Goal: Task Accomplishment & Management: Manage account settings

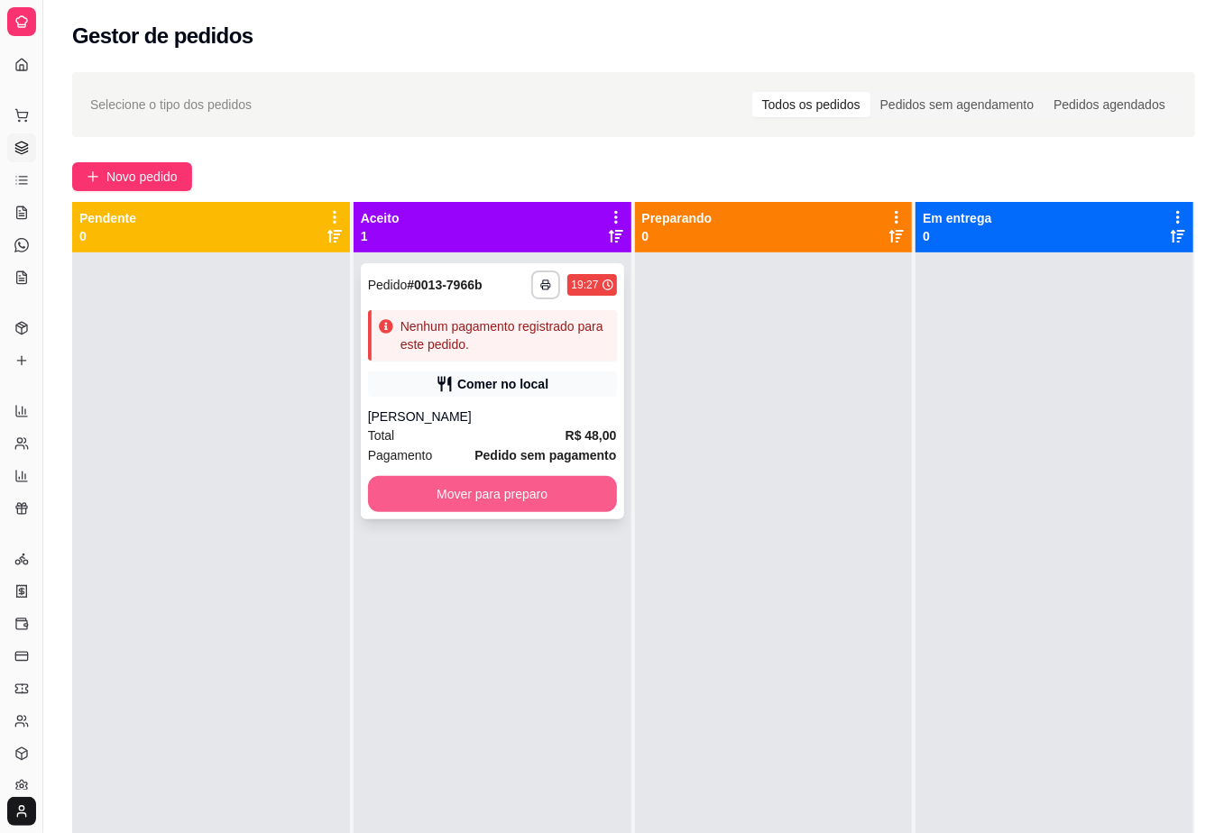
click at [455, 507] on button "Mover para preparo" at bounding box center [492, 494] width 249 height 36
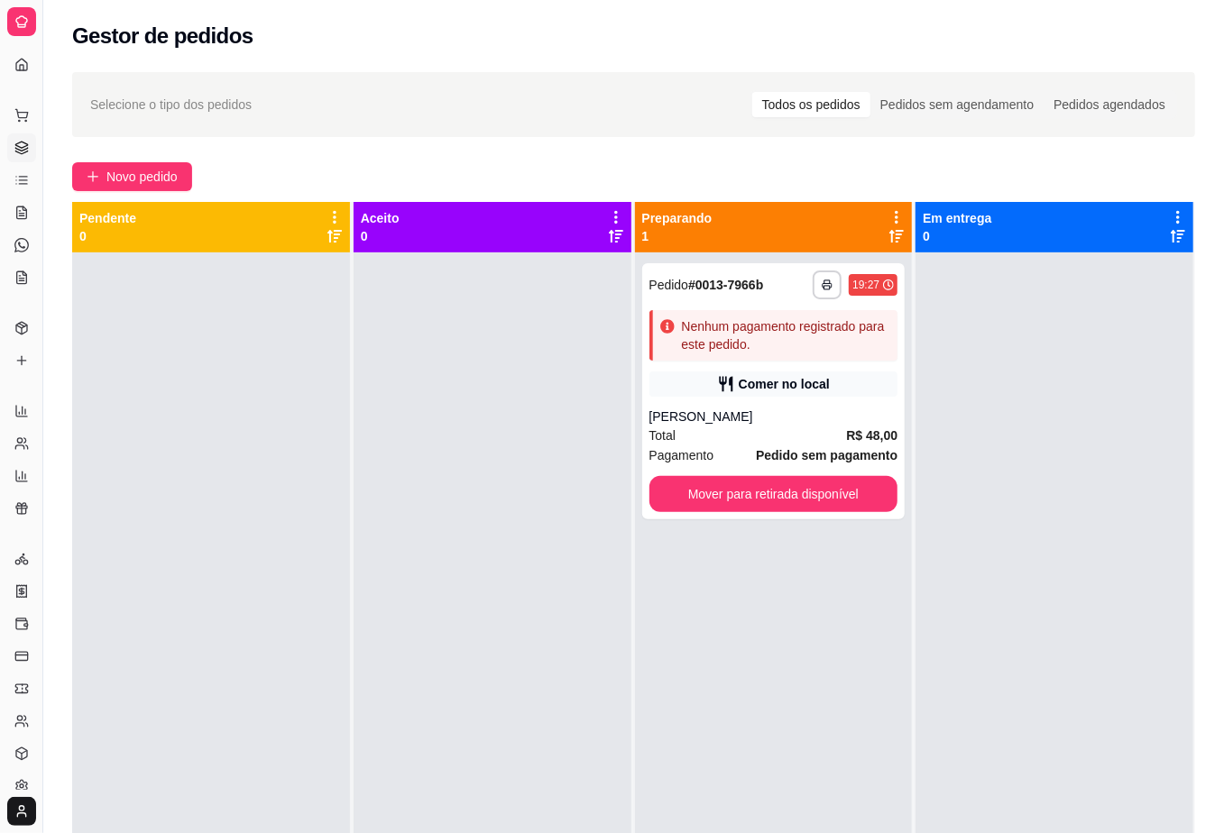
click at [530, 581] on div at bounding box center [492, 668] width 278 height 833
click at [816, 402] on div "**********" at bounding box center [773, 391] width 263 height 256
click at [857, 503] on button "Mover para retirada disponível" at bounding box center [773, 494] width 241 height 35
click at [857, 503] on div "Mover para retirada disponível" at bounding box center [773, 494] width 249 height 36
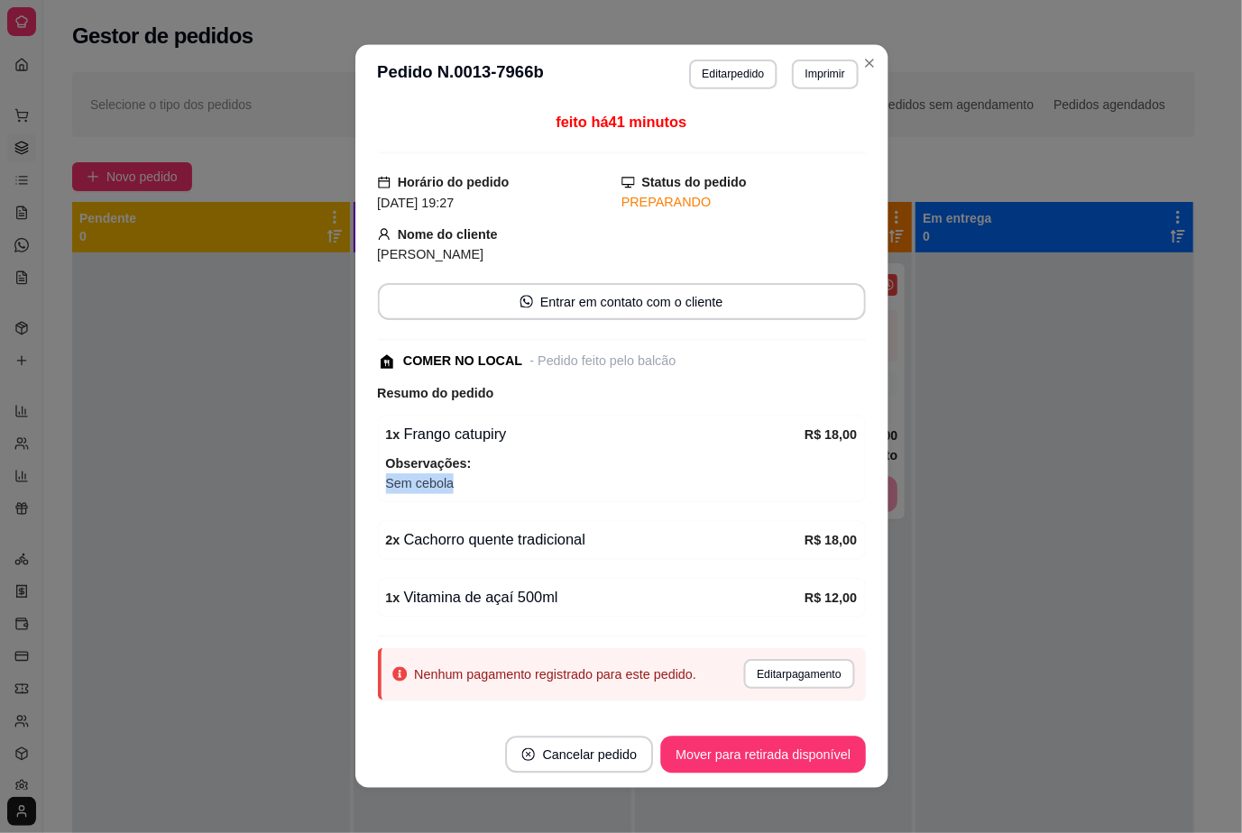
click at [857, 503] on div "feito há 41 minutos Horário do pedido [DATE] 19:27 Status do pedido PREPARANDO …" at bounding box center [620, 413] width 532 height 618
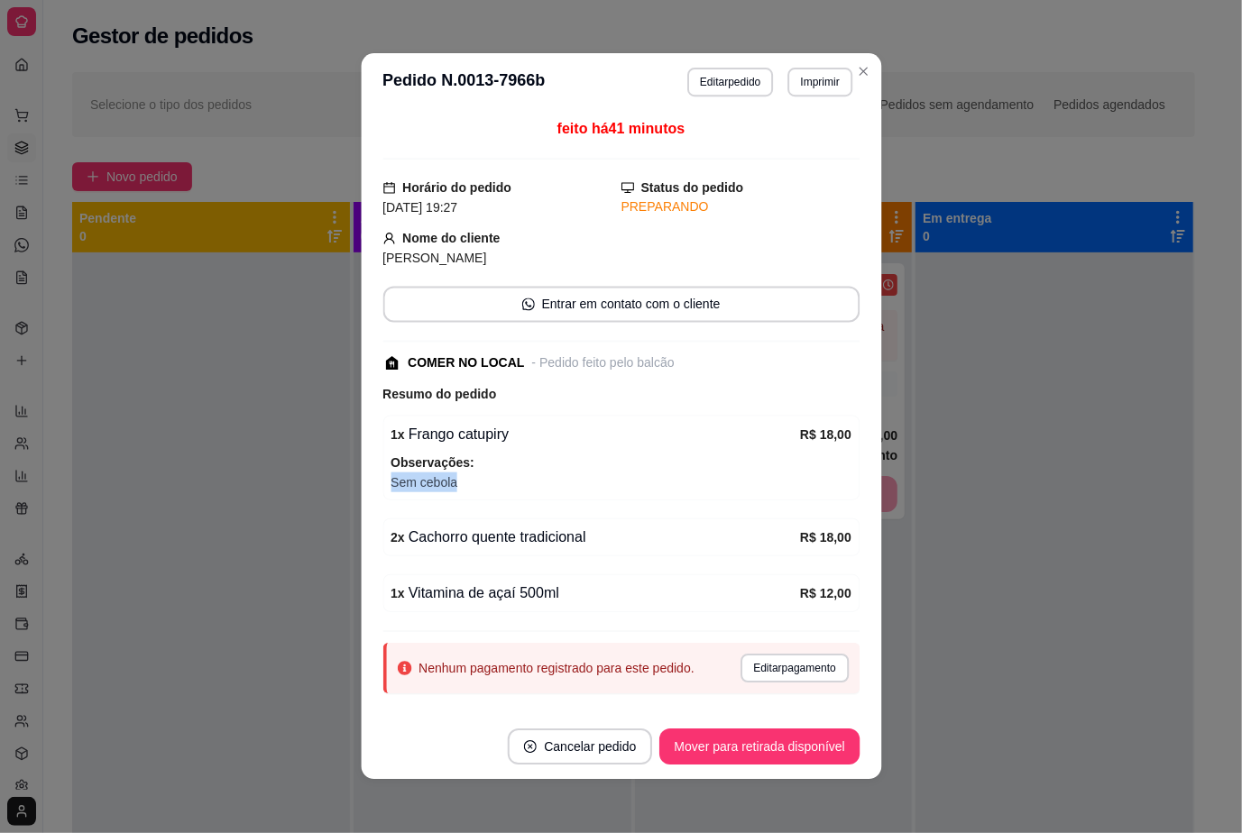
click at [857, 503] on div "feito há 41 minutos Horário do pedido [DATE] 19:27 Status do pedido PREPARANDO …" at bounding box center [621, 412] width 520 height 603
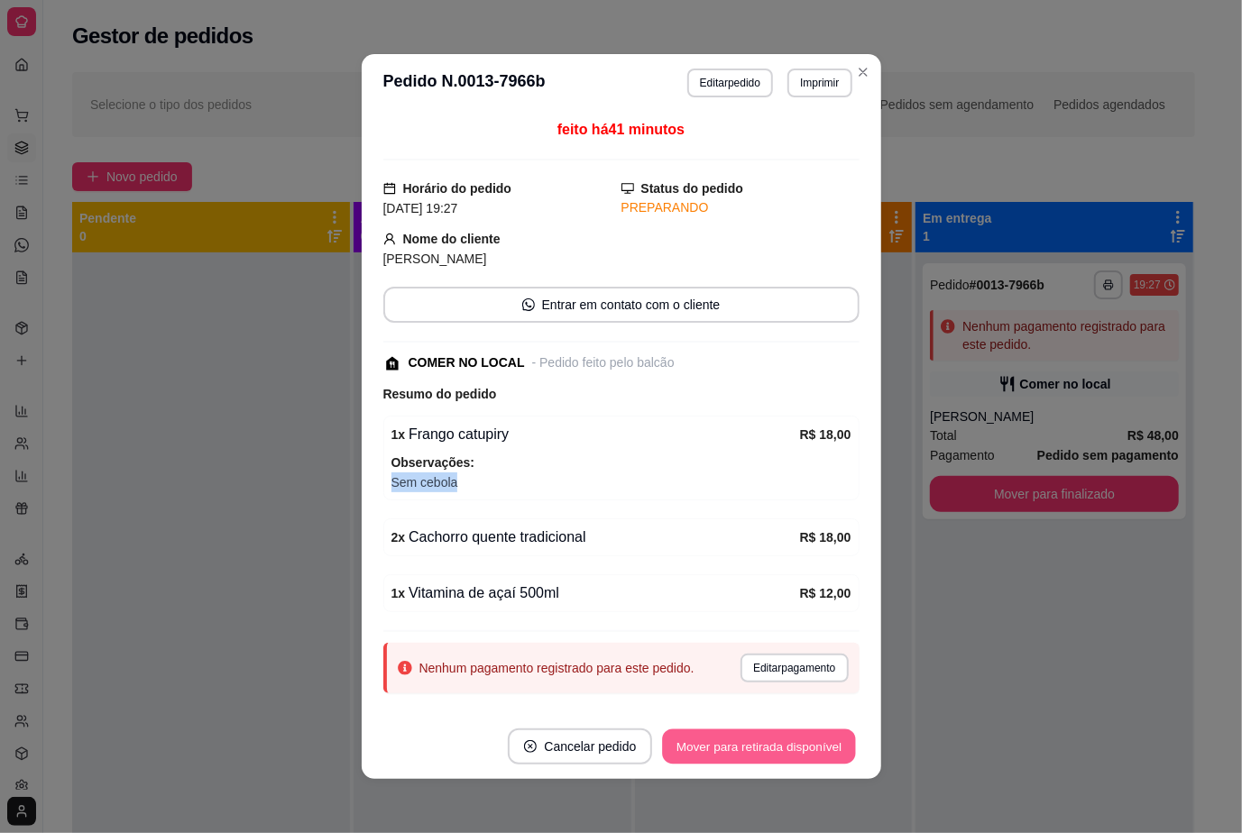
click at [732, 745] on button "Mover para retirada disponível" at bounding box center [759, 746] width 193 height 35
click at [732, 745] on div "Mover para retirada disponível" at bounding box center [758, 747] width 199 height 36
click at [823, 761] on button "Mover para finalizado" at bounding box center [783, 746] width 145 height 35
click at [823, 761] on div "Mover para finalizado" at bounding box center [785, 747] width 150 height 36
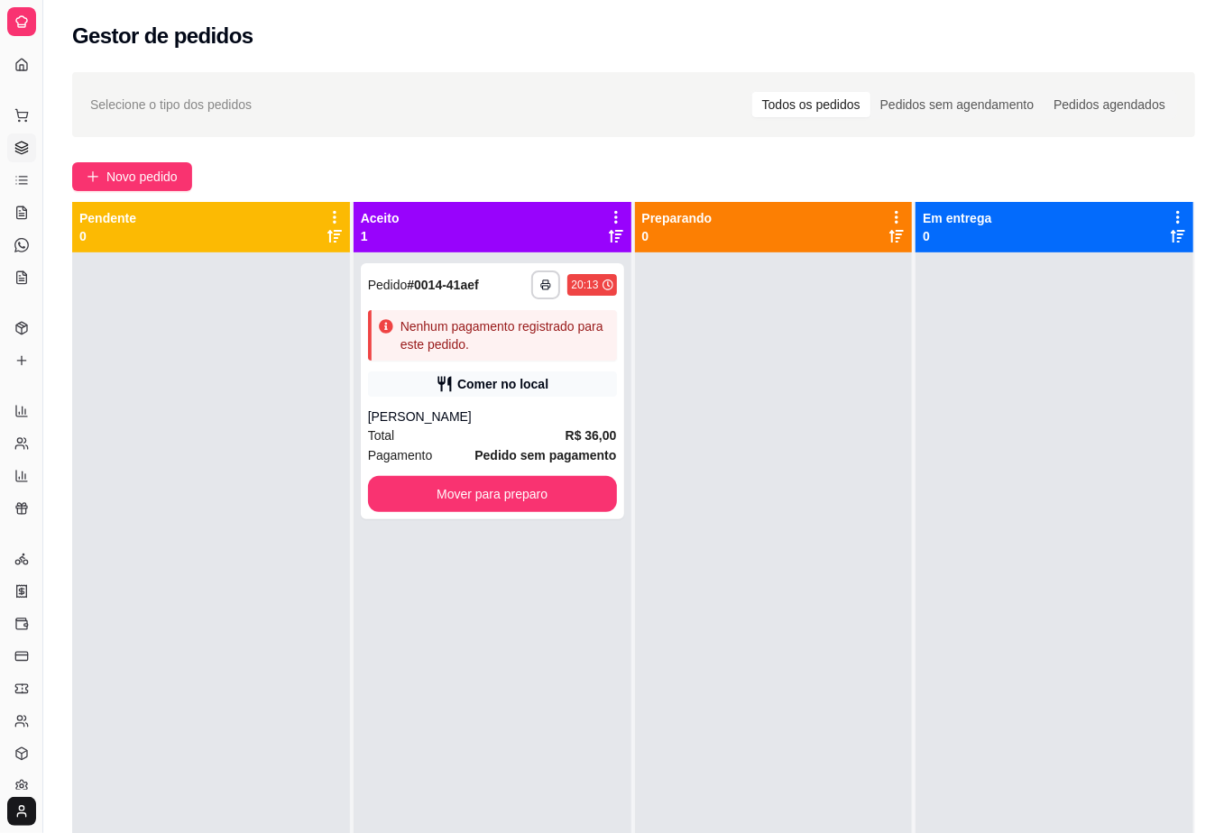
click at [1068, 388] on div at bounding box center [1054, 668] width 278 height 833
click at [549, 495] on button "Mover para preparo" at bounding box center [491, 494] width 241 height 35
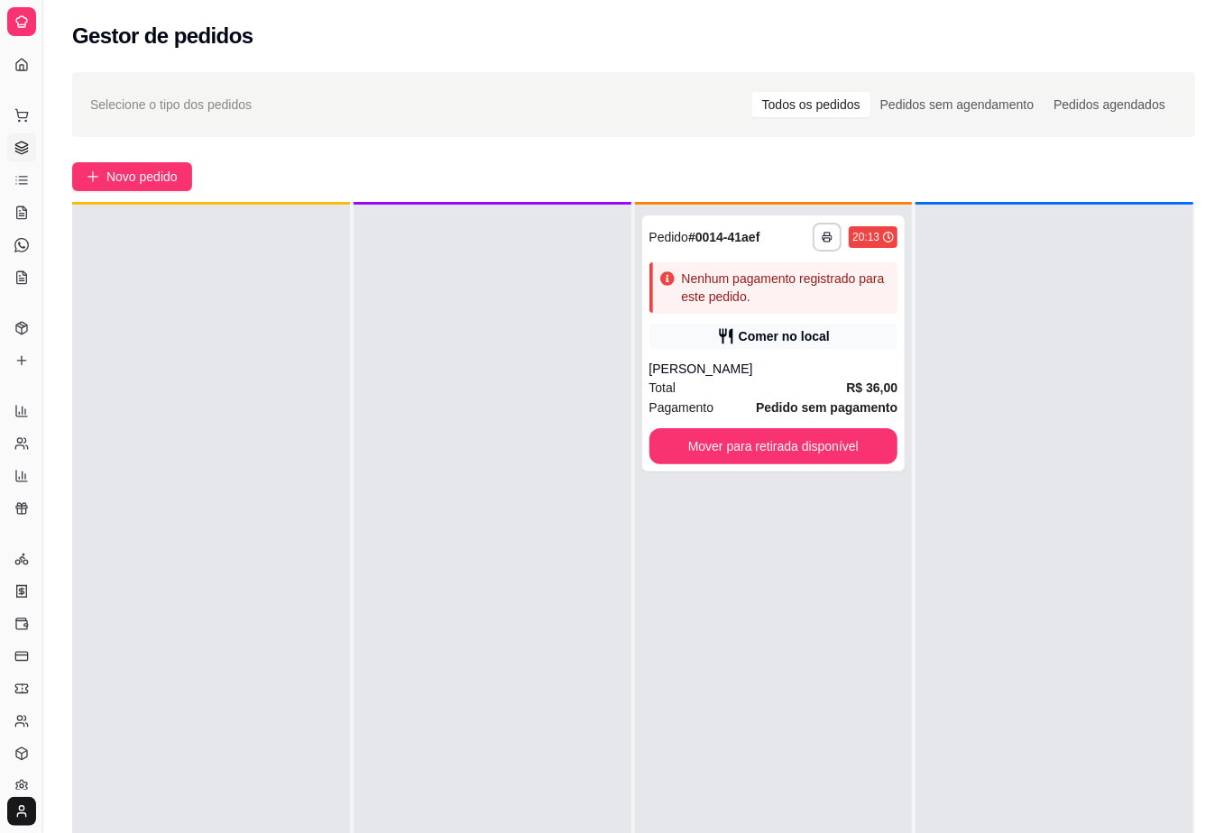
scroll to position [50, 0]
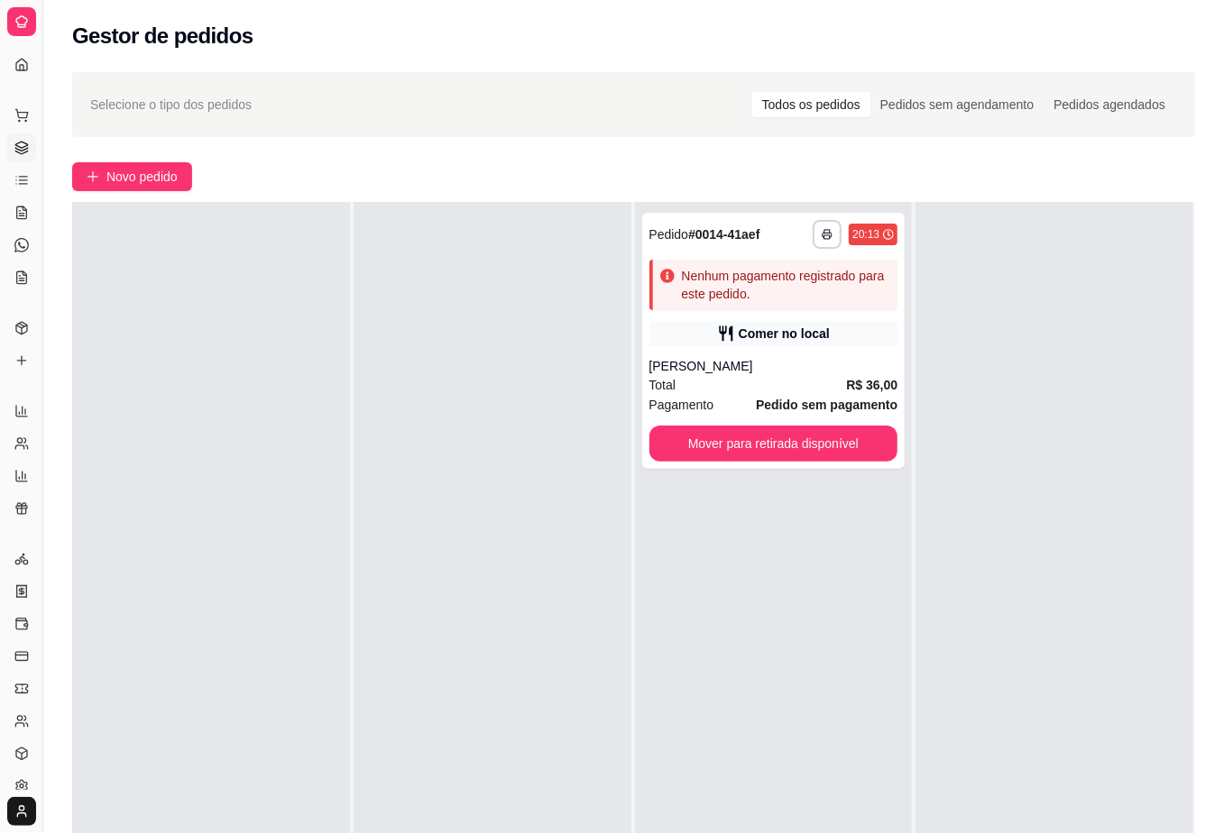
click at [765, 572] on div "**********" at bounding box center [774, 618] width 278 height 833
click at [1198, 301] on div "**********" at bounding box center [633, 558] width 1180 height 995
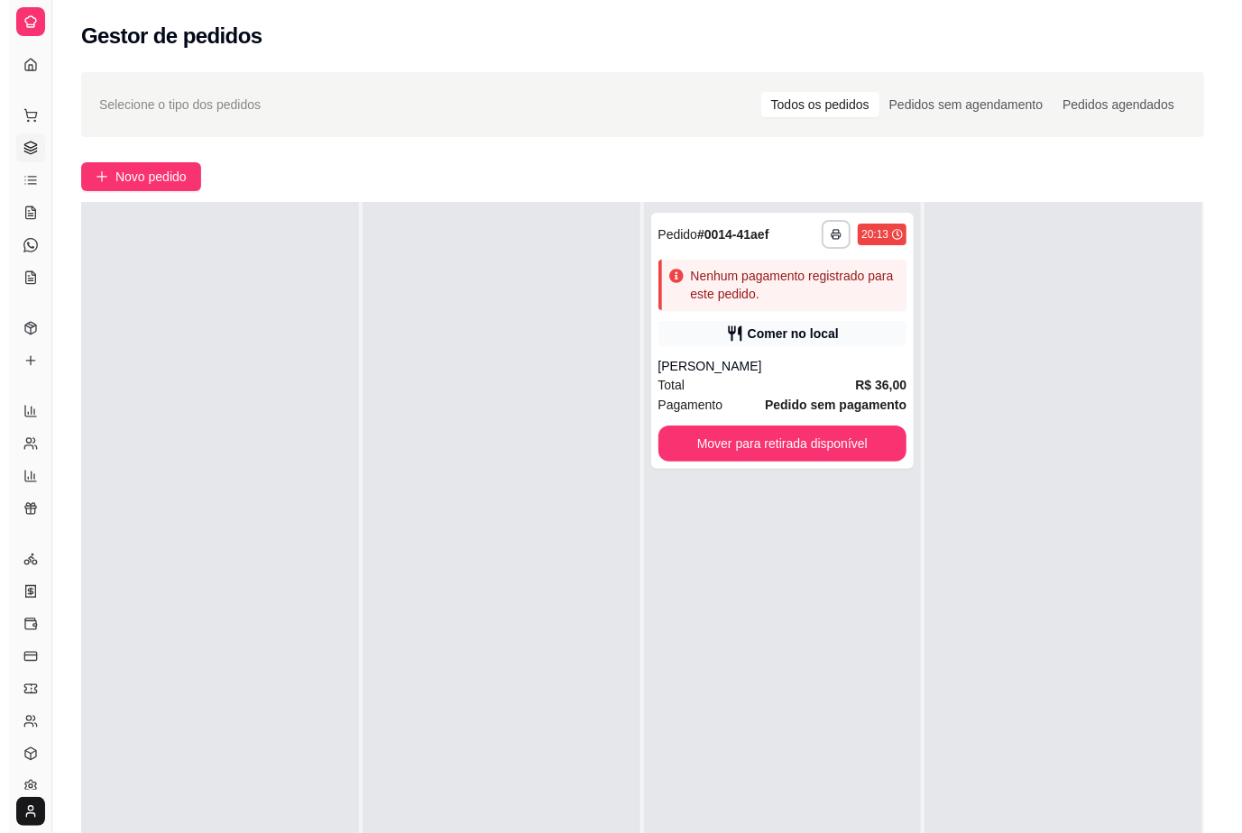
scroll to position [0, 0]
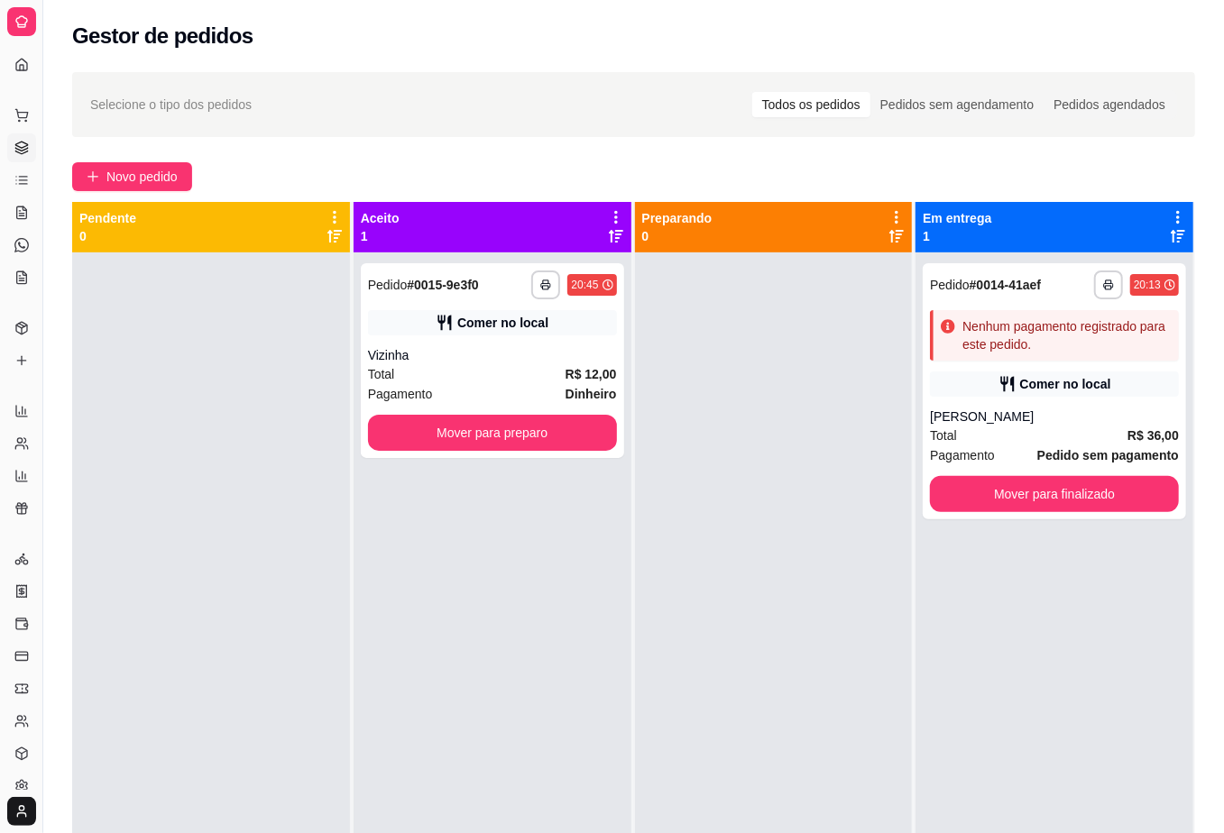
click at [574, 571] on div "**********" at bounding box center [492, 668] width 278 height 833
click at [555, 447] on button "Mover para preparo" at bounding box center [491, 433] width 241 height 35
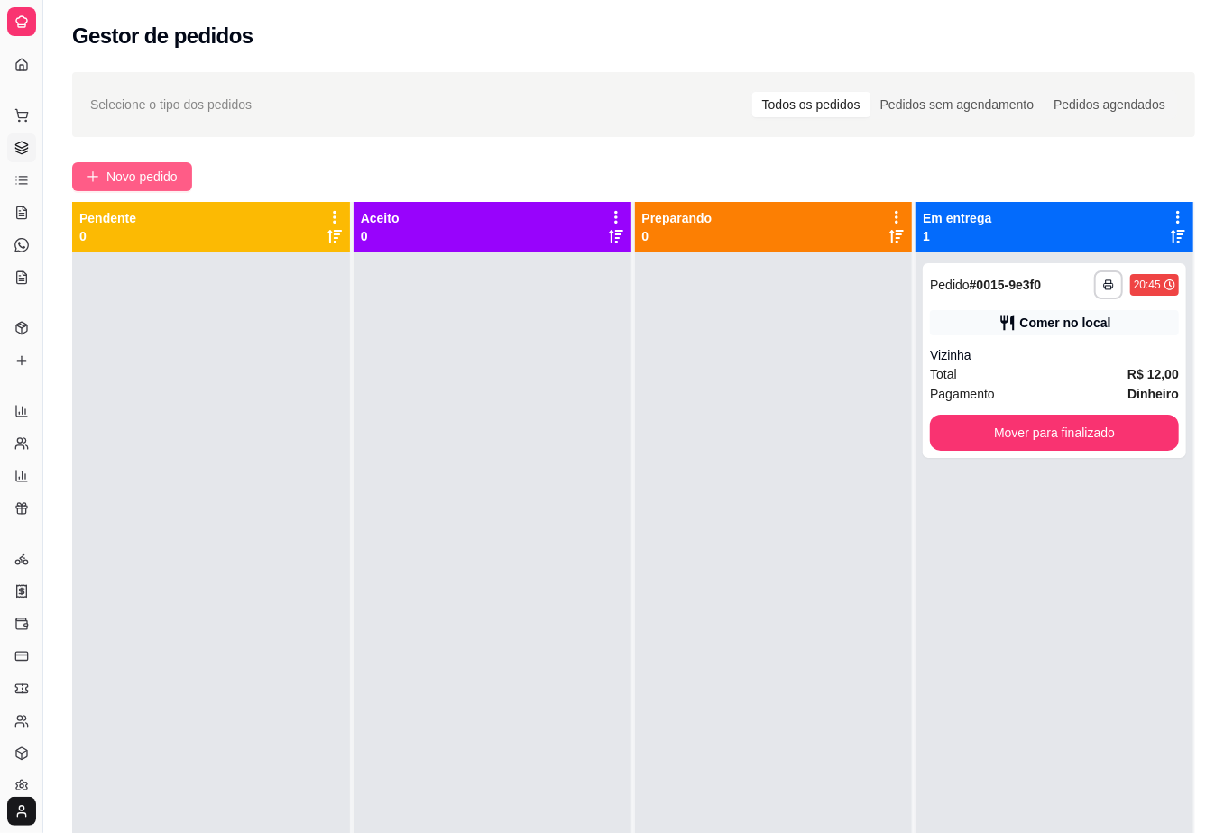
click at [130, 170] on span "Novo pedido" at bounding box center [141, 177] width 71 height 20
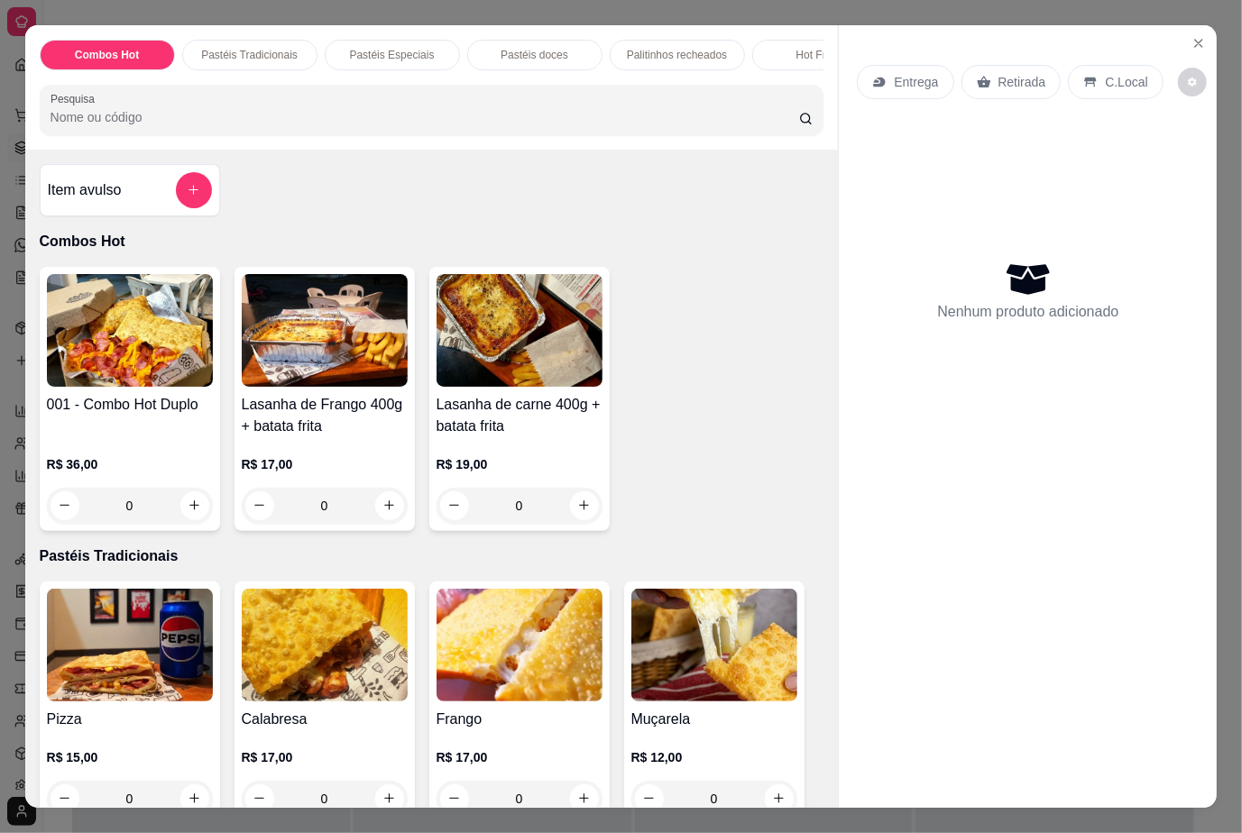
click at [170, 124] on input "Pesquisa" at bounding box center [424, 117] width 748 height 18
click at [315, 116] on input "Pesquisa" at bounding box center [424, 117] width 748 height 18
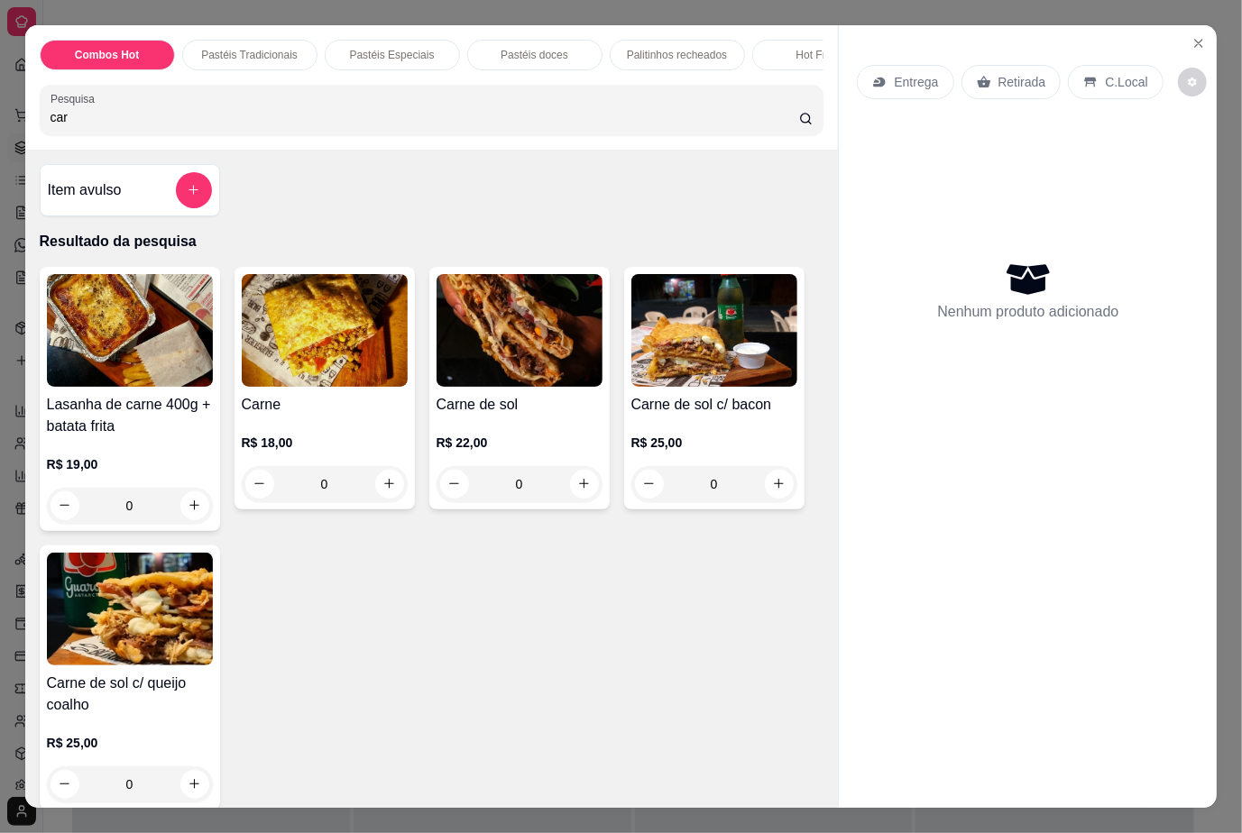
type input "car"
click at [362, 481] on div "0" at bounding box center [325, 484] width 166 height 36
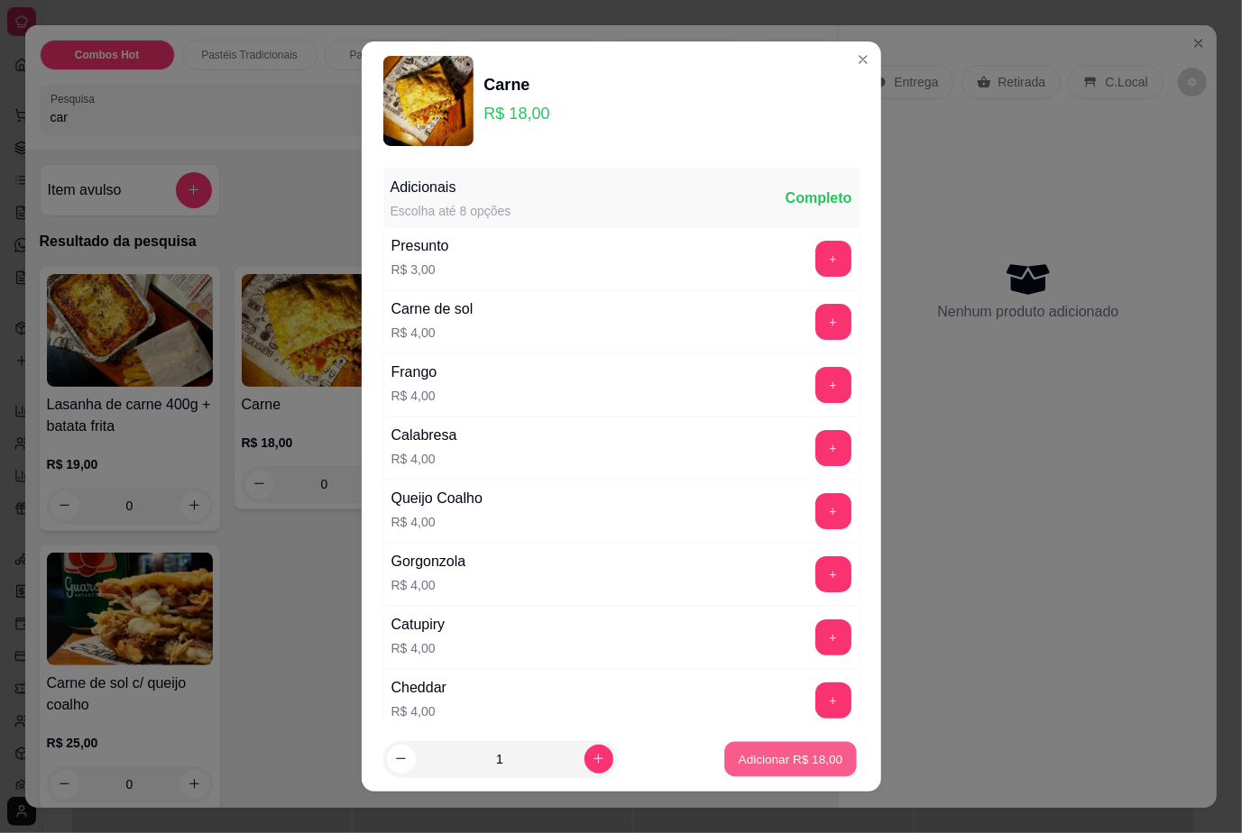
click at [741, 750] on p "Adicionar R$ 18,00" at bounding box center [790, 758] width 105 height 17
type input "1"
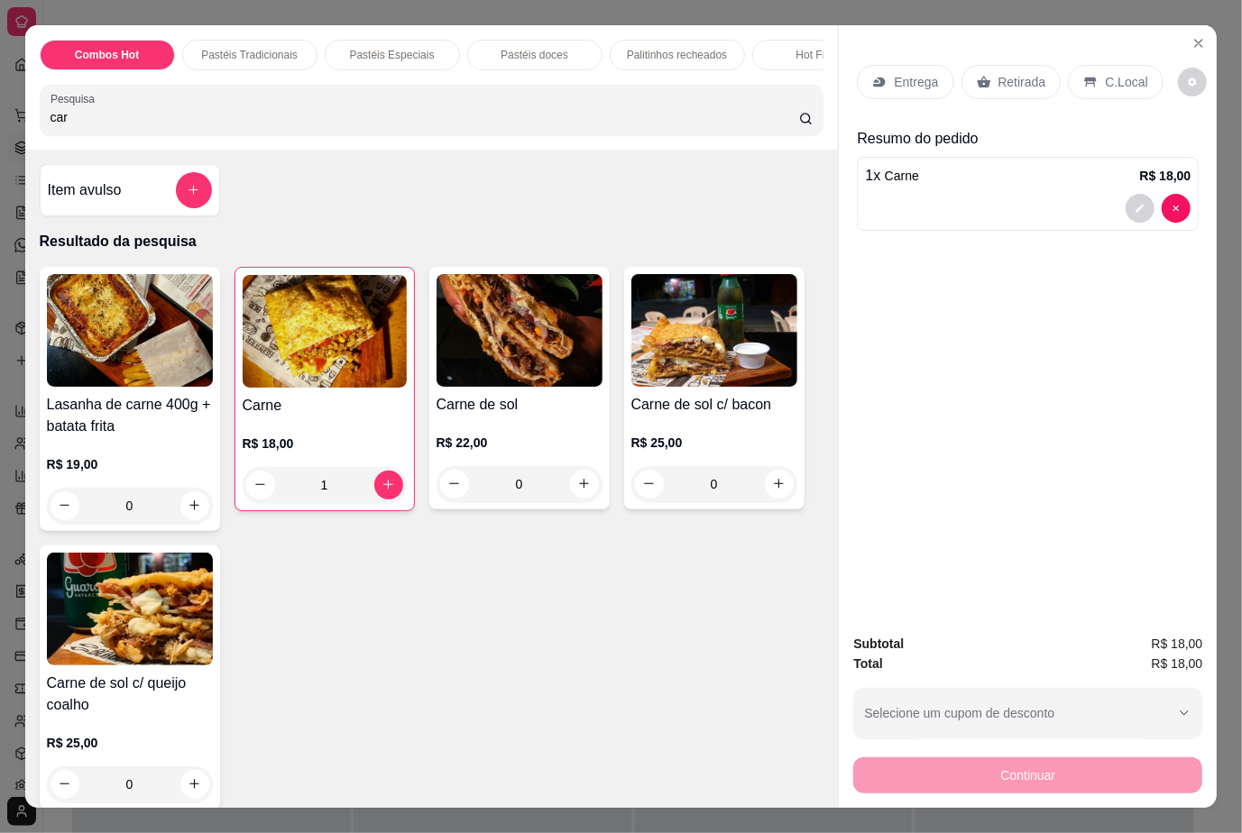
click at [553, 170] on div "Item avulso Resultado da pesquisa Lasanha de carne 400g + batata frita R$ 19,00…" at bounding box center [431, 479] width 813 height 659
drag, startPoint x: 343, startPoint y: 119, endPoint x: -313, endPoint y: 134, distance: 655.7
click at [0, 134] on html "Diggy Sistema de Gestão H Hot Pastel ... Loja aberta Período gratuito até 13/10…" at bounding box center [621, 416] width 1242 height 833
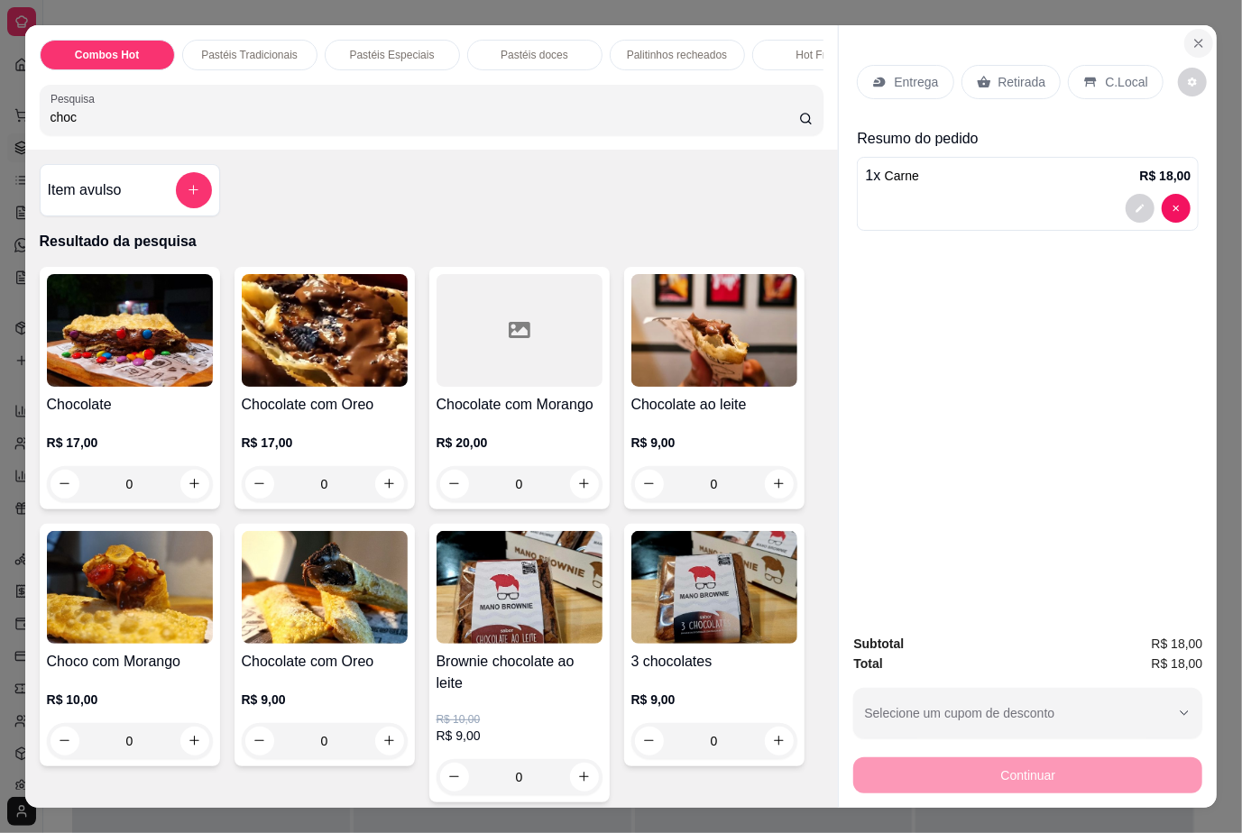
type input "choc"
click at [1194, 41] on button "Close" at bounding box center [1198, 43] width 29 height 29
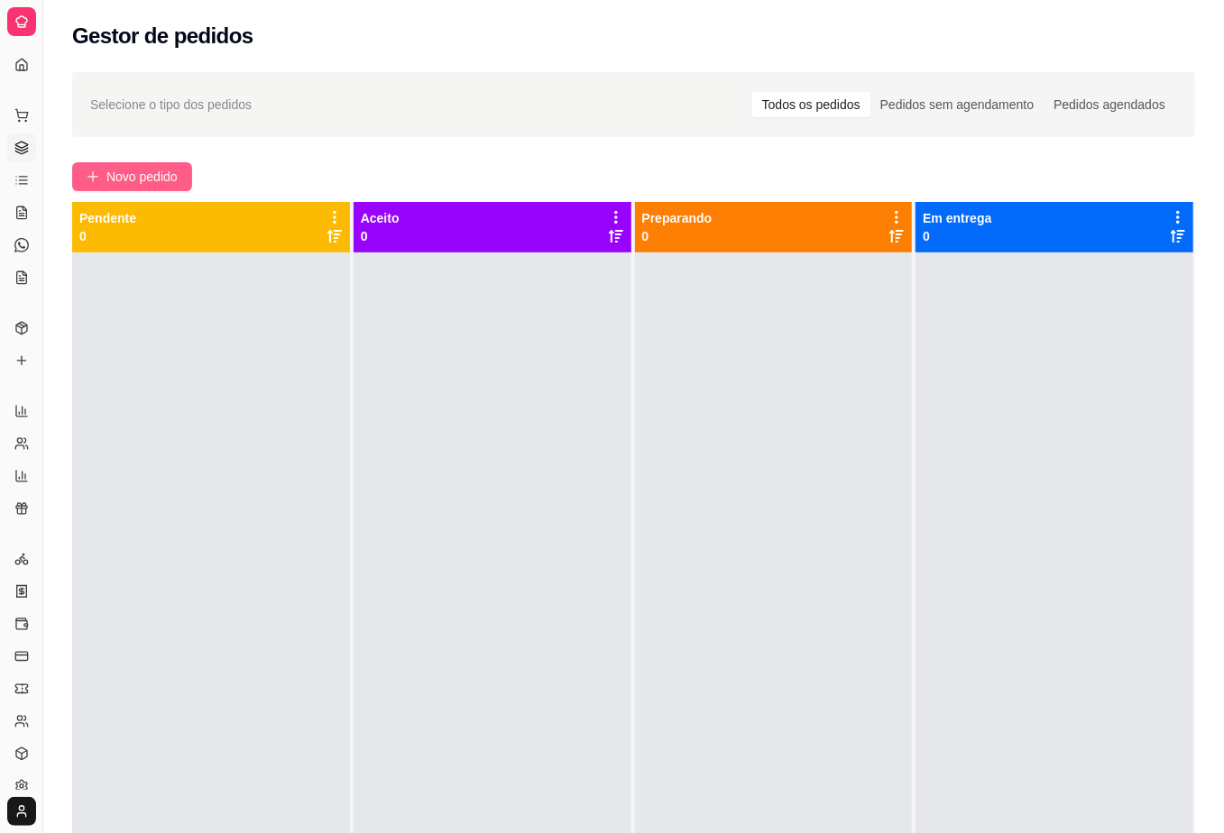
click at [92, 173] on icon "plus" at bounding box center [93, 176] width 13 height 13
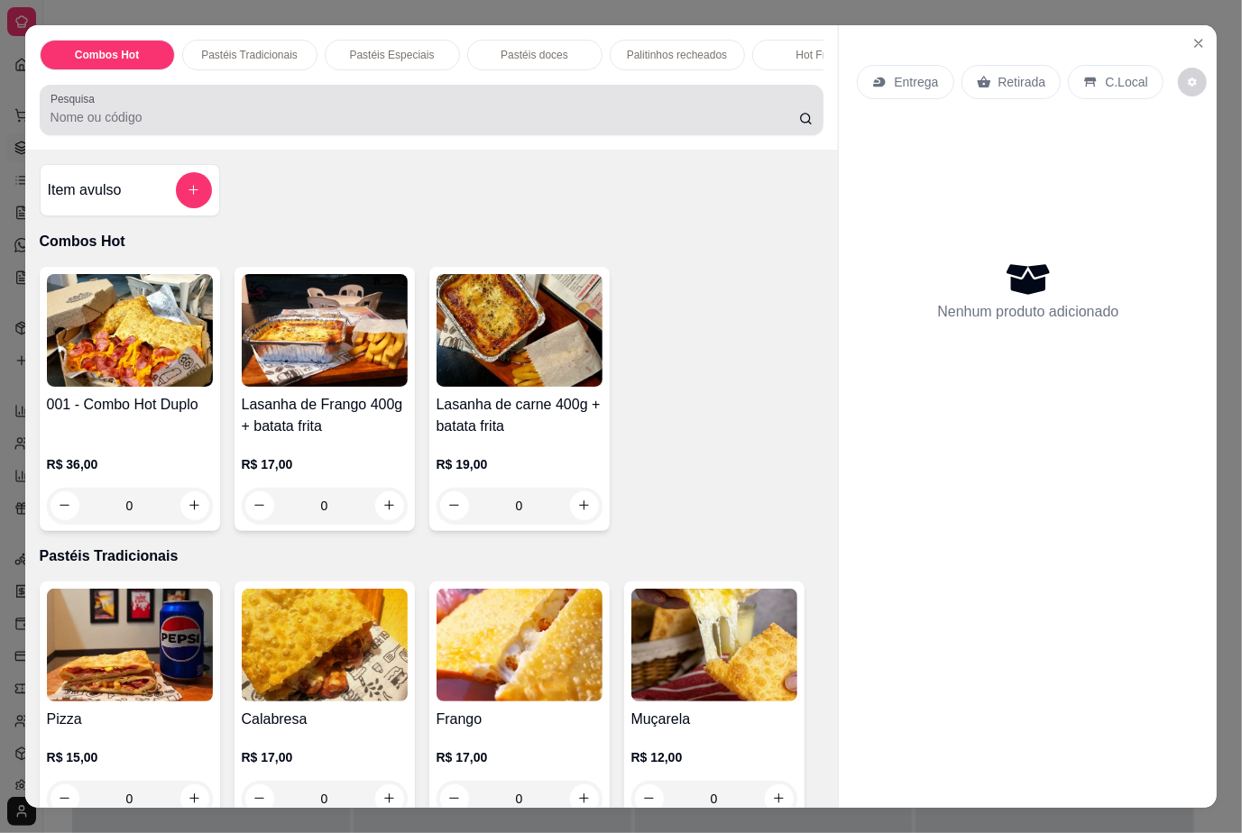
click at [264, 135] on div "Pesquisa" at bounding box center [432, 110] width 784 height 50
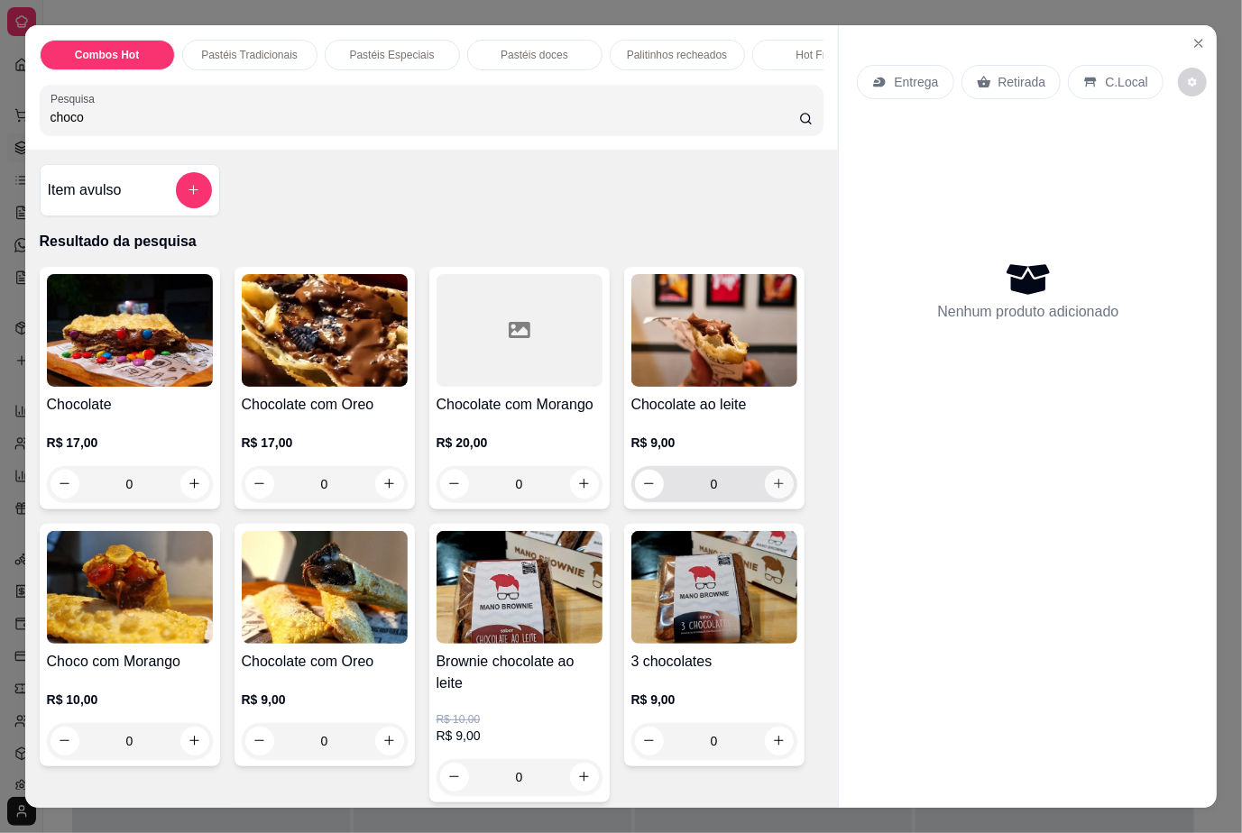
type input "choco"
click at [772, 491] on icon "increase-product-quantity" at bounding box center [779, 484] width 14 height 14
type input "1"
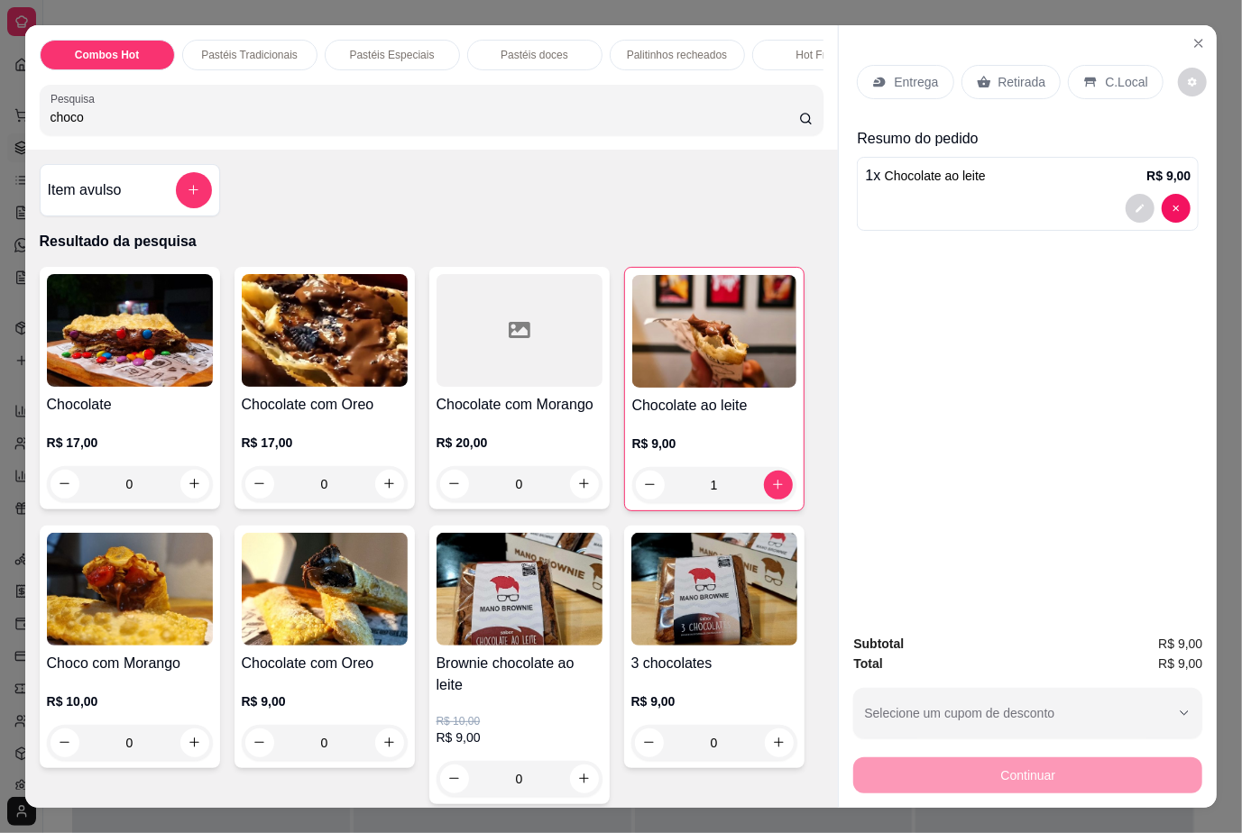
click at [1085, 77] on icon at bounding box center [1091, 82] width 12 height 10
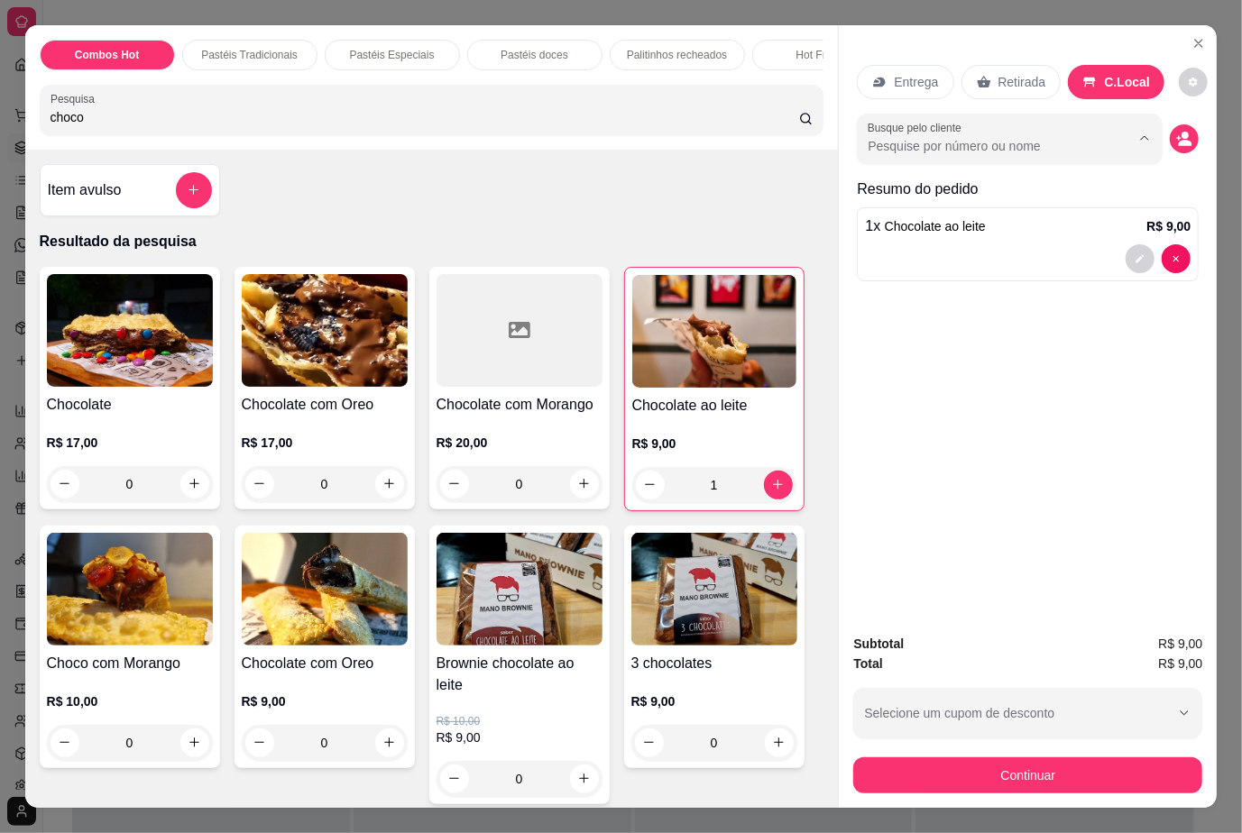
click at [995, 137] on input "Busque pelo cliente" at bounding box center [984, 146] width 234 height 18
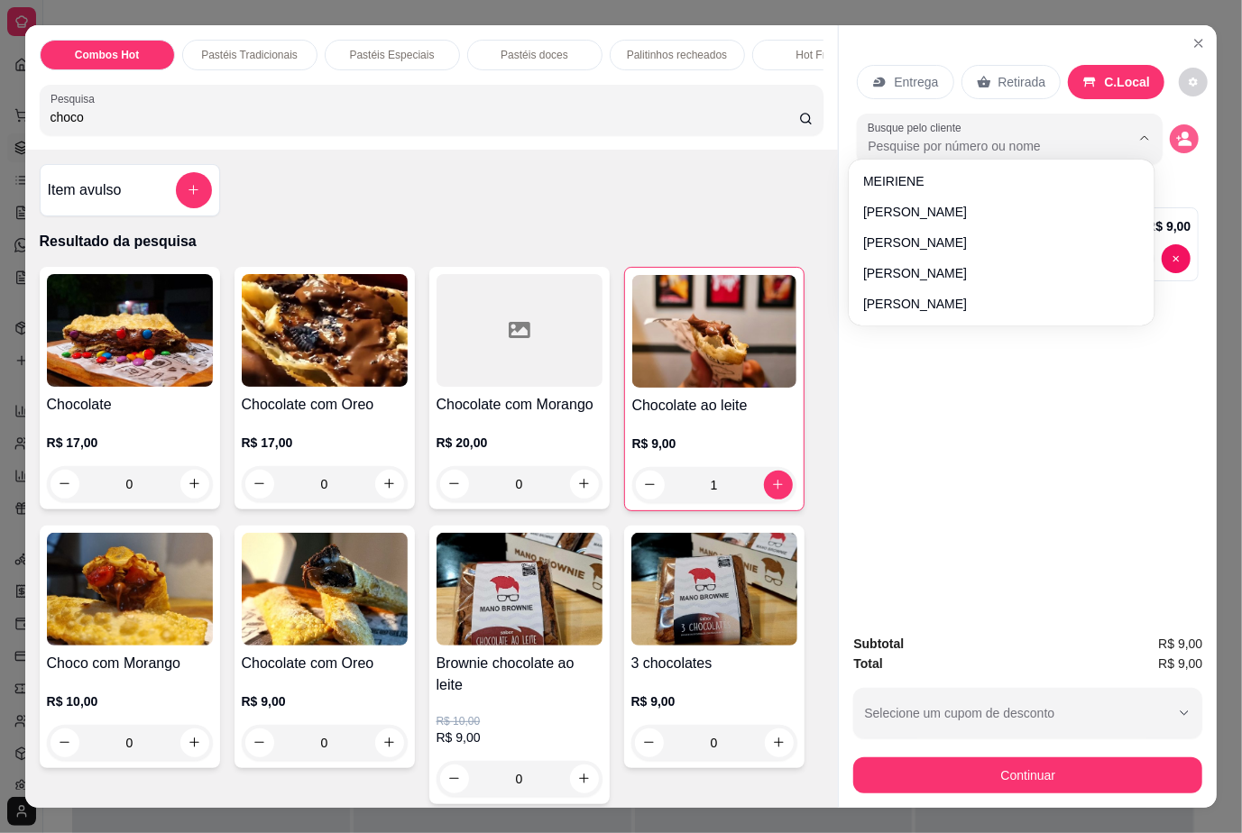
click at [1181, 131] on icon "decrease-product-quantity" at bounding box center [1184, 139] width 16 height 16
click at [1180, 140] on icon "decrease-product-quantity" at bounding box center [1185, 143] width 14 height 6
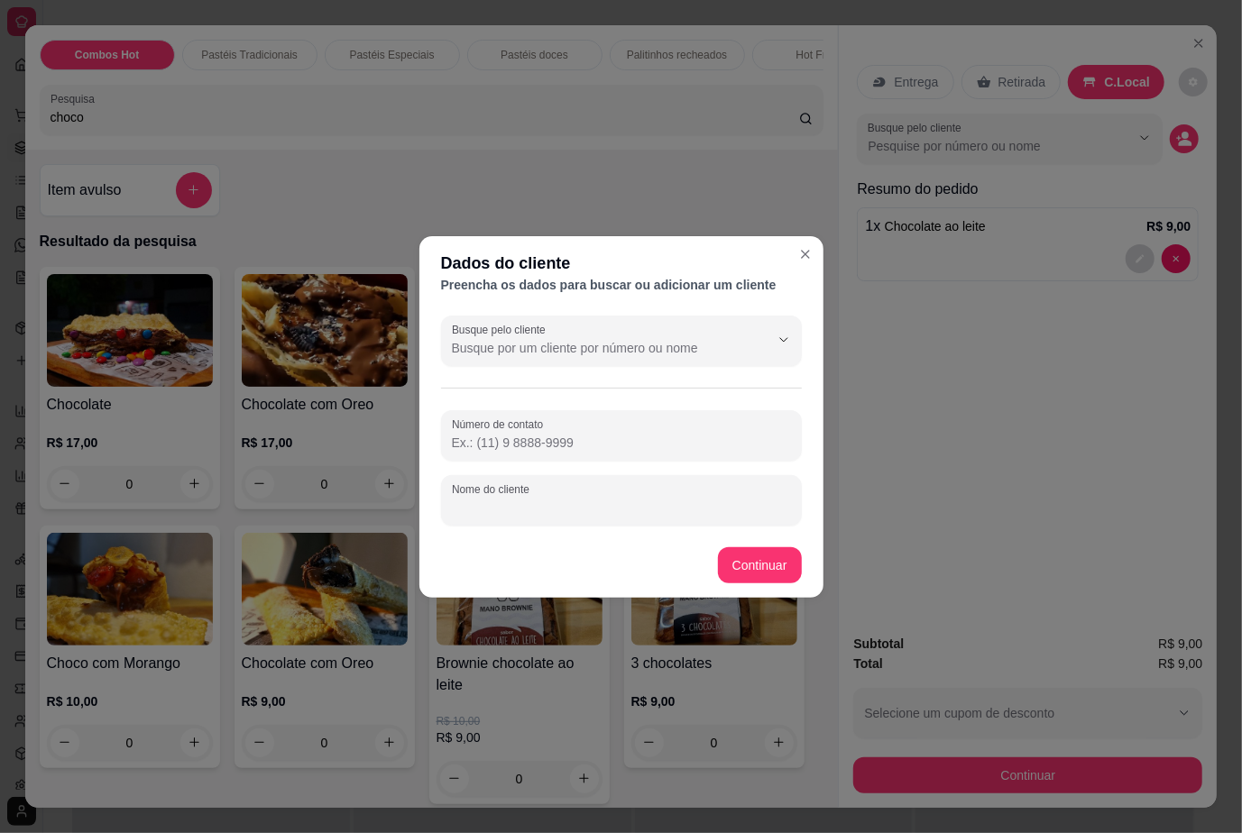
click at [572, 516] on input "Nome do cliente" at bounding box center [621, 508] width 339 height 18
type input "LIlian"
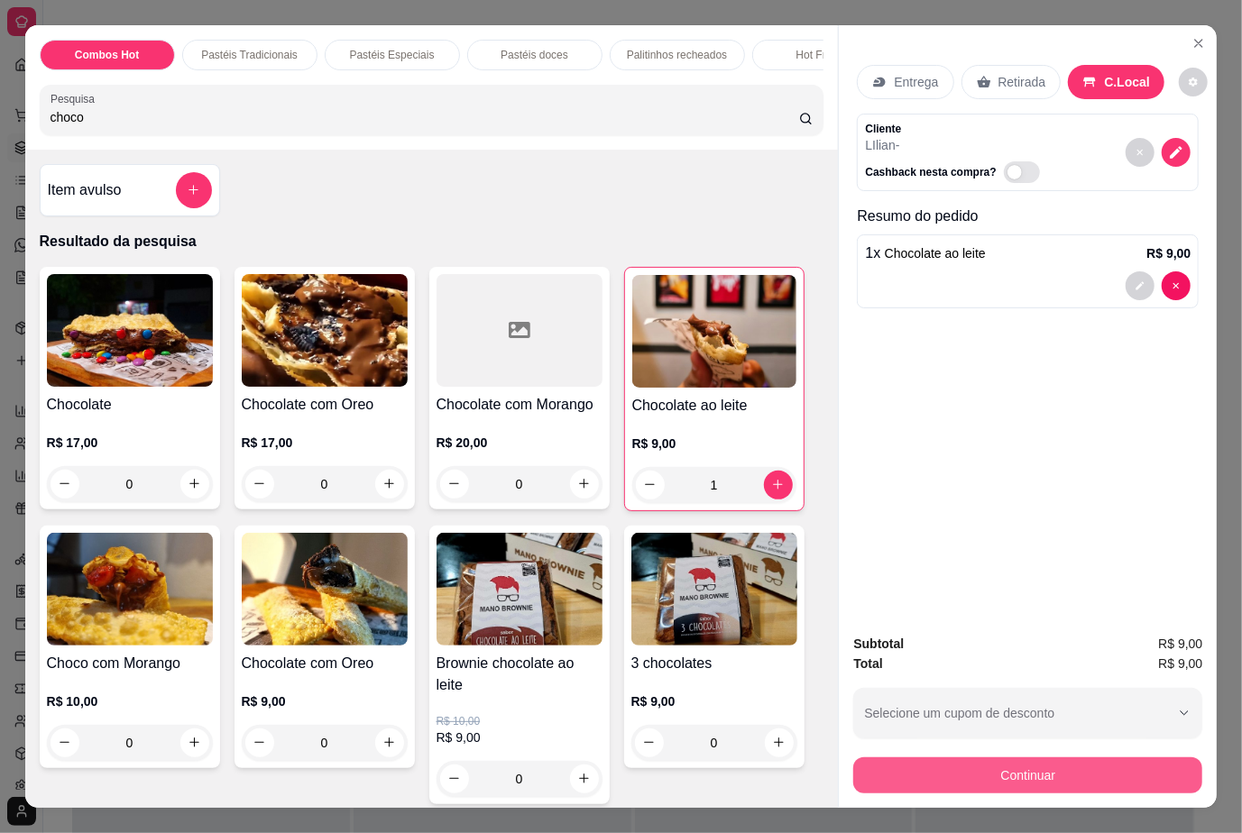
click at [1046, 766] on button "Continuar" at bounding box center [1027, 775] width 349 height 36
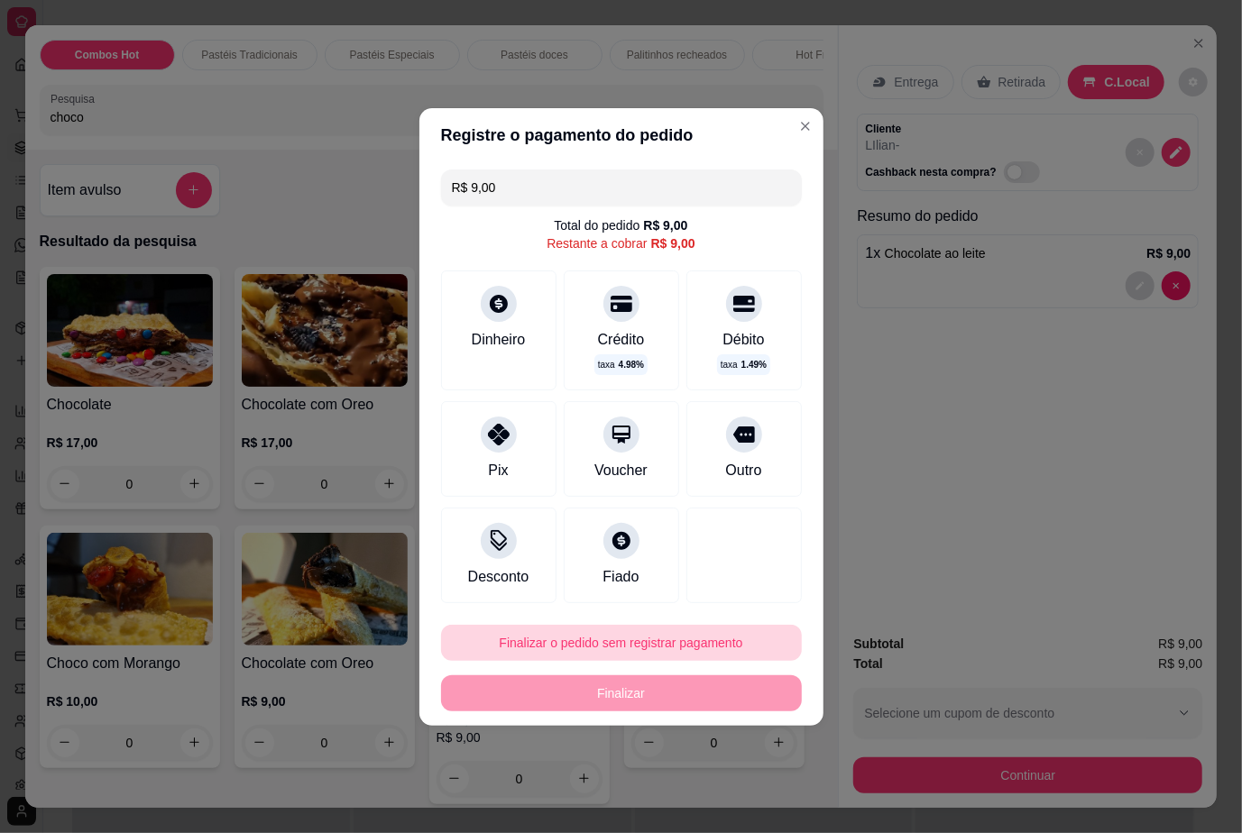
click at [685, 643] on button "Finalizar o pedido sem registrar pagamento" at bounding box center [621, 643] width 361 height 36
click at [743, 588] on button "Confirmar" at bounding box center [726, 593] width 67 height 28
type input "0"
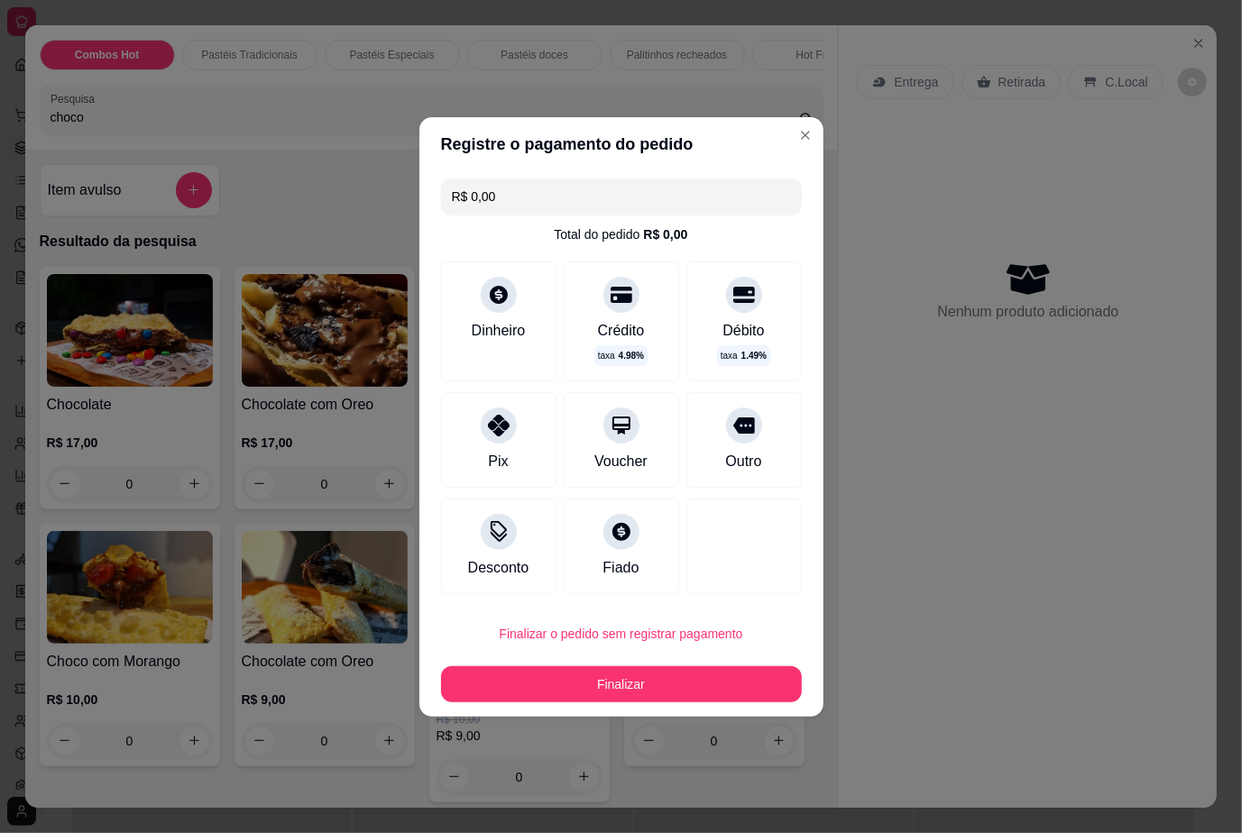
type input "R$ 0,00"
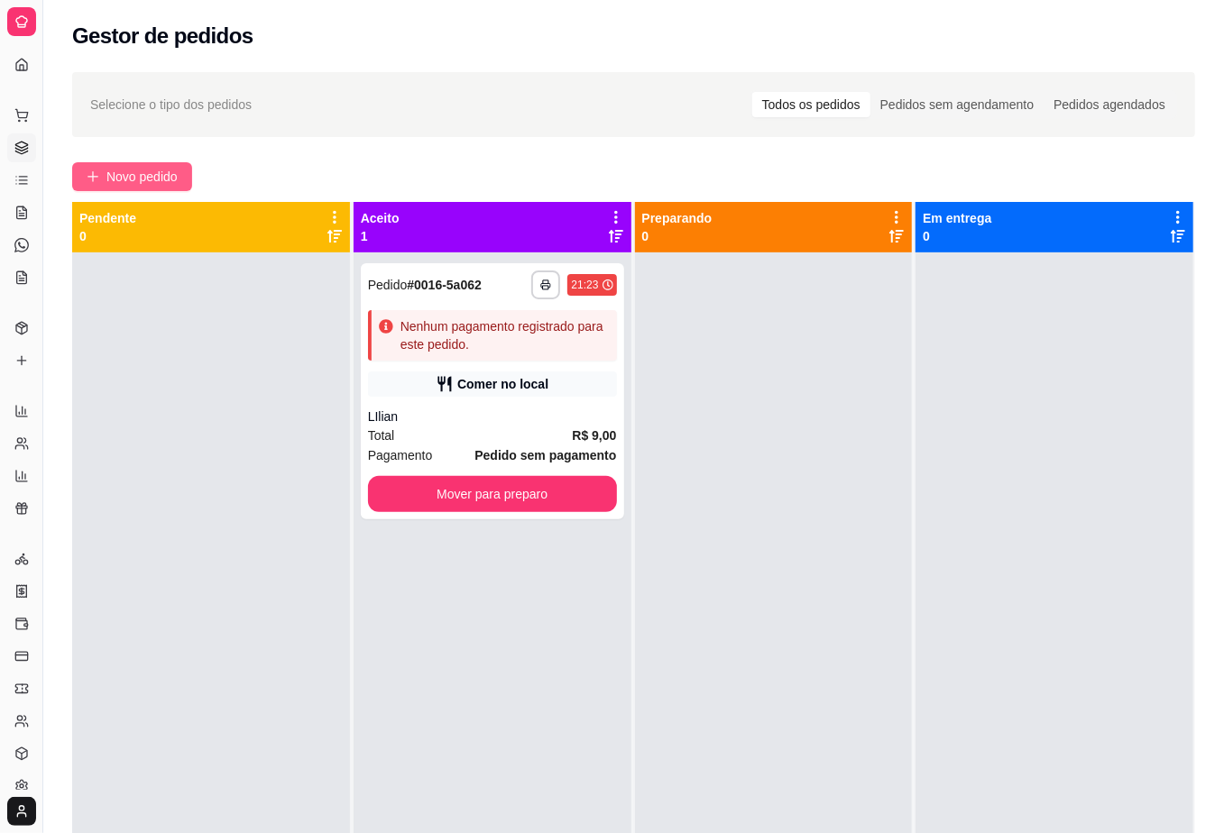
click at [124, 168] on span "Novo pedido" at bounding box center [141, 177] width 71 height 20
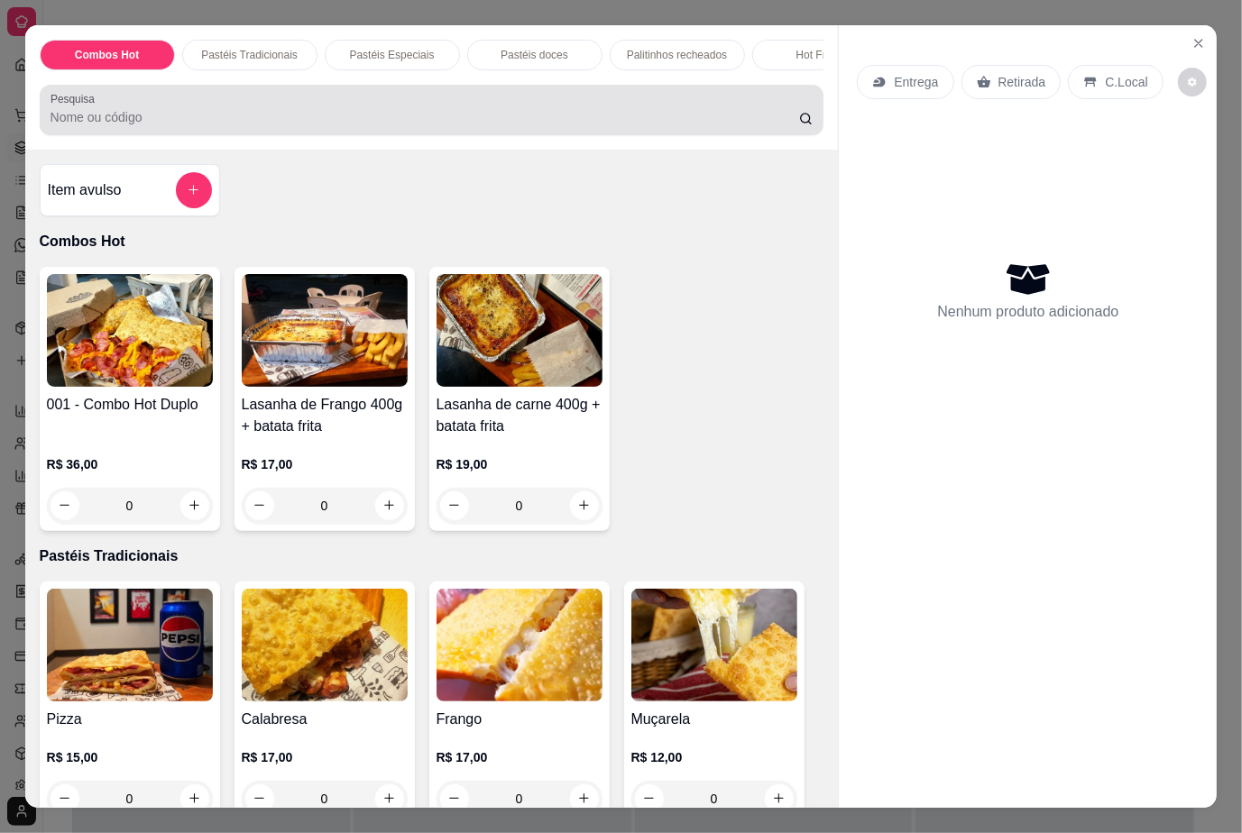
click at [305, 135] on div "Pesquisa" at bounding box center [432, 110] width 784 height 50
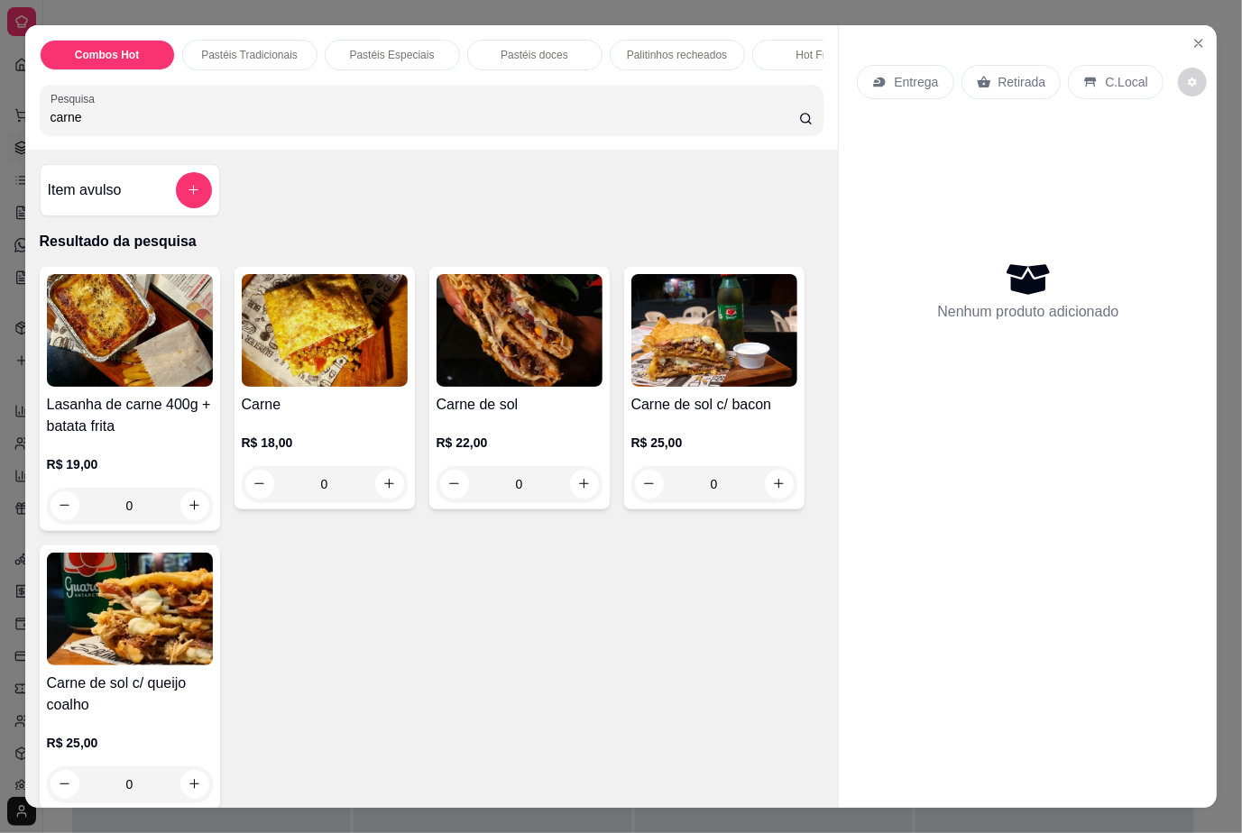
type input "carne"
click at [1098, 65] on div "C.Local" at bounding box center [1115, 82] width 95 height 34
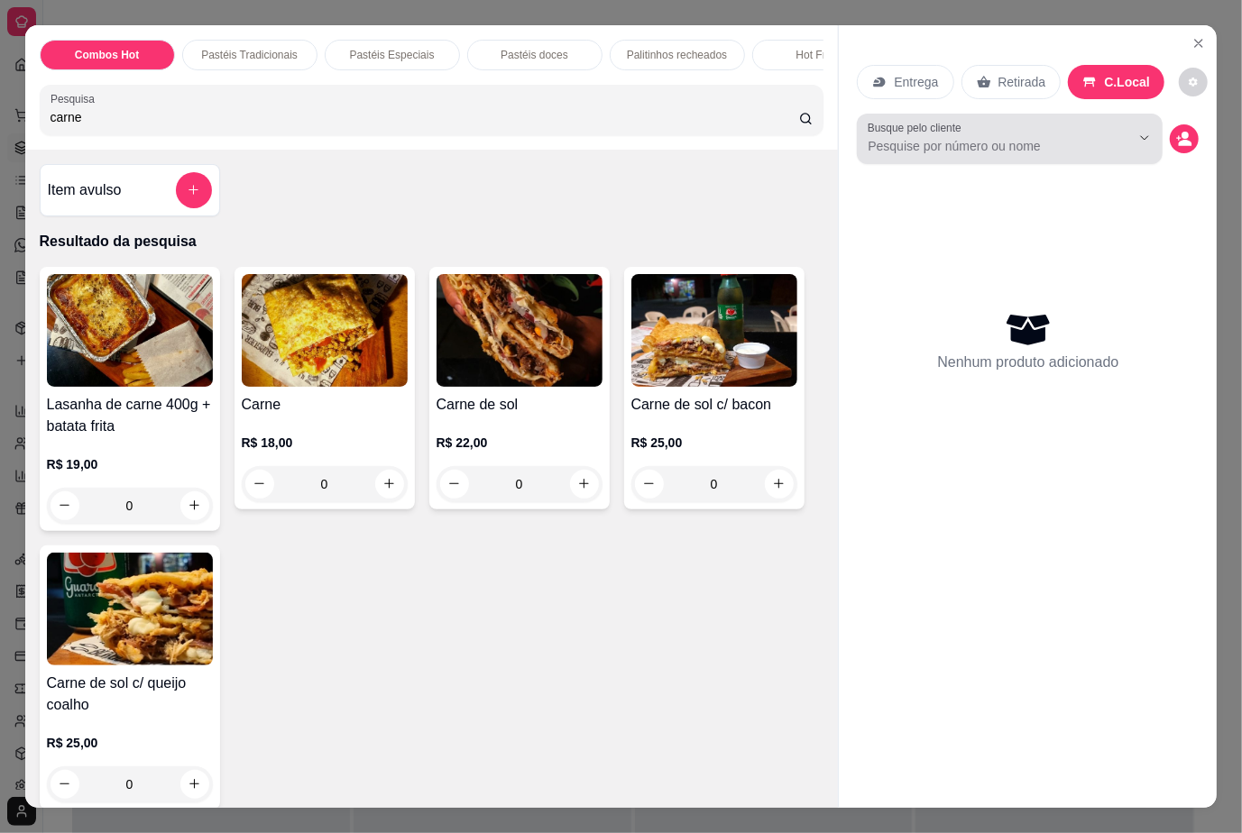
click at [920, 137] on input "Busque pelo cliente" at bounding box center [984, 146] width 234 height 18
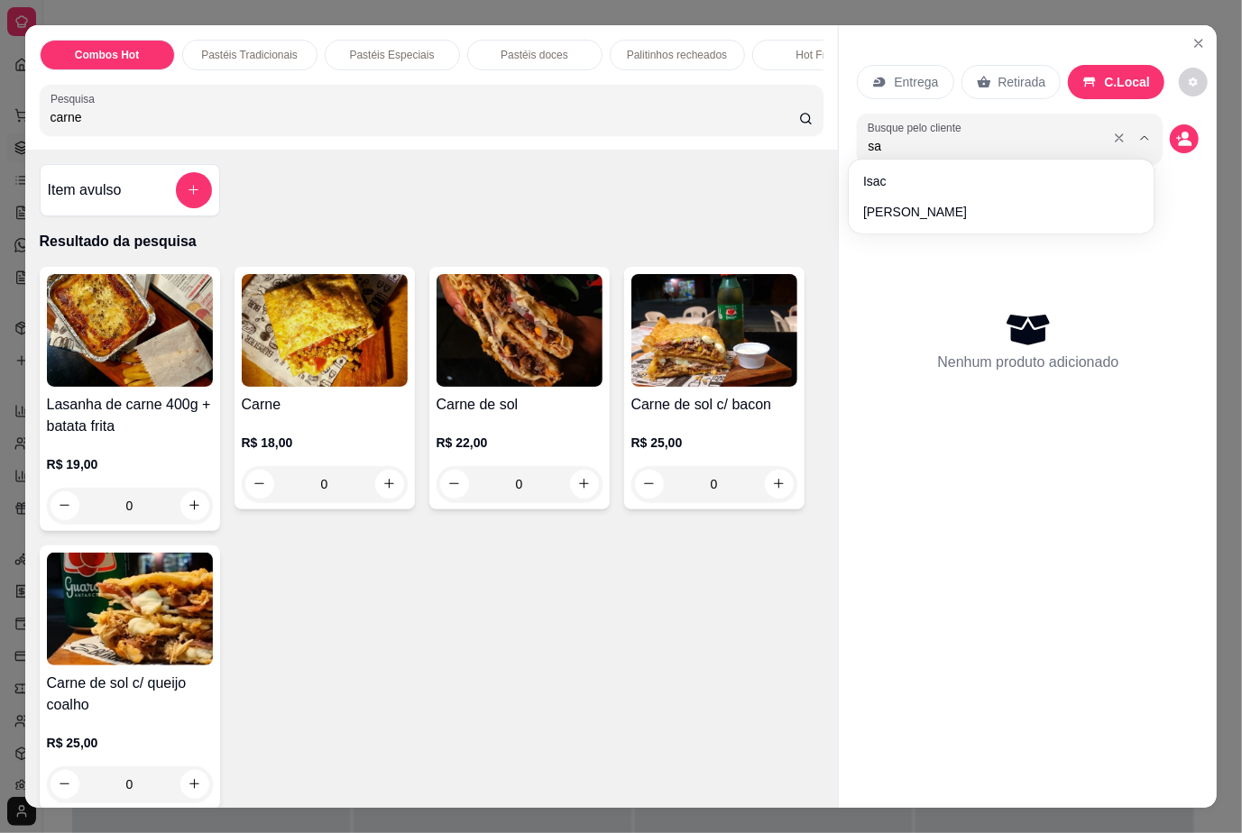
type input "s"
type input "ora"
click at [1182, 132] on circle "decrease-product-quantity" at bounding box center [1185, 135] width 7 height 7
click at [370, 492] on div "0" at bounding box center [325, 484] width 166 height 36
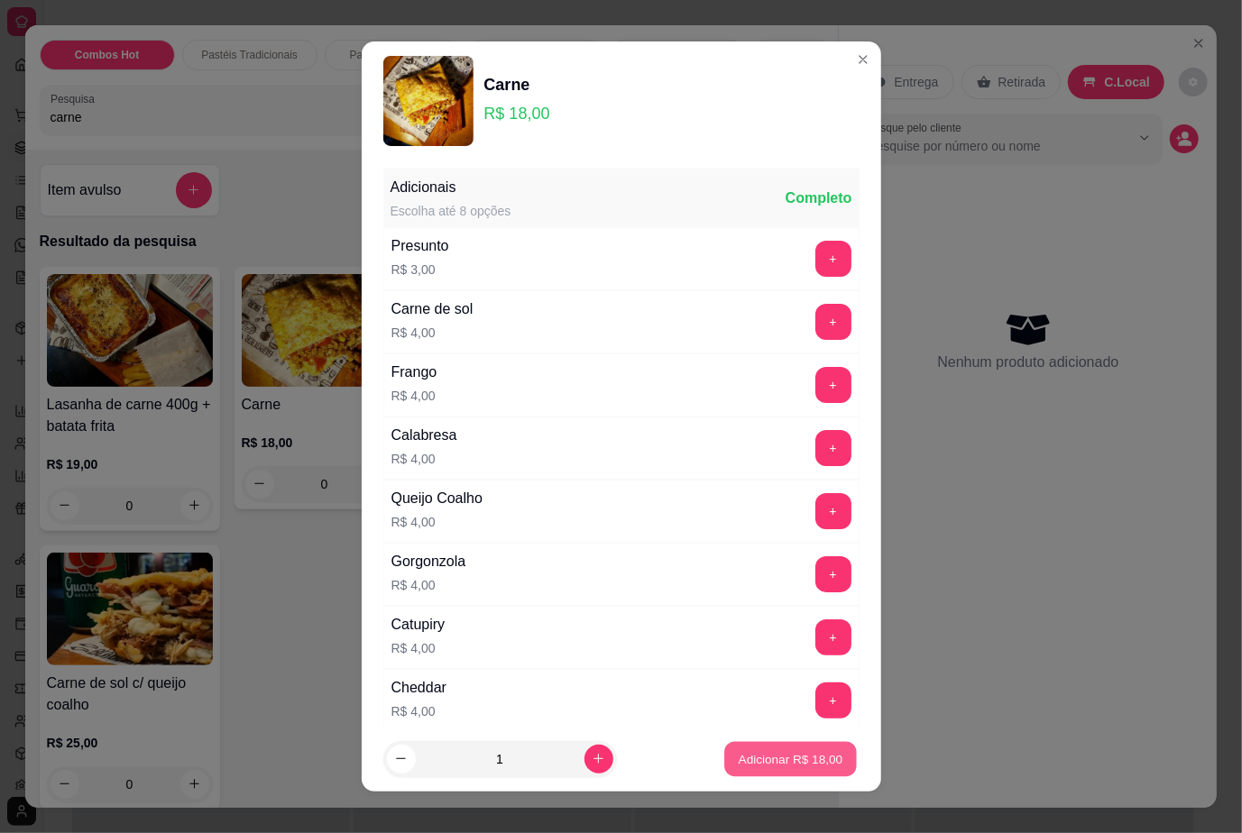
click at [743, 757] on p "Adicionar R$ 18,00" at bounding box center [790, 758] width 105 height 17
type input "1"
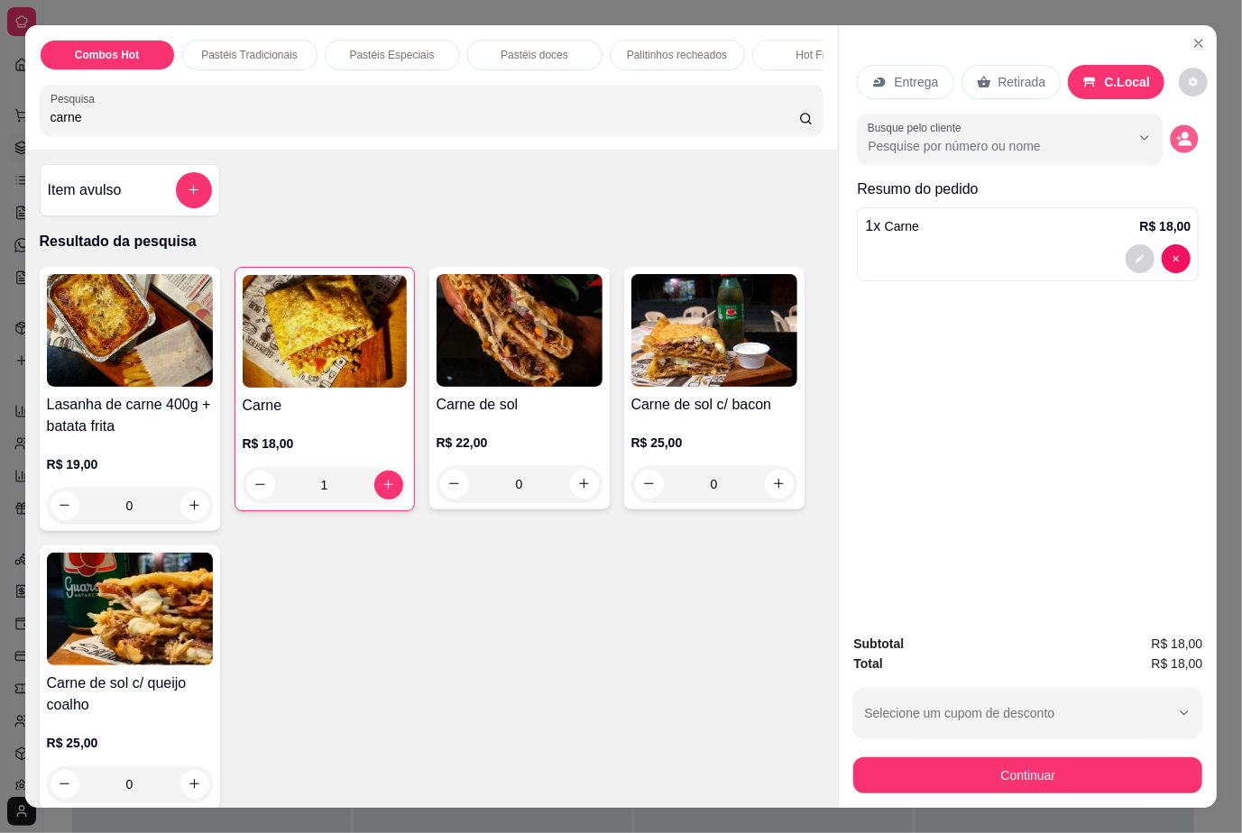
click at [1180, 140] on icon "decrease-product-quantity" at bounding box center [1184, 143] width 13 height 6
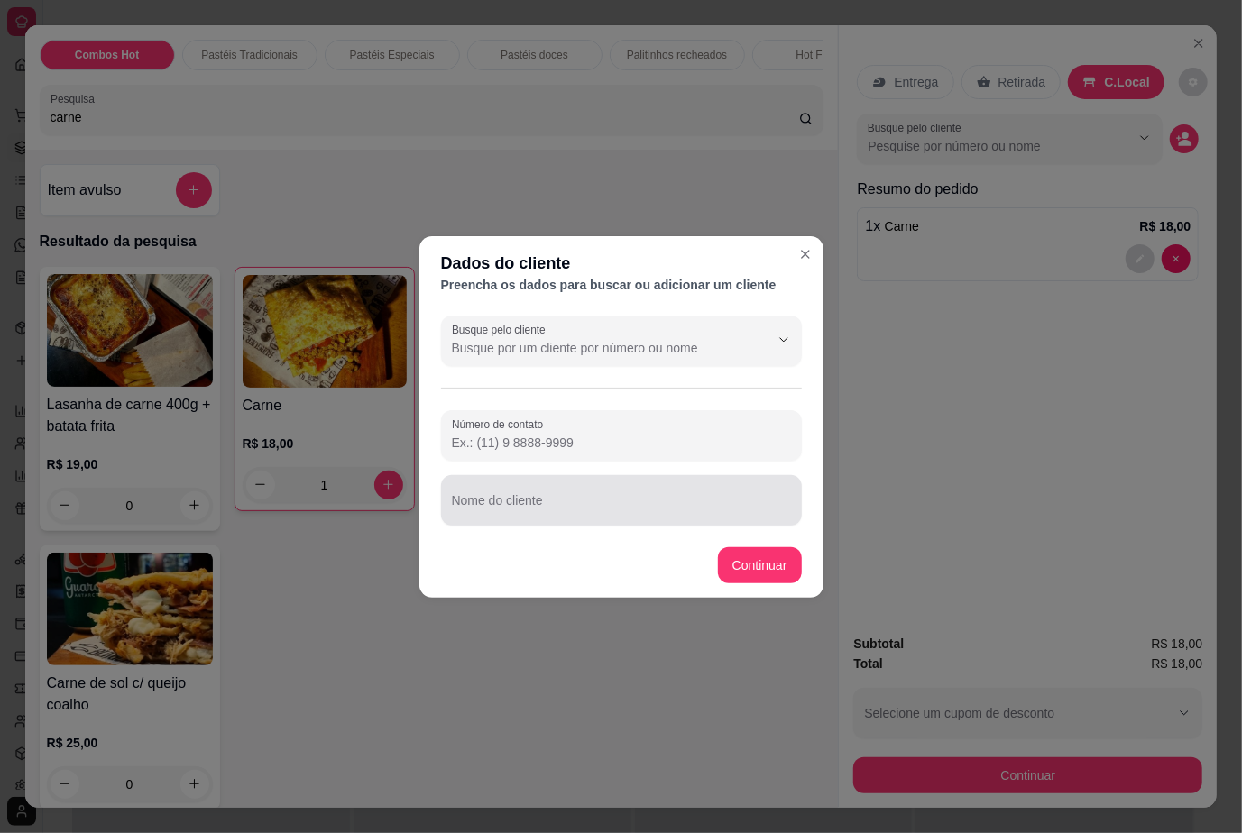
click at [523, 489] on div at bounding box center [621, 500] width 339 height 36
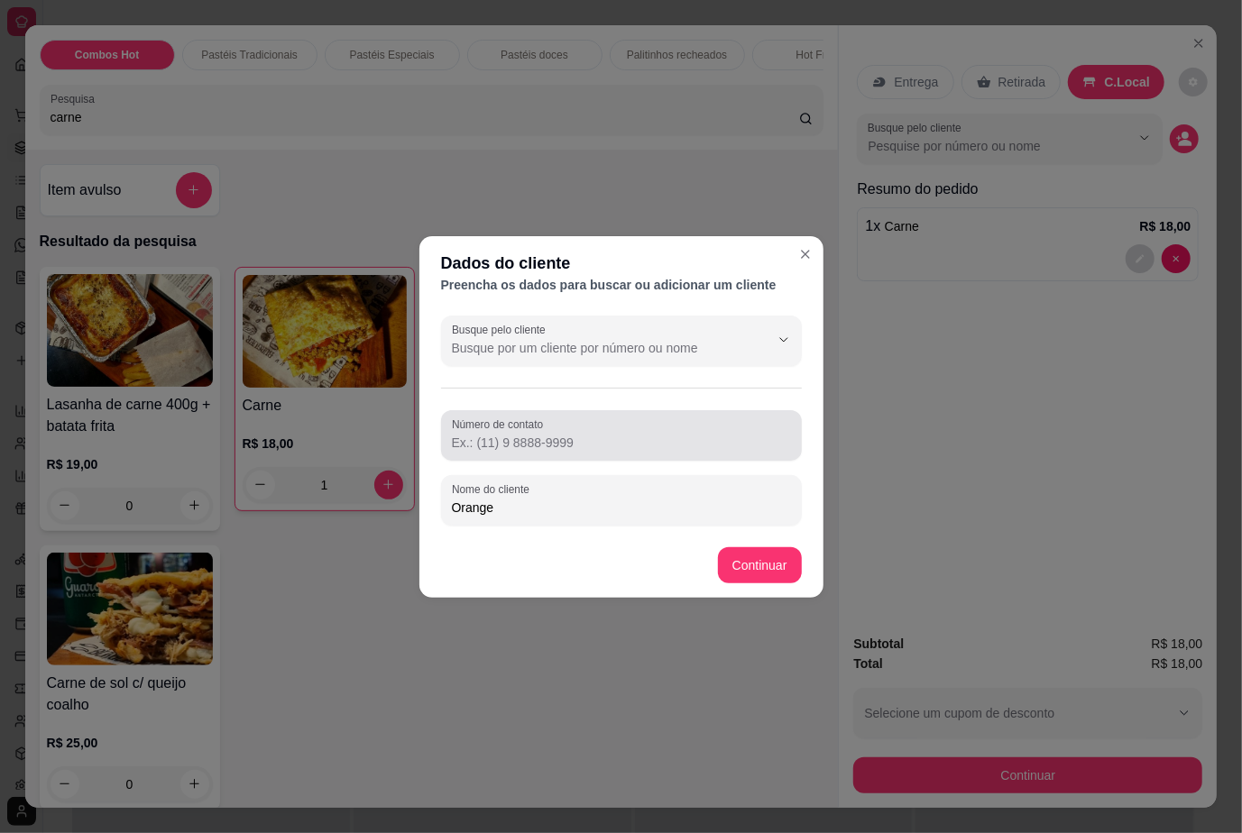
type input "Orange"
click at [592, 445] on input "Número de contato" at bounding box center [621, 443] width 339 height 18
click at [651, 438] on input "Número de contato" at bounding box center [621, 443] width 339 height 18
paste input "[PHONE_NUMBER]"
type input "[PHONE_NUMBER]"
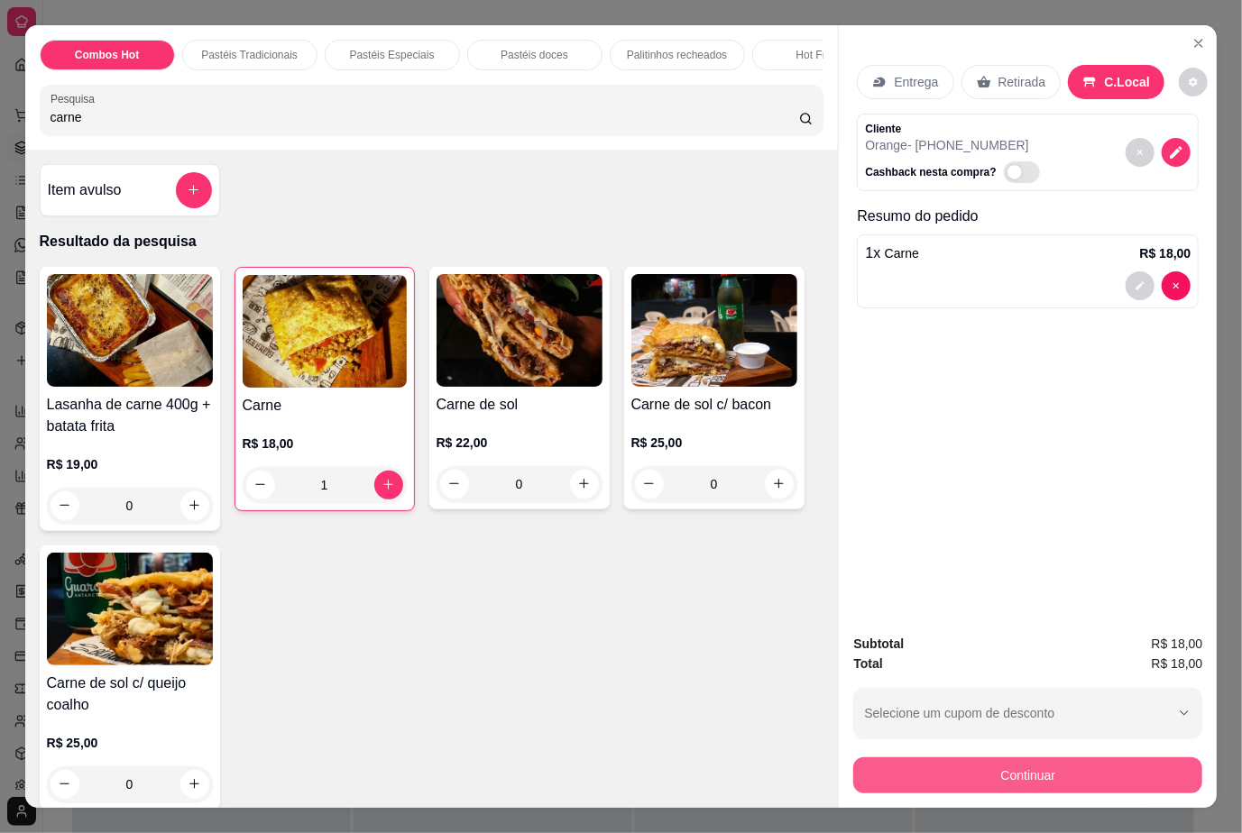
click at [1077, 766] on button "Continuar" at bounding box center [1027, 775] width 349 height 36
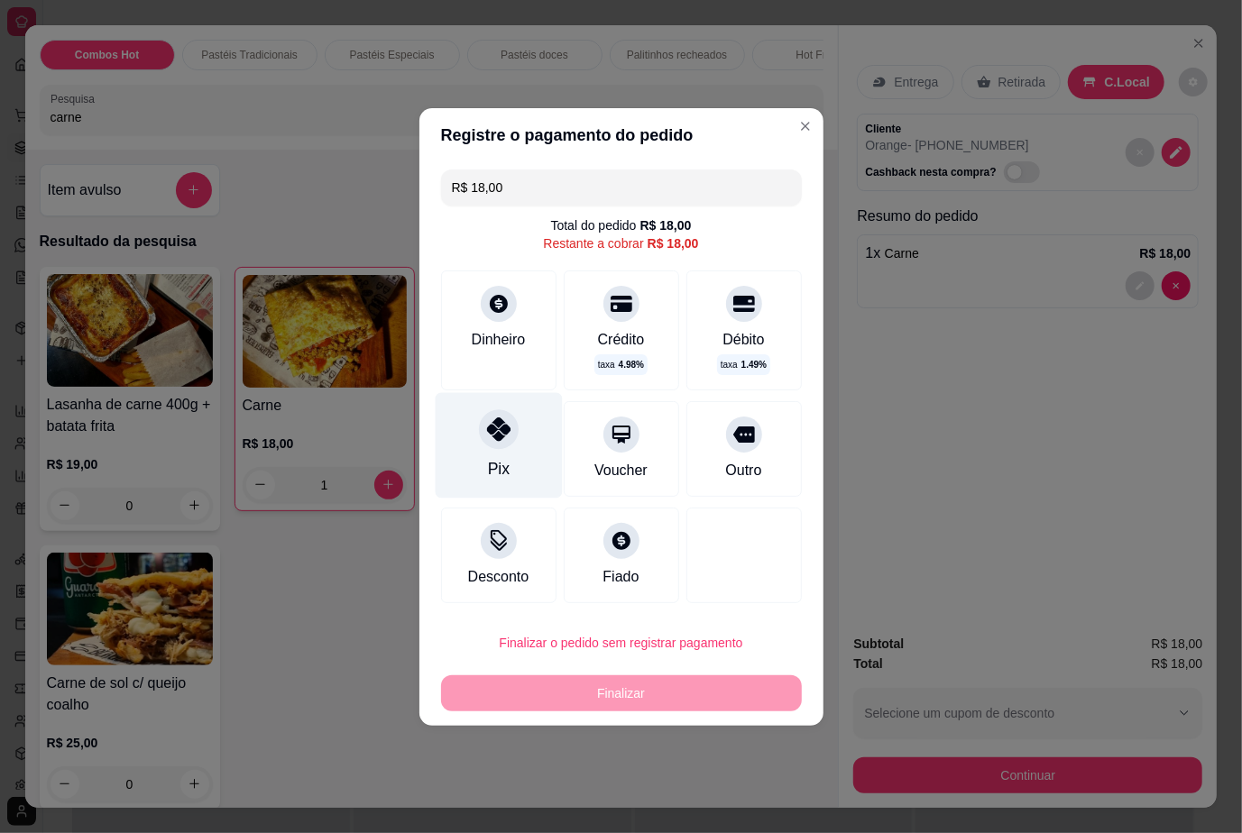
click at [507, 424] on icon at bounding box center [497, 428] width 23 height 23
type input "R$ 0,00"
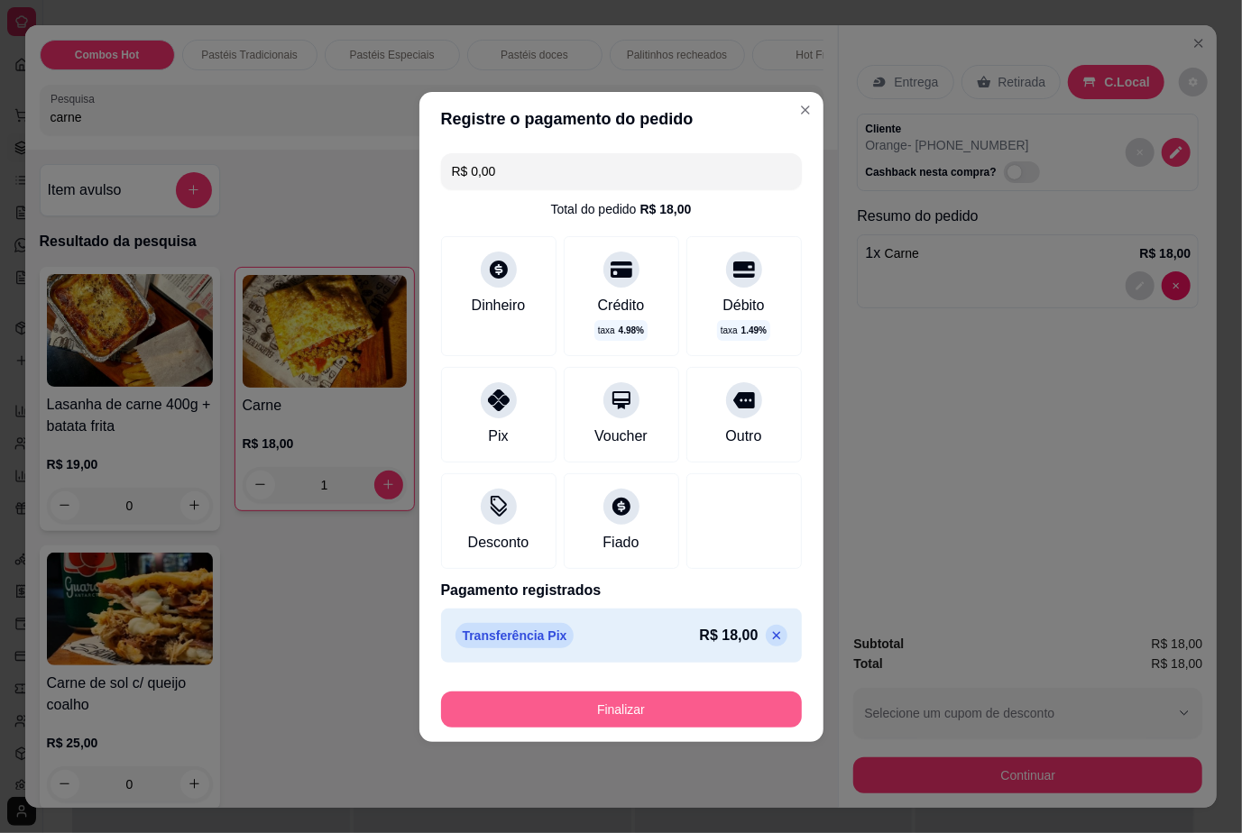
click at [701, 714] on button "Finalizar" at bounding box center [621, 710] width 361 height 36
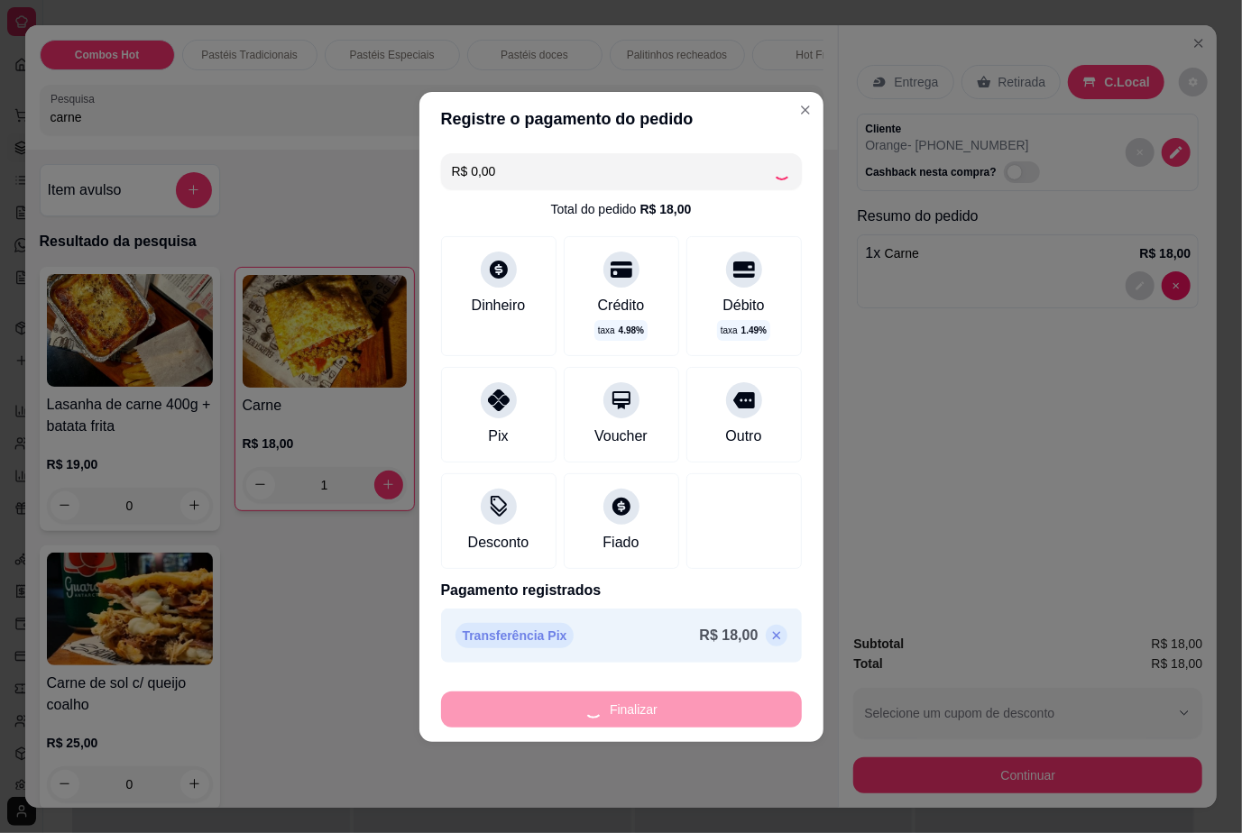
type input "0"
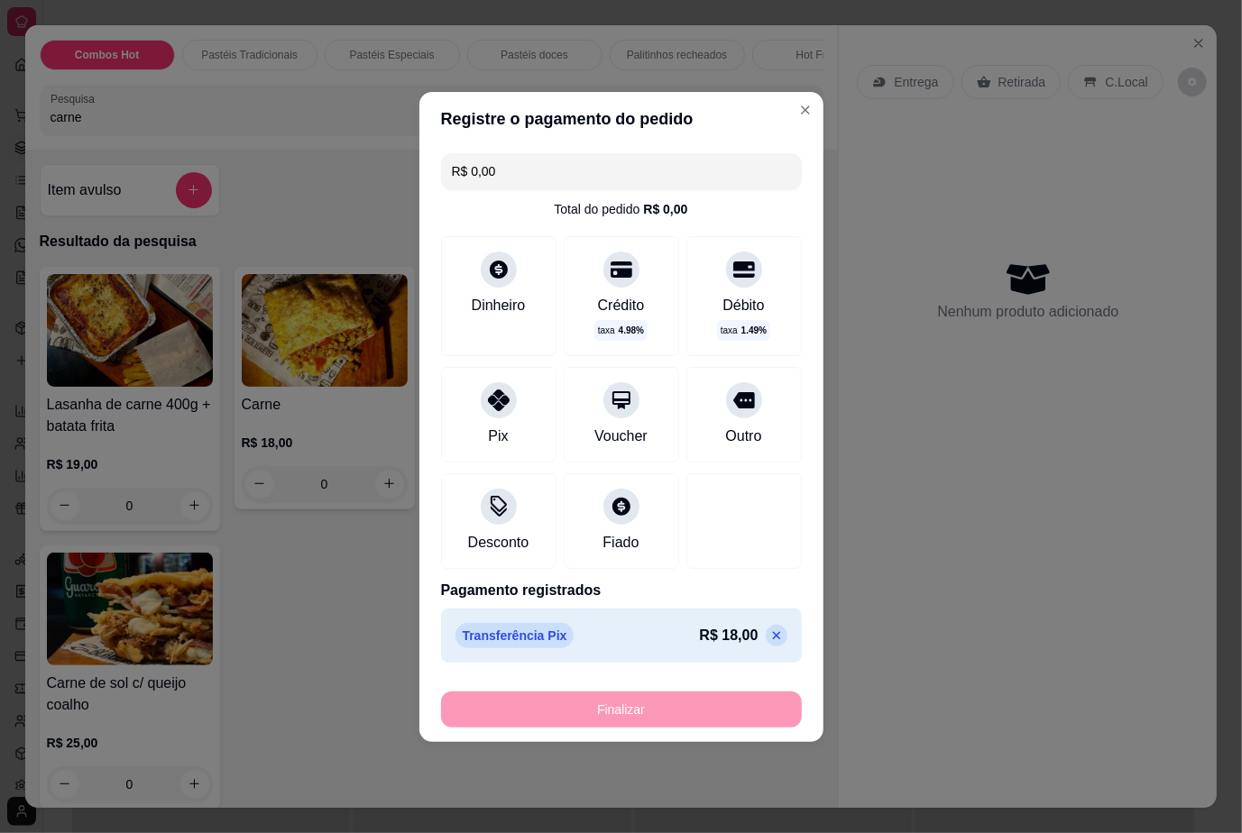
type input "-R$ 18,00"
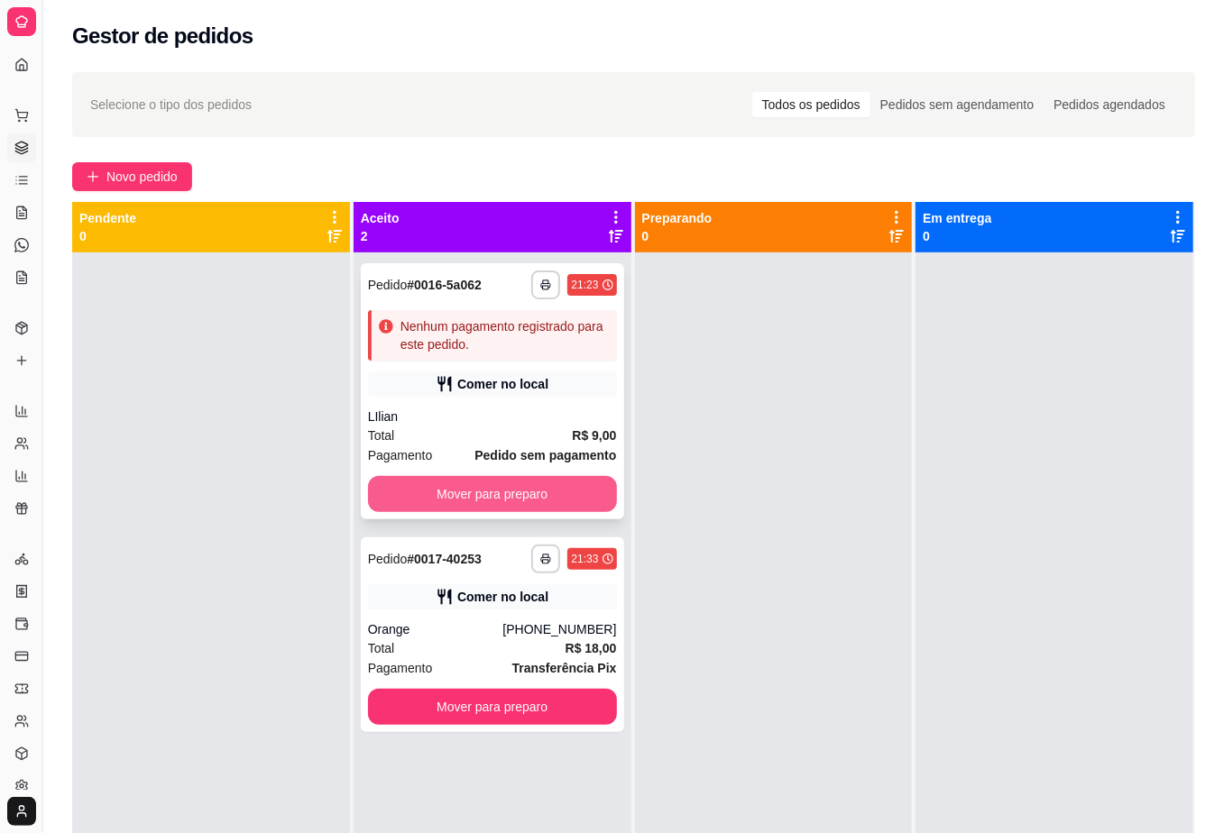
click at [537, 496] on button "Mover para preparo" at bounding box center [492, 494] width 249 height 36
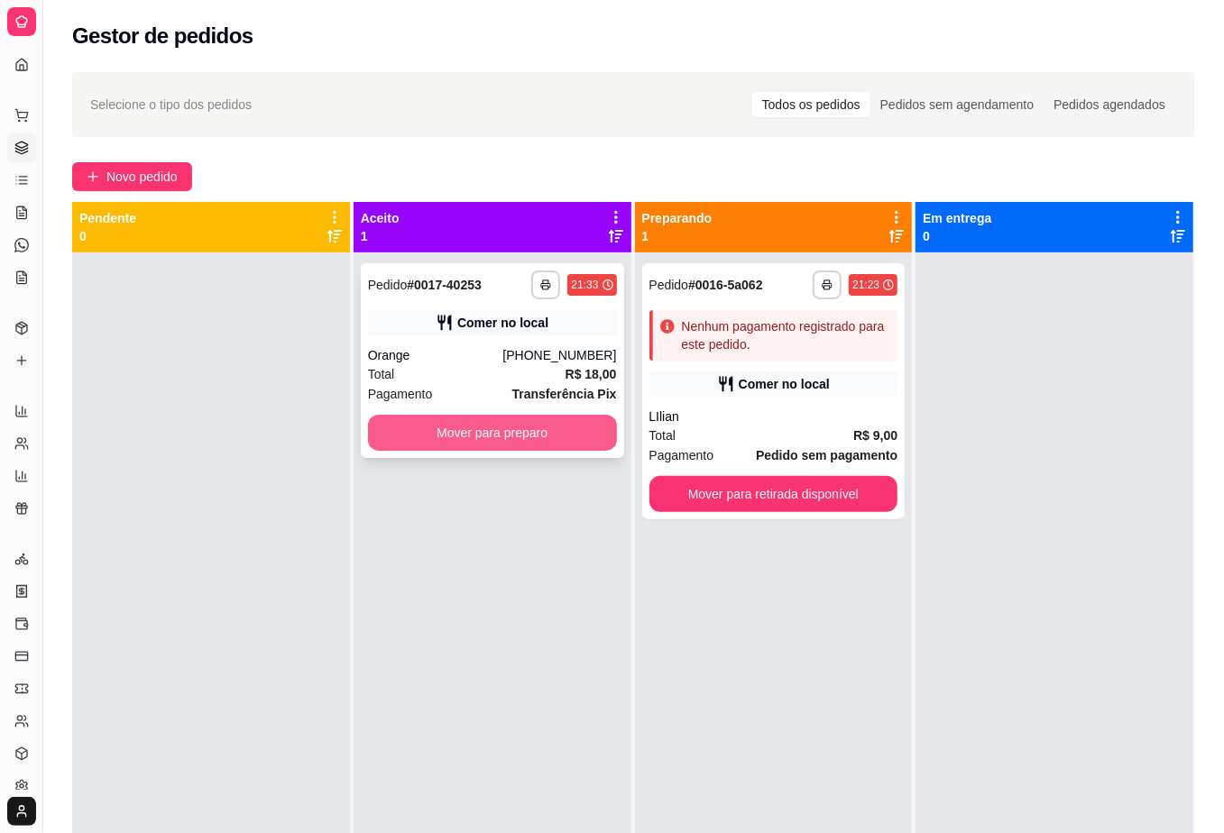
click at [568, 430] on button "Mover para preparo" at bounding box center [492, 433] width 249 height 36
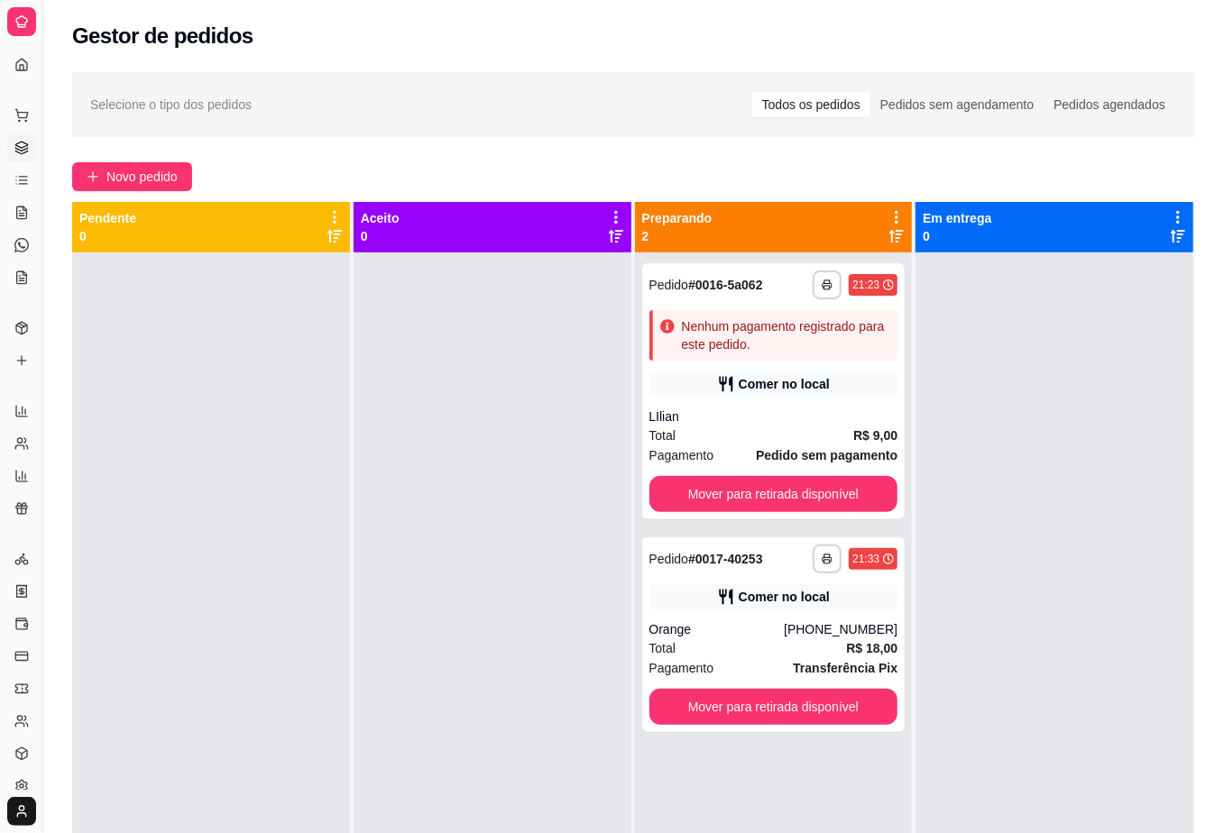
click at [703, 142] on div "**********" at bounding box center [633, 558] width 1180 height 995
click at [509, 548] on div at bounding box center [492, 668] width 278 height 833
click at [127, 177] on span "Novo pedido" at bounding box center [141, 177] width 71 height 20
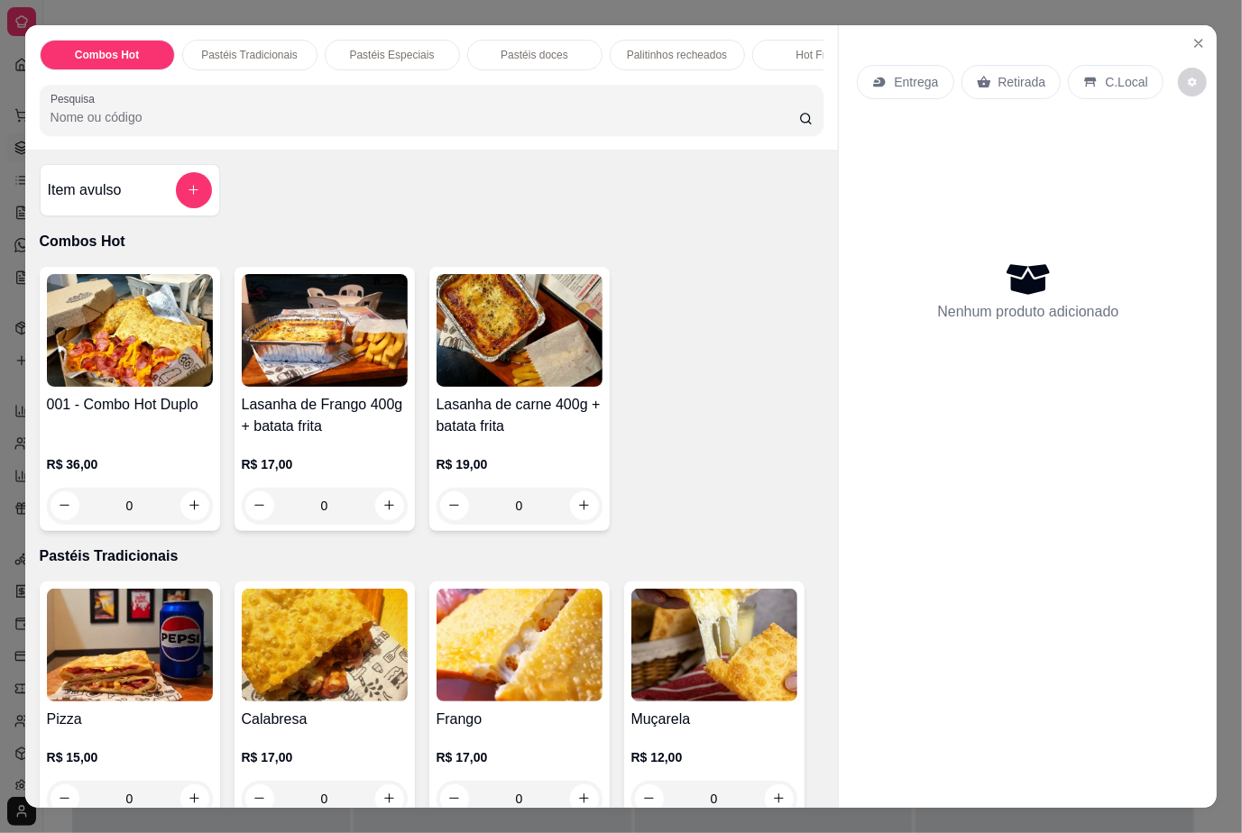
click at [1161, 456] on div "Nenhum produto adicionado" at bounding box center [1028, 290] width 342 height 353
click at [866, 416] on div "Nenhum produto adicionado" at bounding box center [1028, 290] width 342 height 353
click at [189, 512] on div "0" at bounding box center [130, 506] width 166 height 36
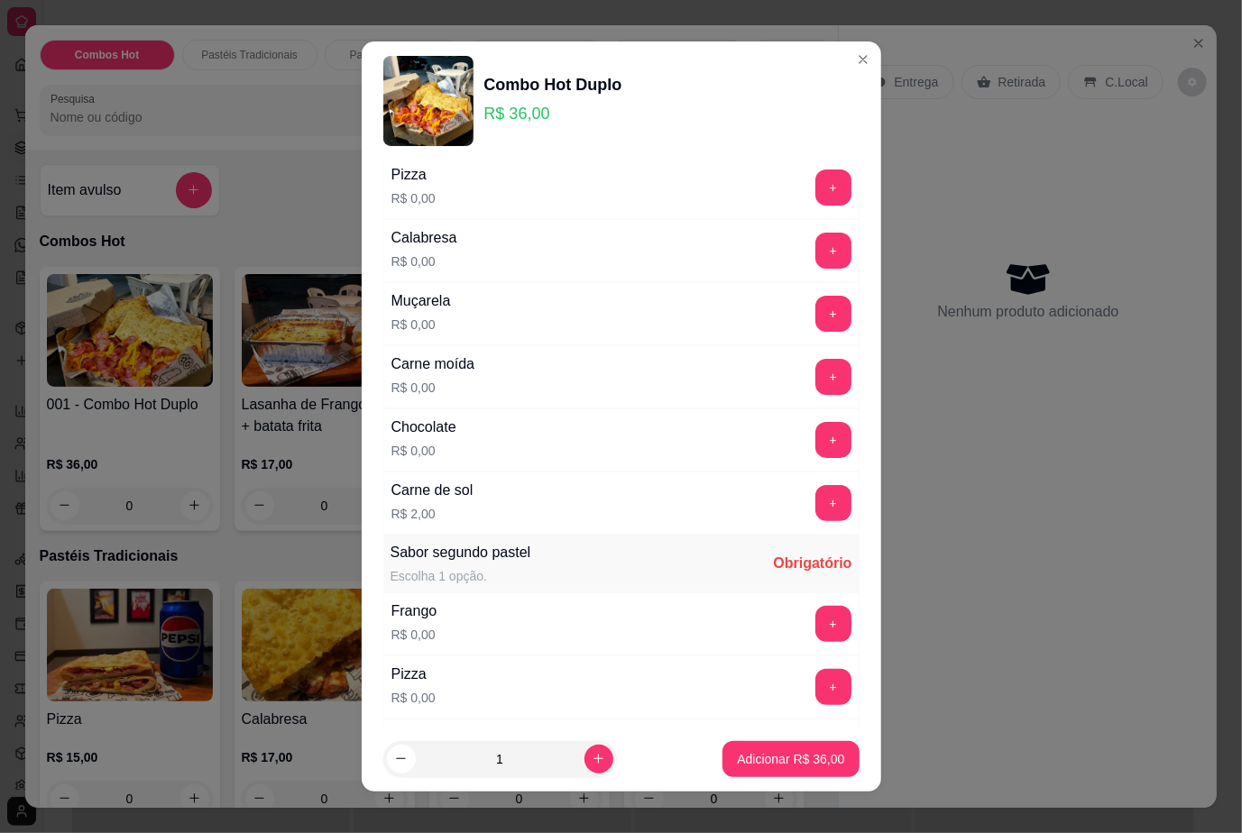
scroll to position [193, 0]
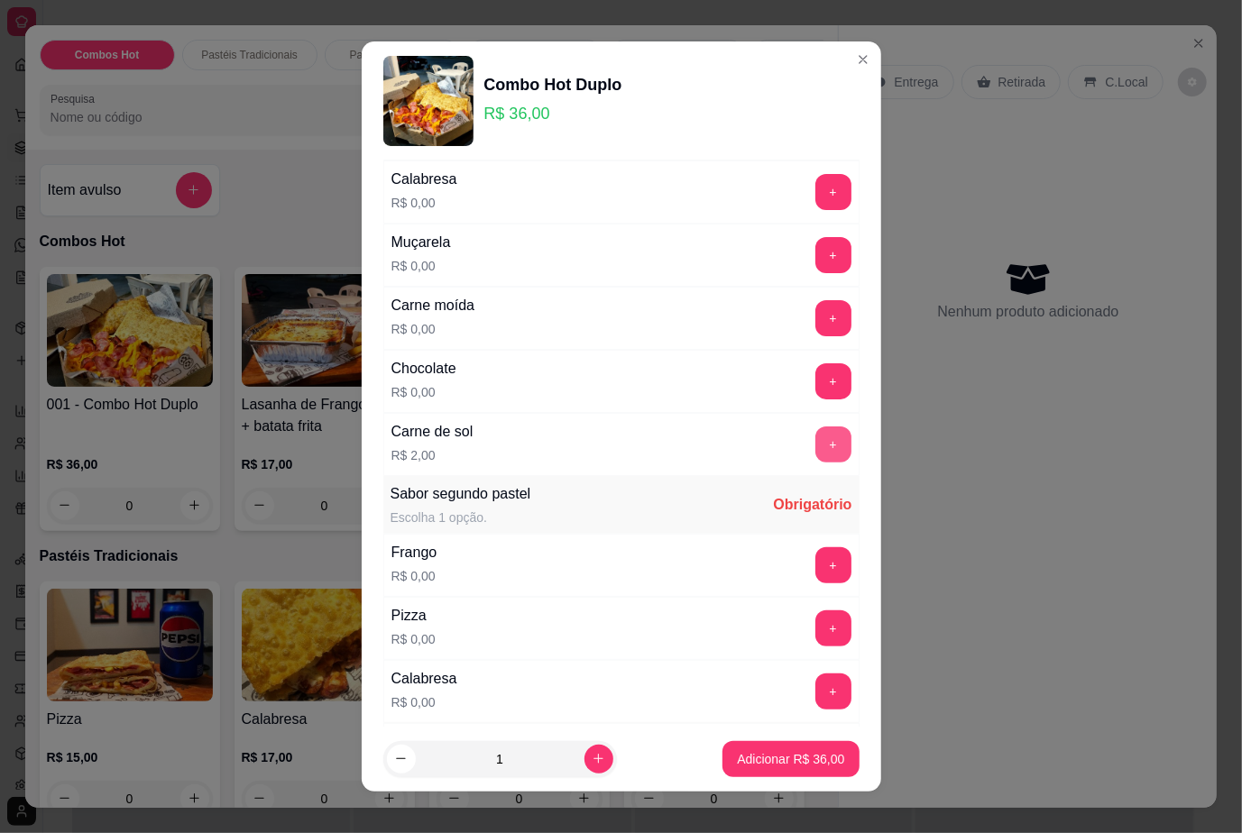
click at [815, 452] on button "+" at bounding box center [833, 444] width 36 height 36
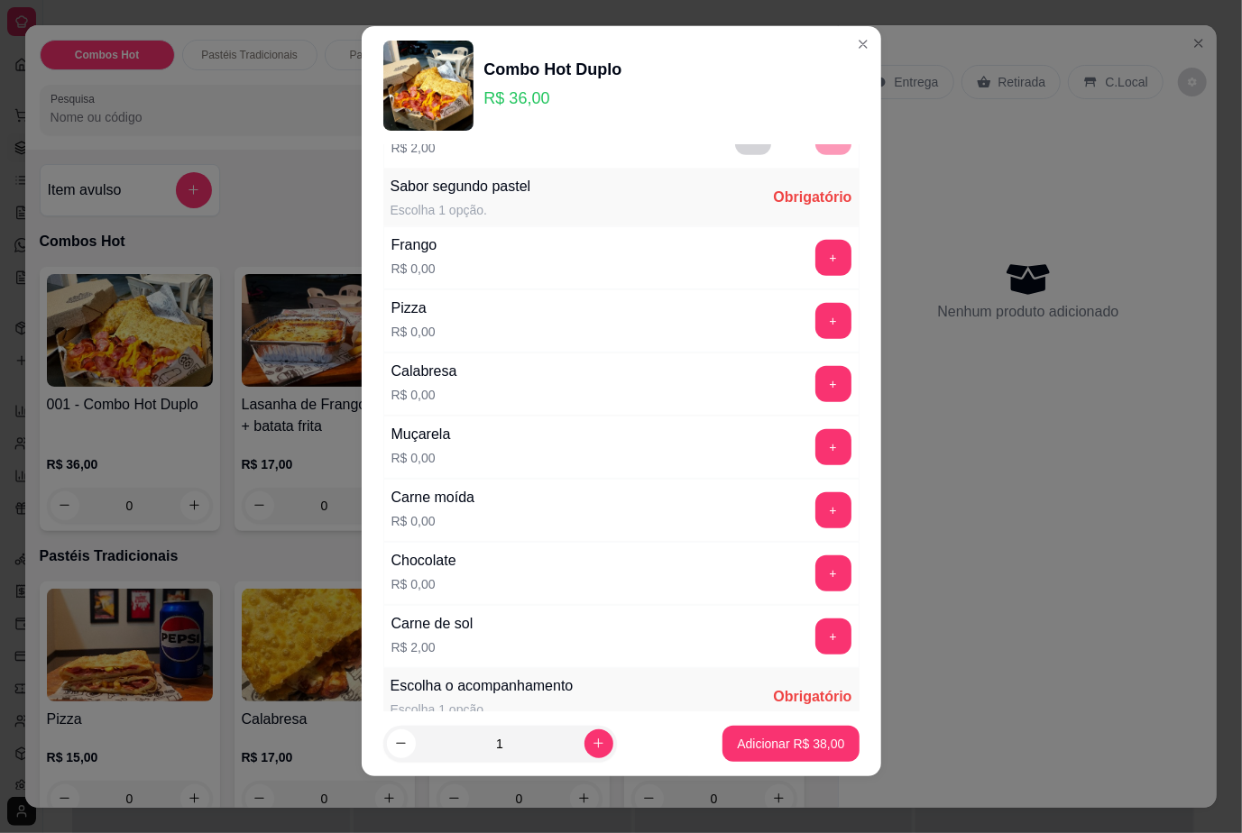
scroll to position [513, 0]
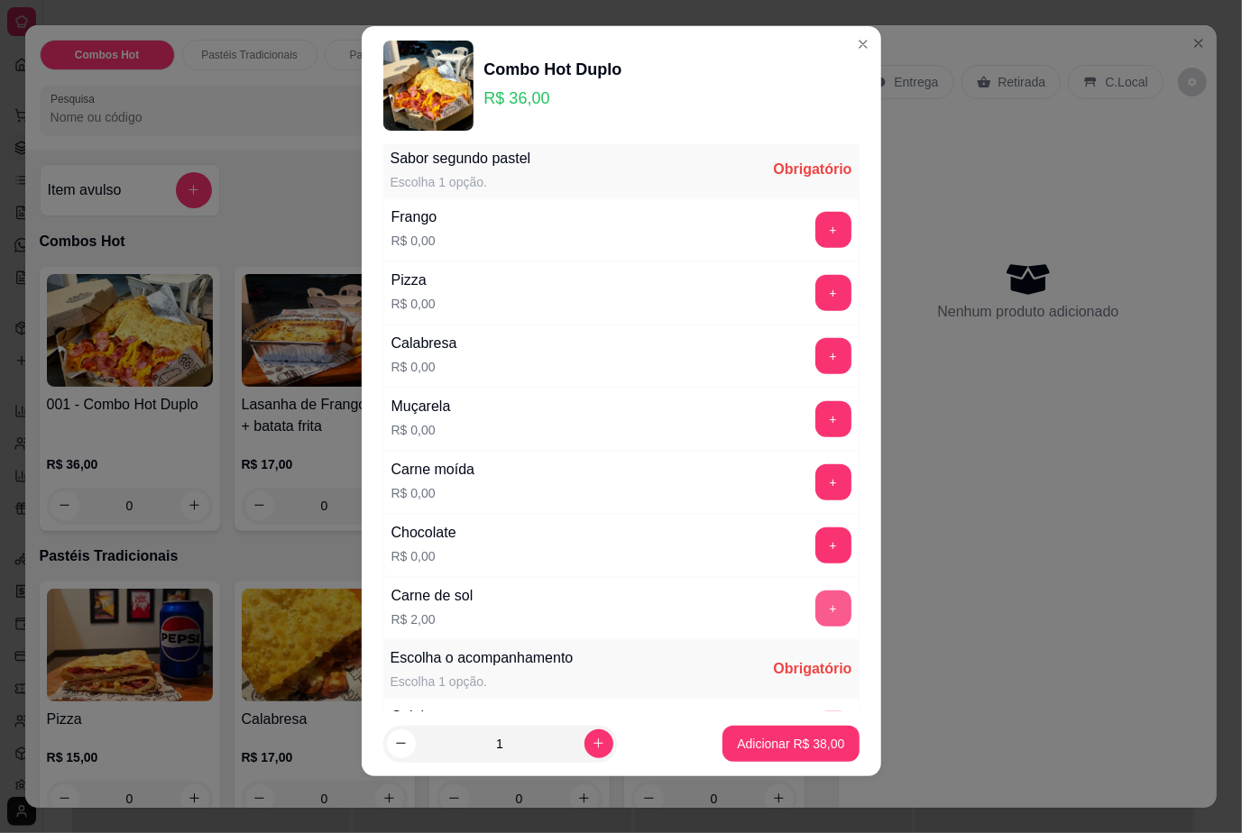
click at [815, 621] on button "+" at bounding box center [833, 609] width 36 height 36
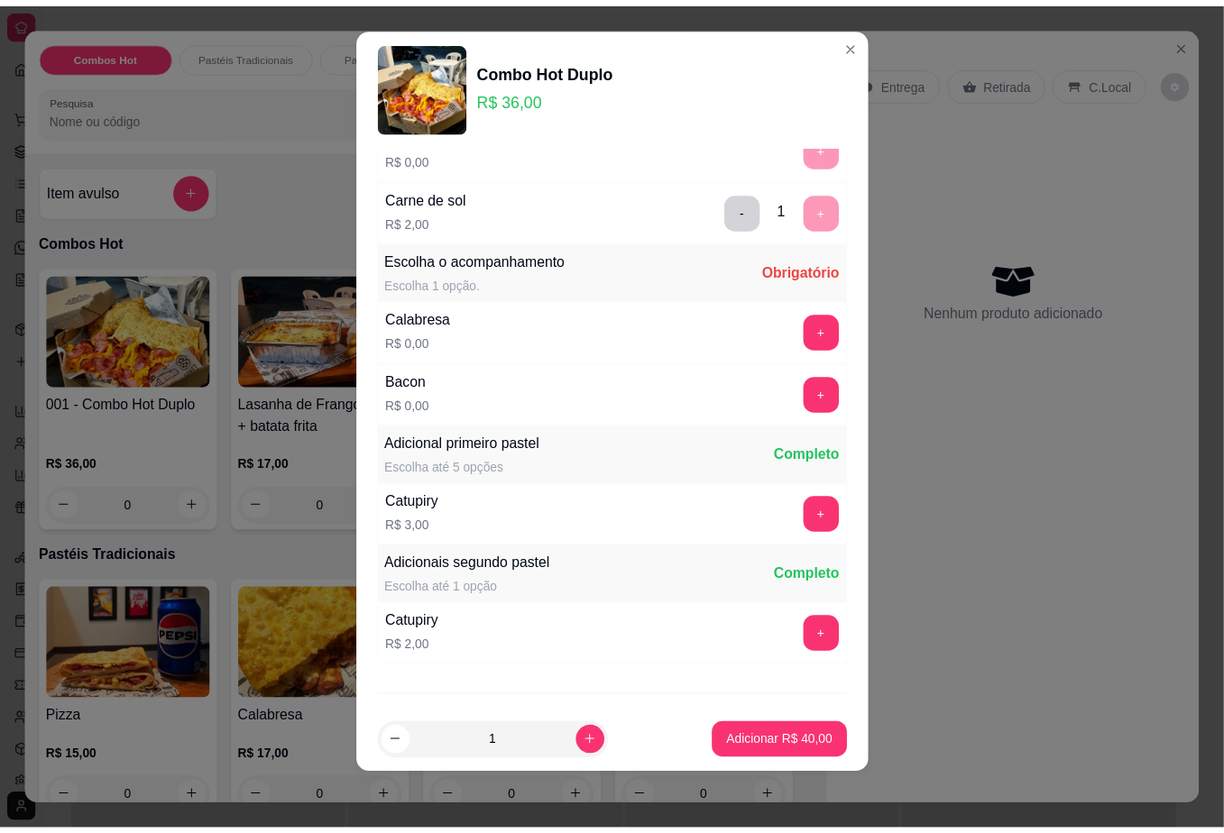
scroll to position [1014, 0]
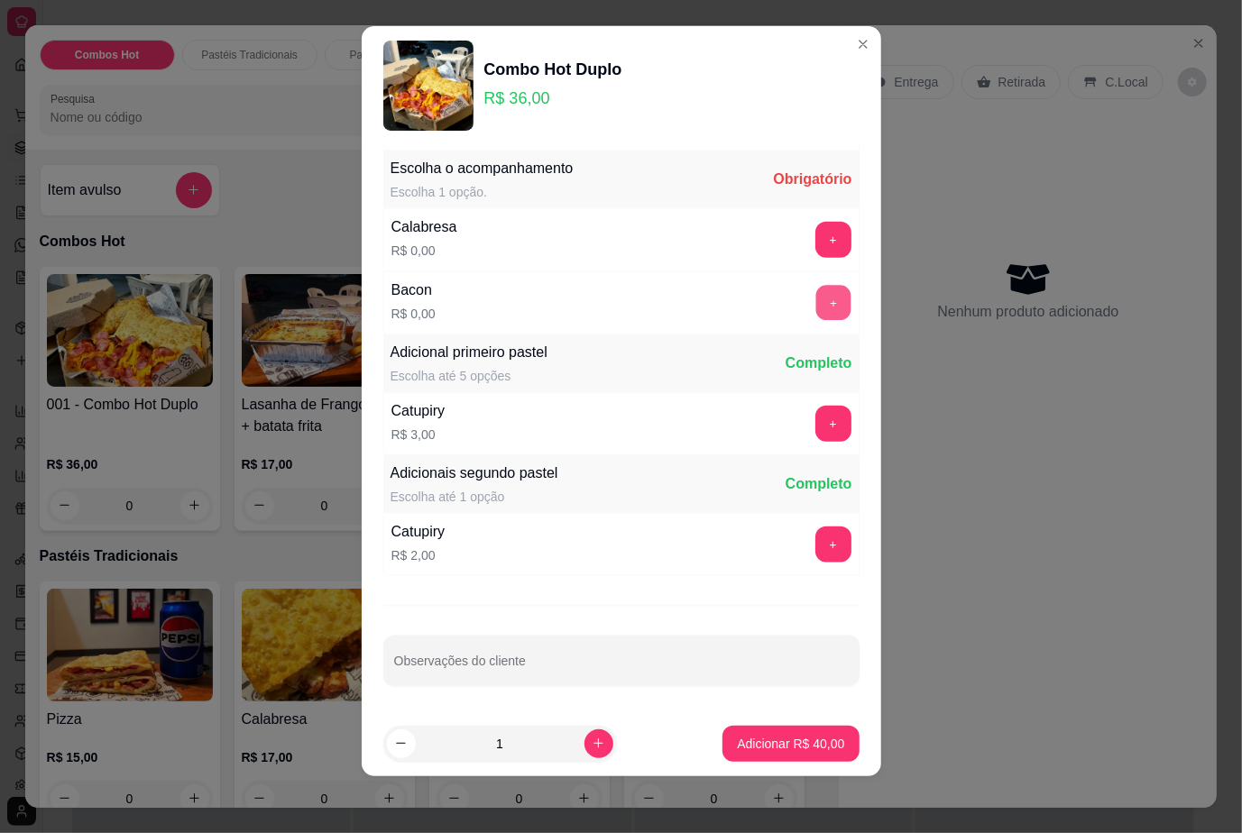
click at [815, 310] on button "+" at bounding box center [832, 303] width 35 height 35
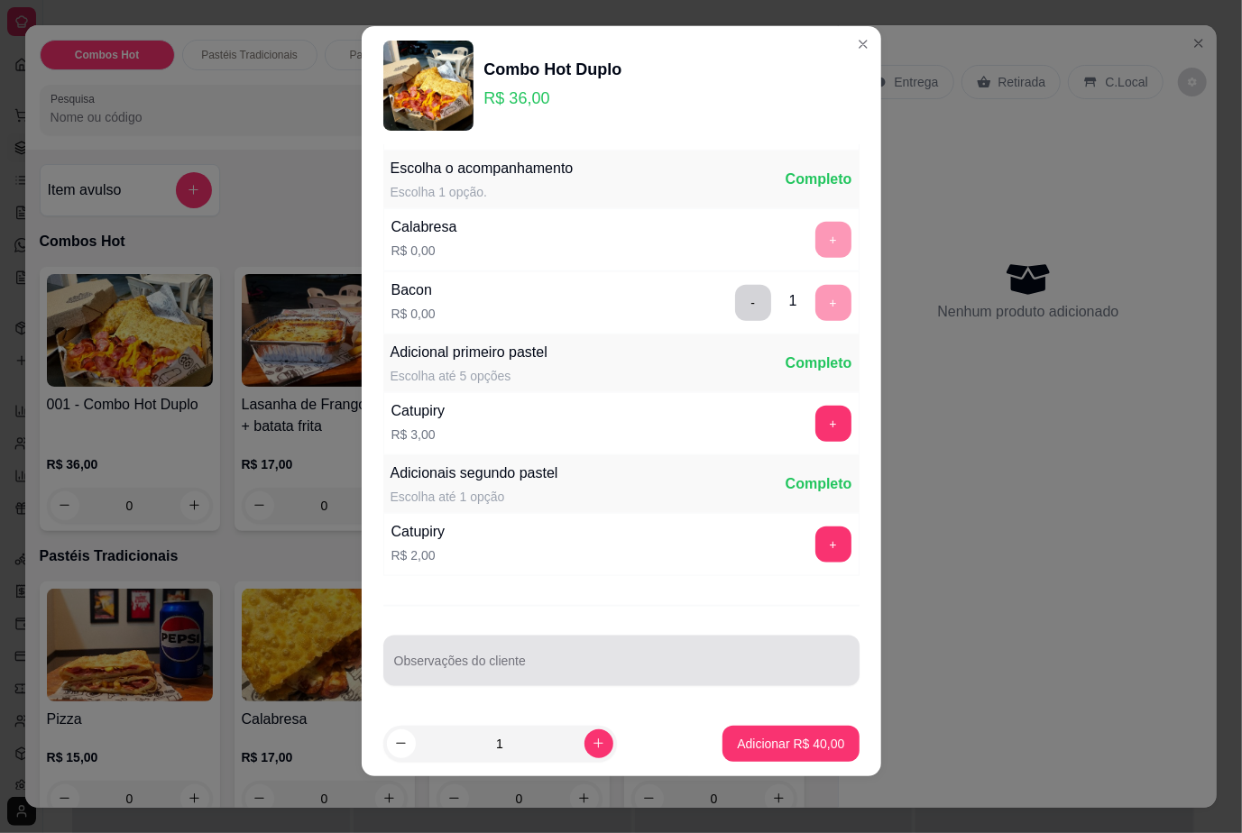
click at [564, 676] on input "Observações do cliente" at bounding box center [621, 668] width 454 height 18
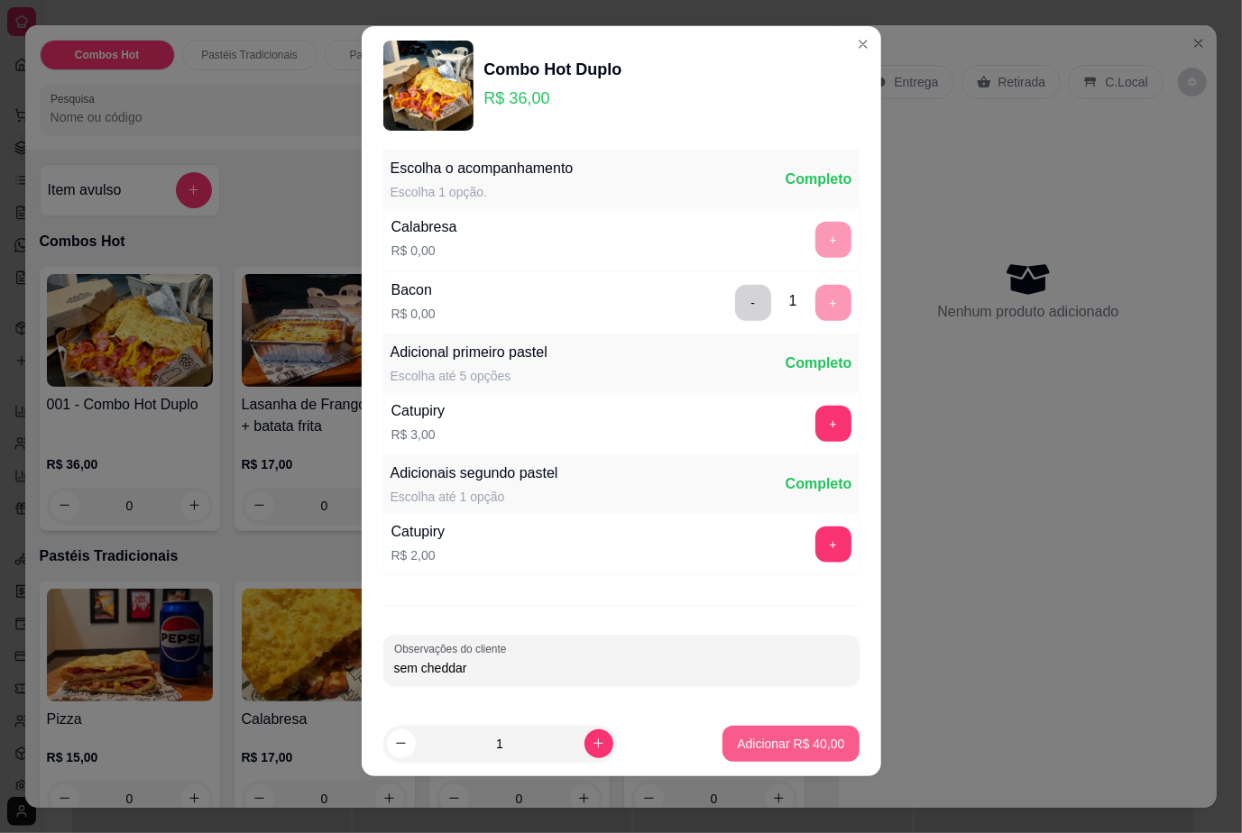
type input "sem cheddar"
click at [779, 743] on p "Adicionar R$ 40,00" at bounding box center [790, 744] width 107 height 18
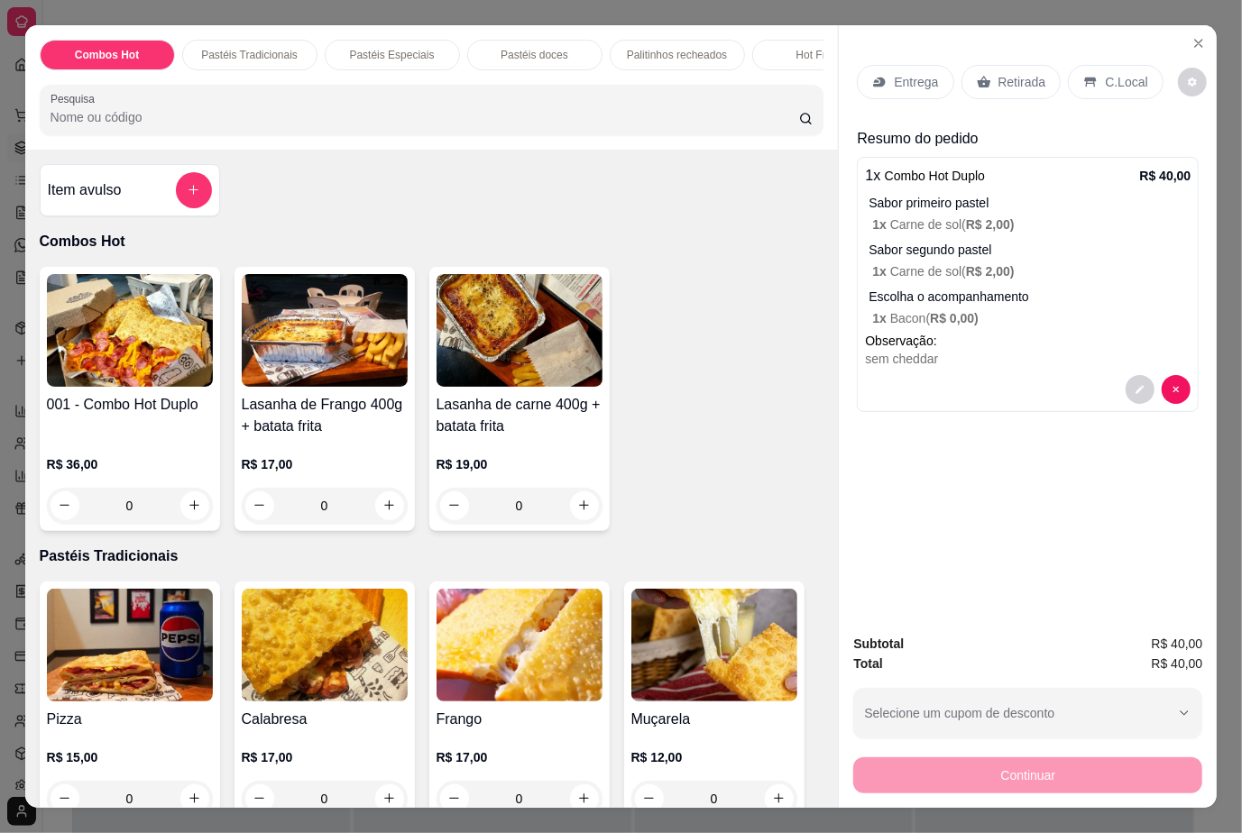
click at [1105, 73] on p "C.Local" at bounding box center [1126, 82] width 42 height 18
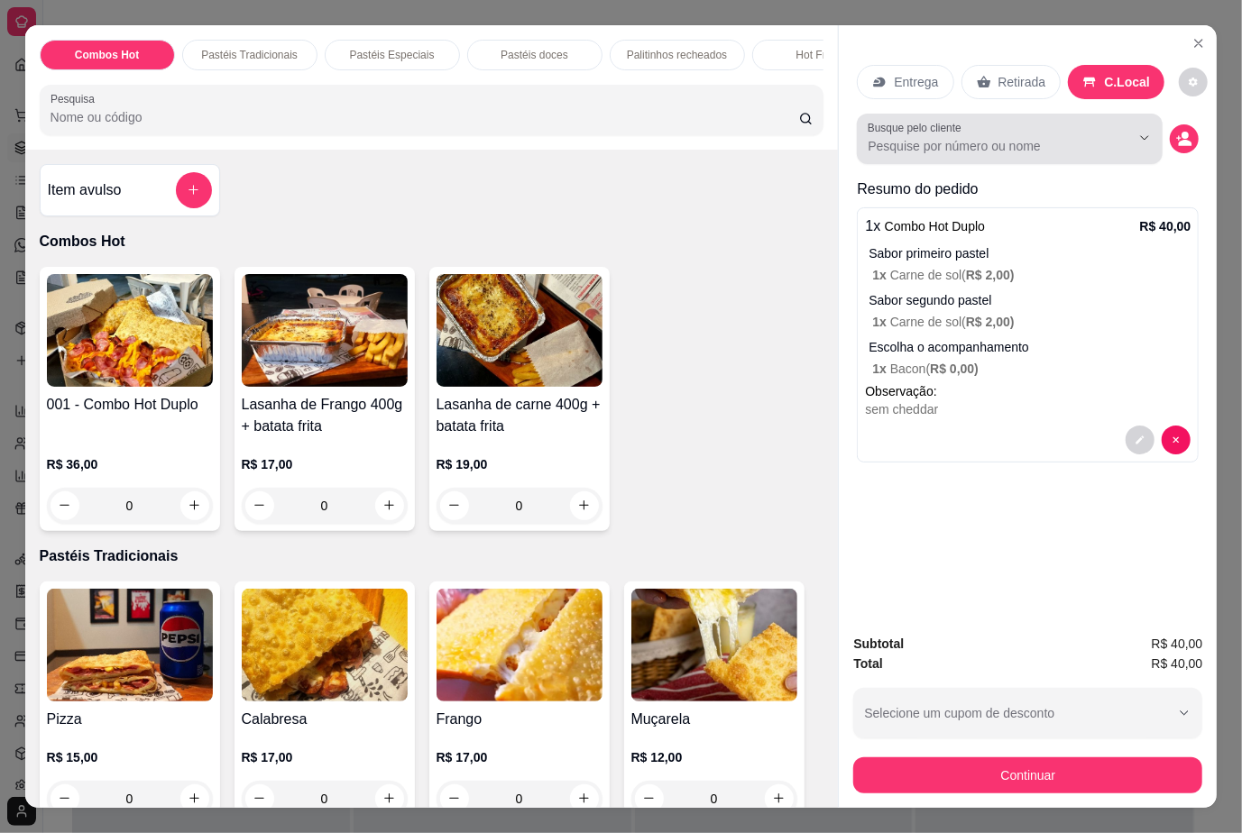
click at [940, 141] on input "Busque pelo cliente" at bounding box center [984, 146] width 234 height 18
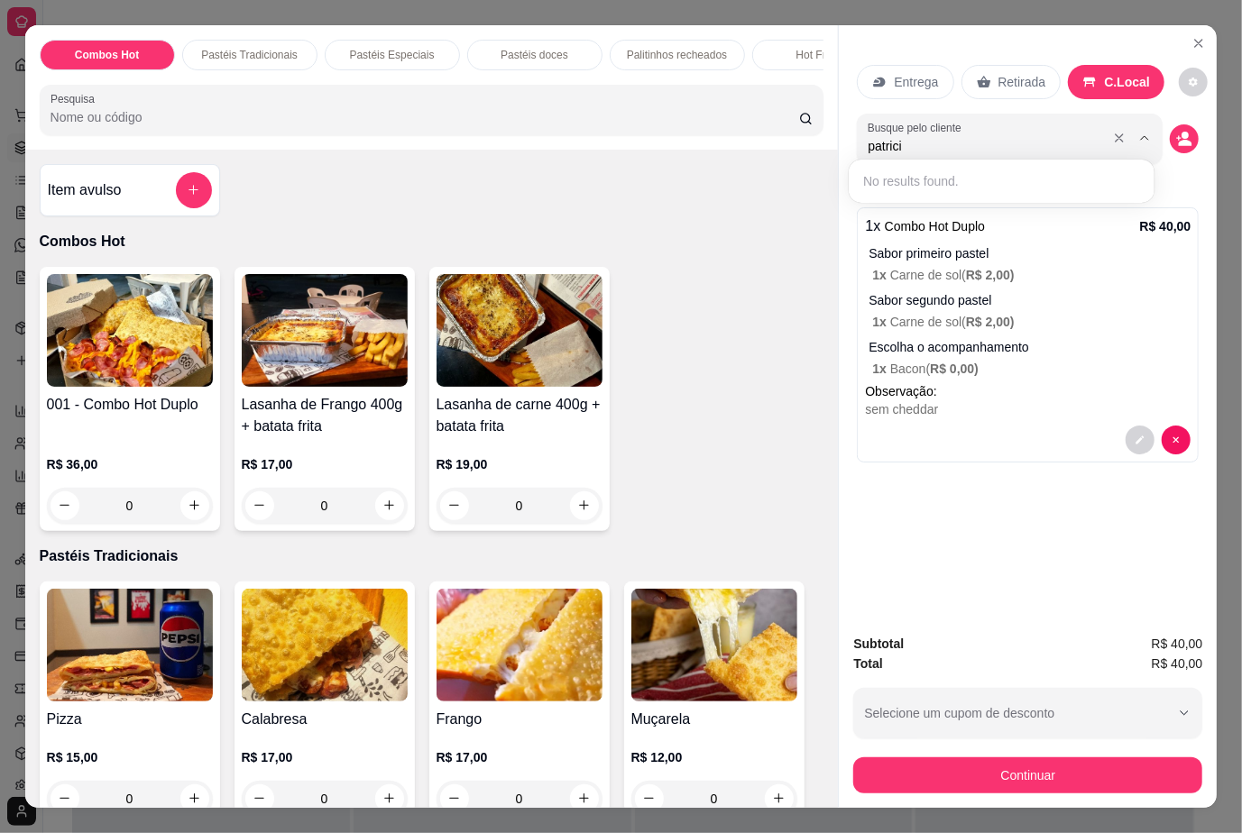
type input "patricia"
click at [1181, 131] on icon "decrease-product-quantity" at bounding box center [1184, 139] width 16 height 16
click at [1169, 141] on button "decrease-product-quantity" at bounding box center [1183, 138] width 29 height 29
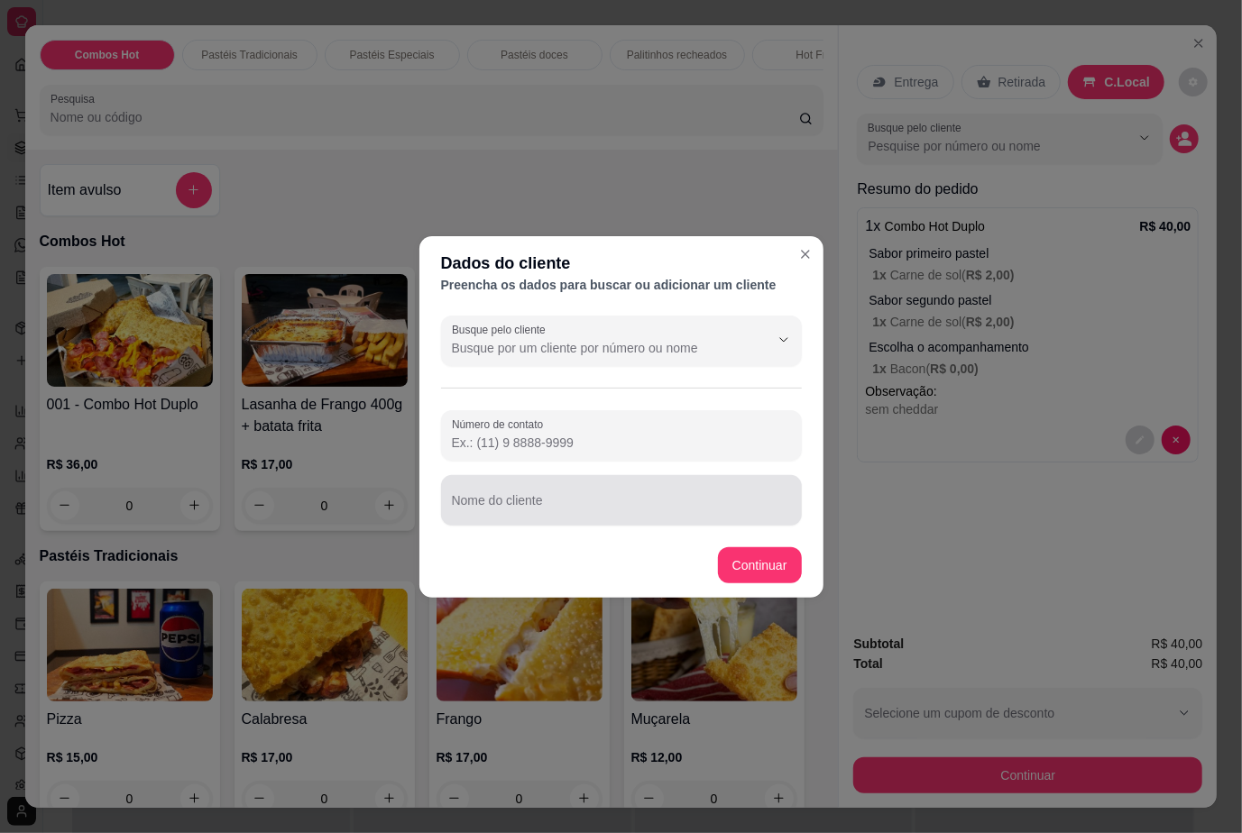
click at [527, 491] on div at bounding box center [621, 500] width 339 height 36
type input "[PERSON_NAME]"
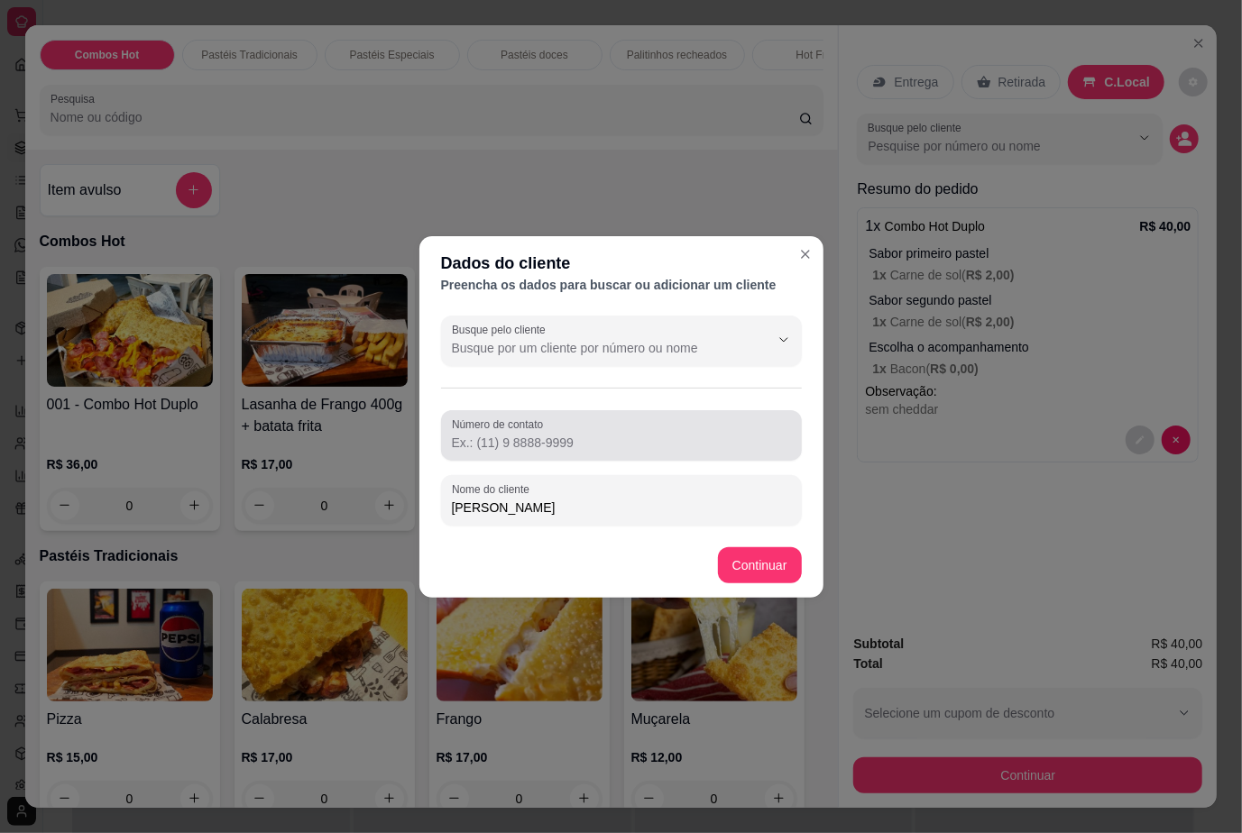
click at [590, 455] on div "Número de contato" at bounding box center [621, 435] width 361 height 50
paste input "[PHONE_NUMBER]"
type input "[PHONE_NUMBER]"
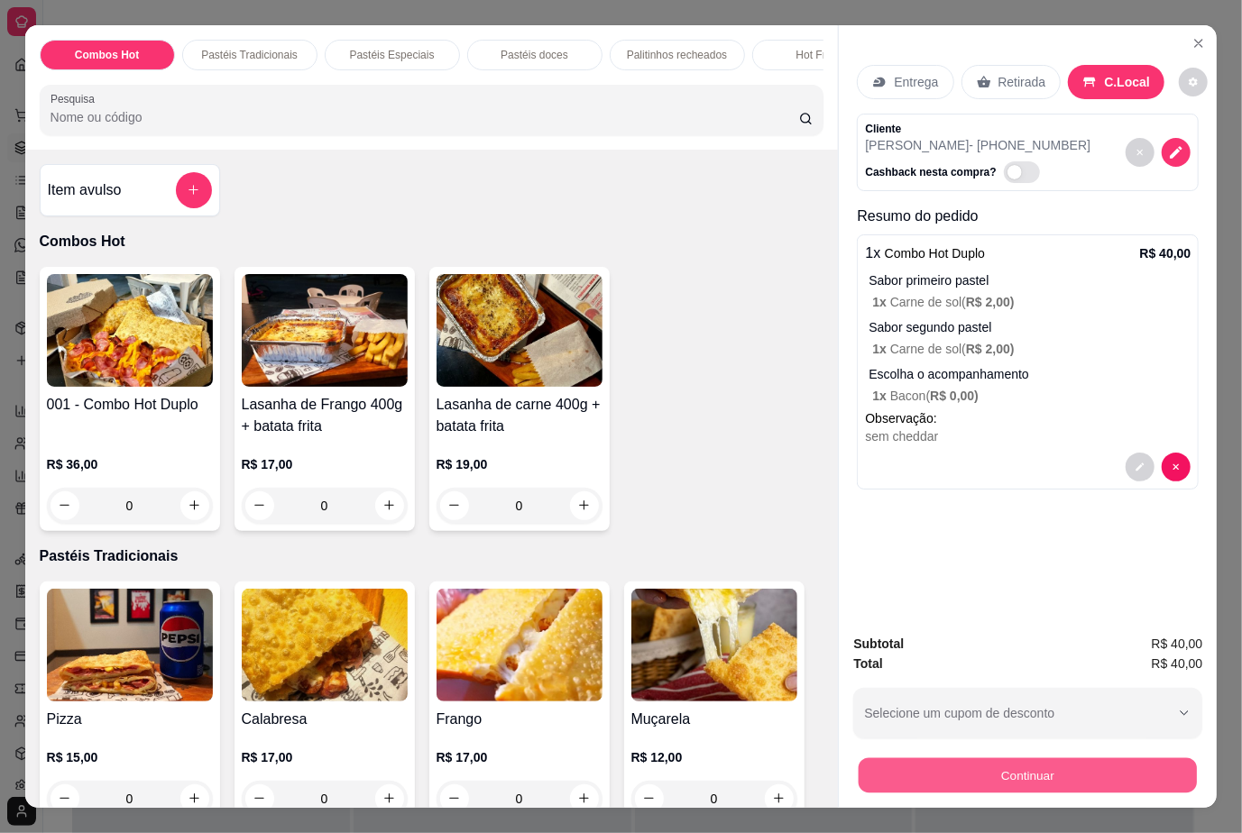
click at [1023, 758] on button "Continuar" at bounding box center [1027, 775] width 338 height 35
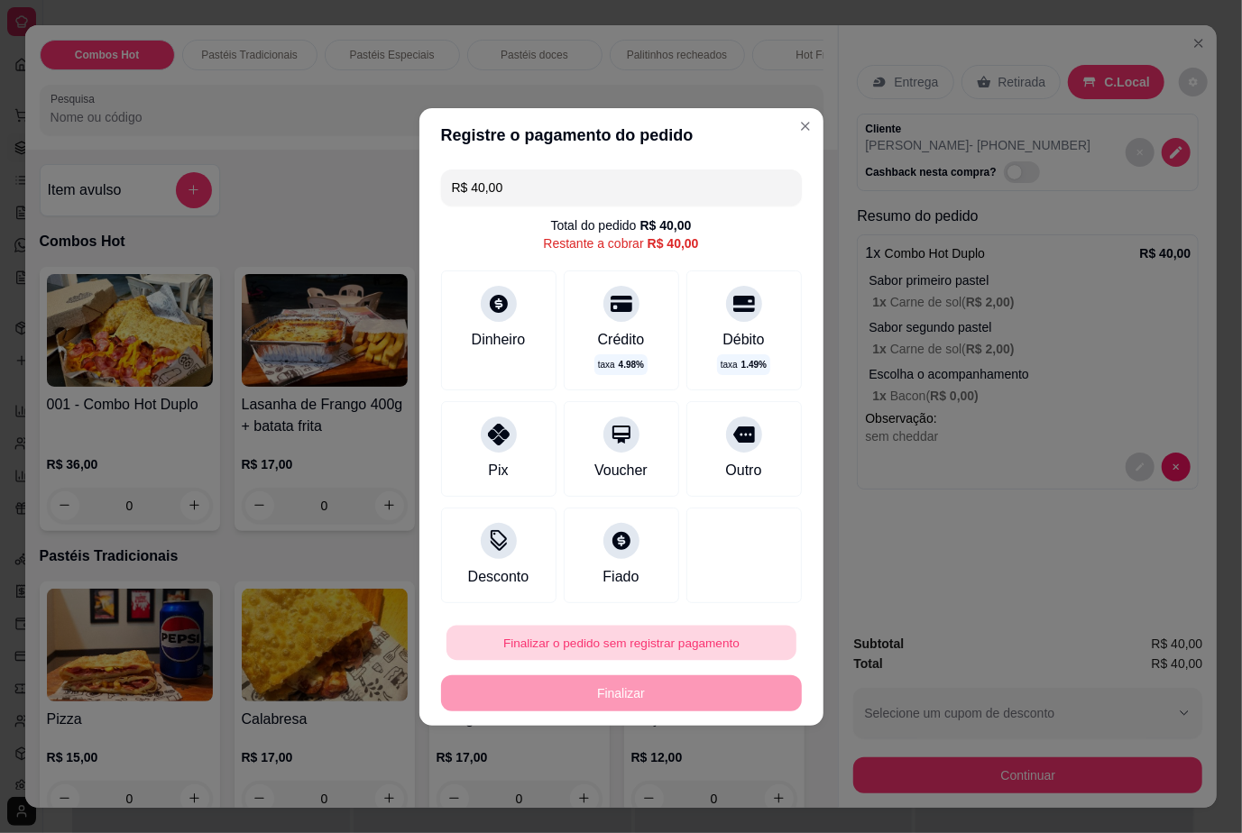
click at [654, 642] on button "Finalizar o pedido sem registrar pagamento" at bounding box center [621, 642] width 350 height 35
click at [725, 590] on button "Confirmar" at bounding box center [727, 591] width 64 height 27
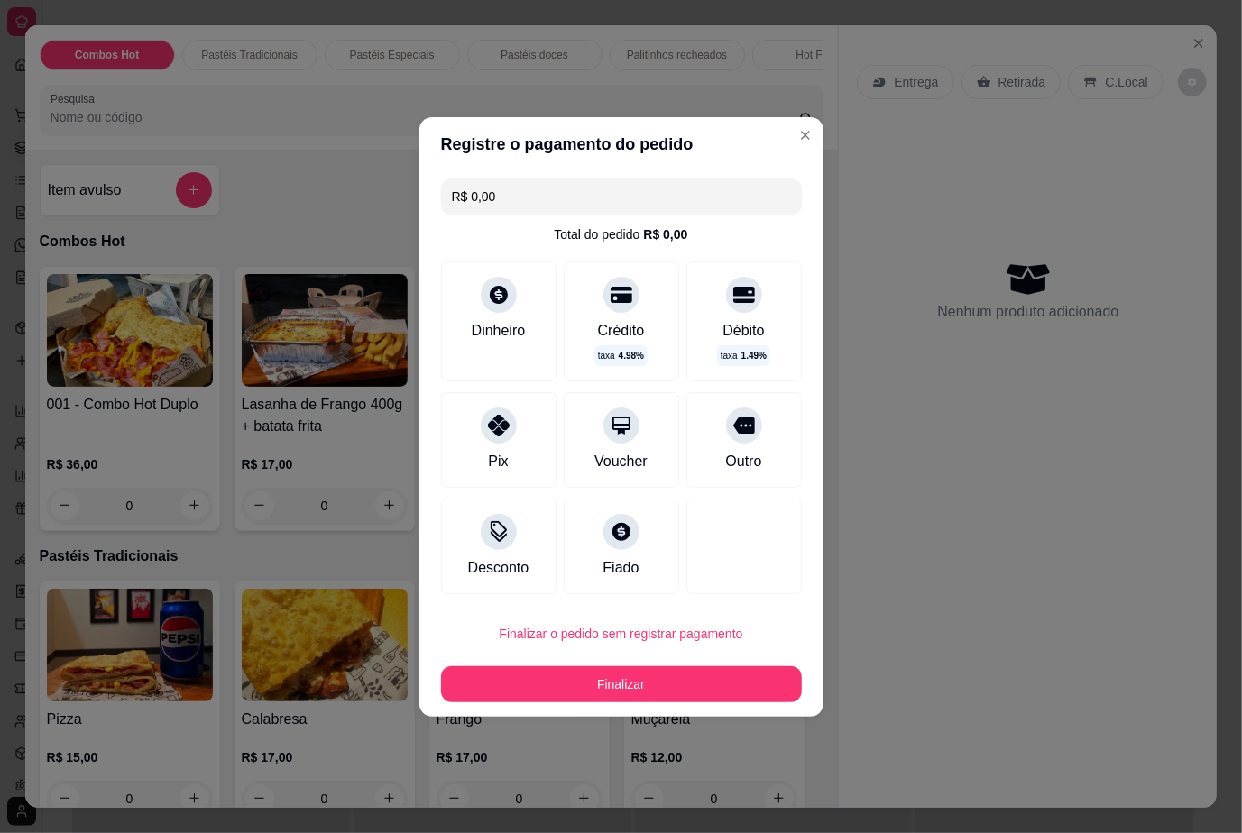
type input "R$ 0,00"
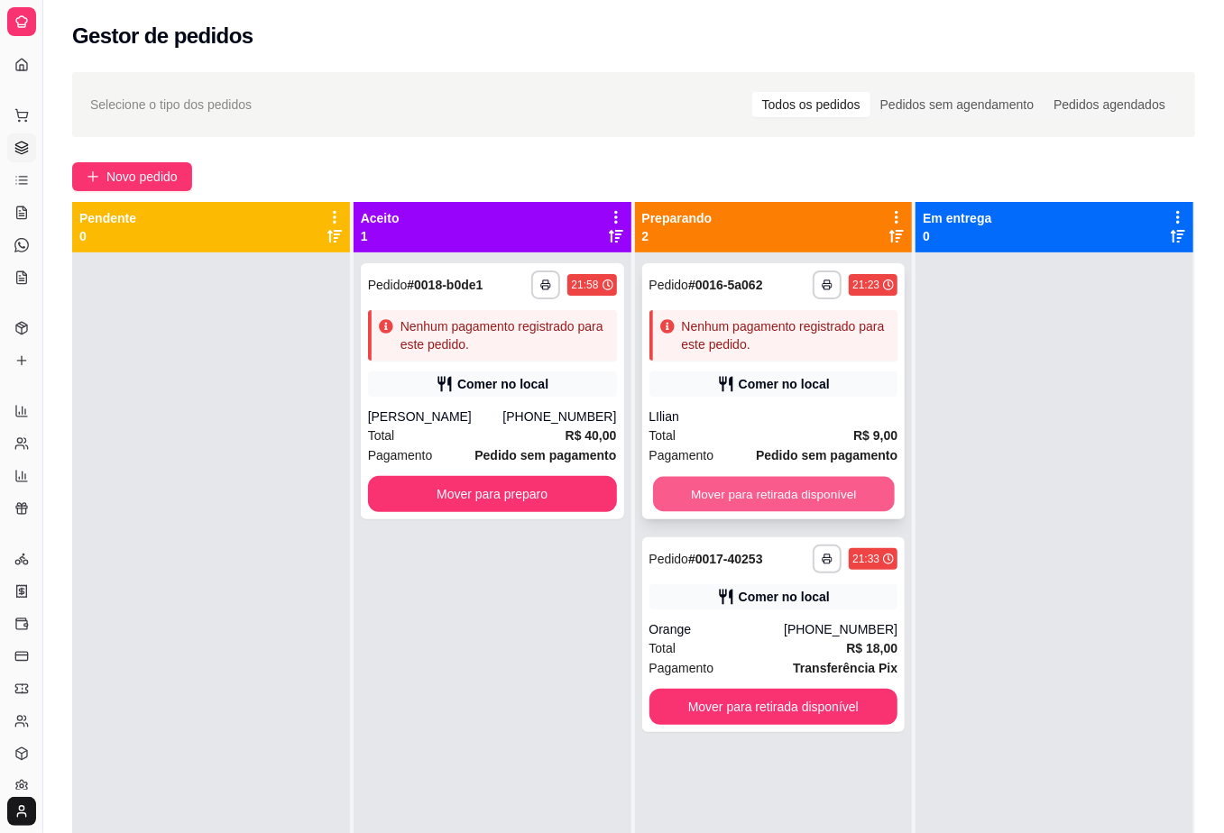
click at [794, 502] on button "Mover para retirada disponível" at bounding box center [773, 494] width 241 height 35
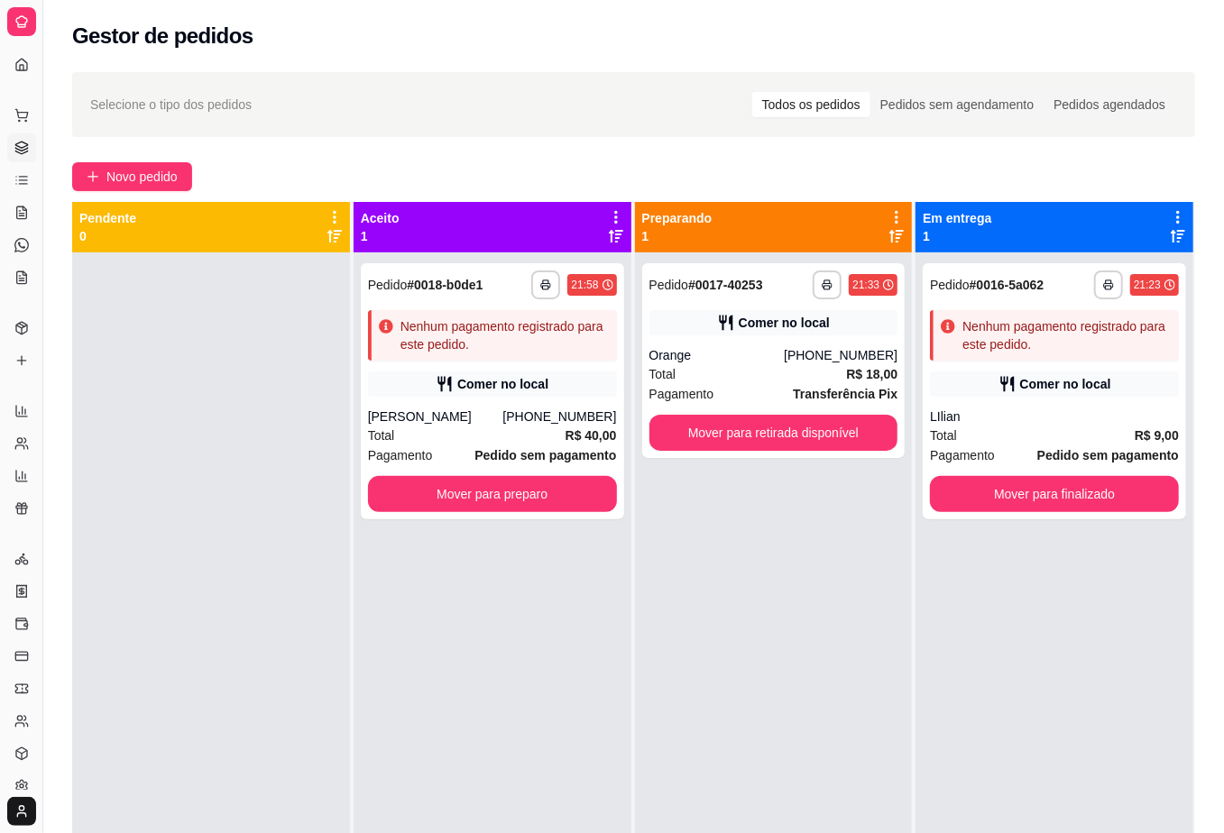
click at [812, 698] on div "**********" at bounding box center [774, 668] width 278 height 833
click at [848, 437] on button "Mover para retirada disponível" at bounding box center [773, 433] width 241 height 35
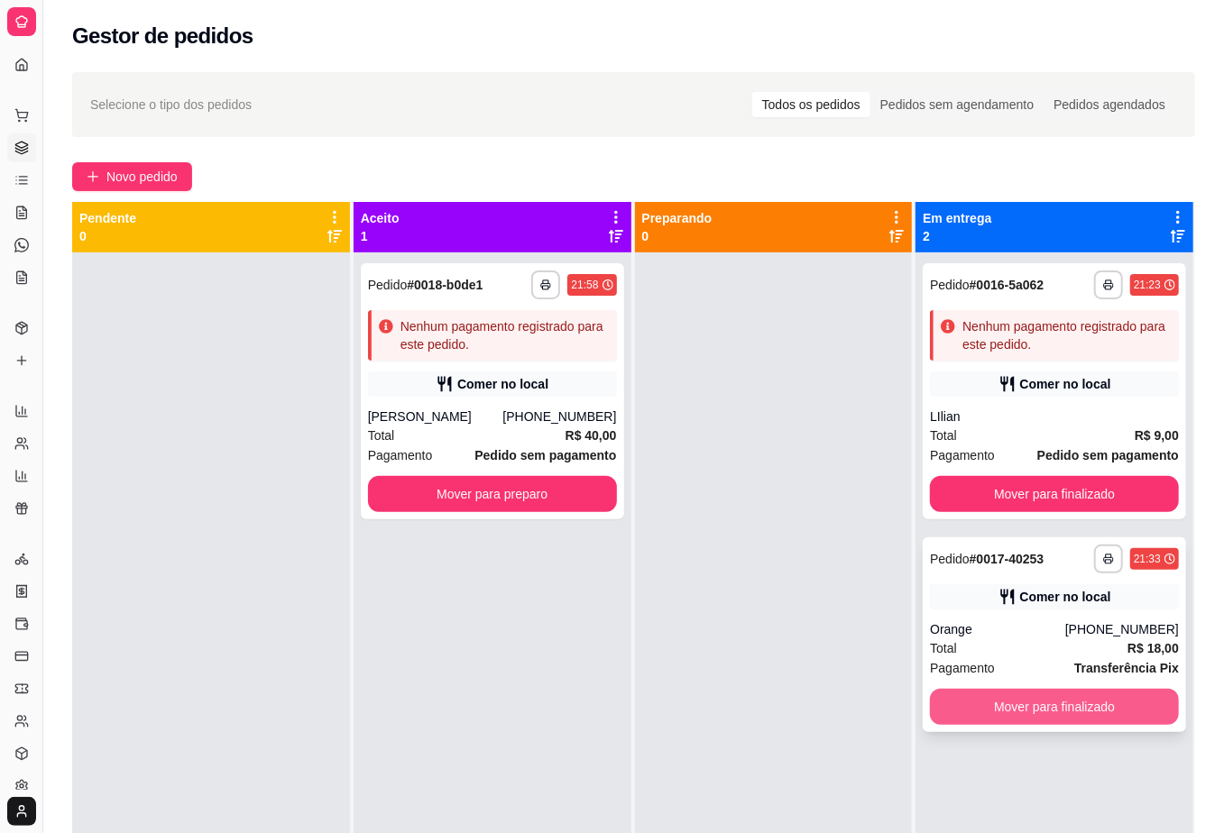
click at [1053, 696] on button "Mover para finalizado" at bounding box center [1054, 707] width 249 height 36
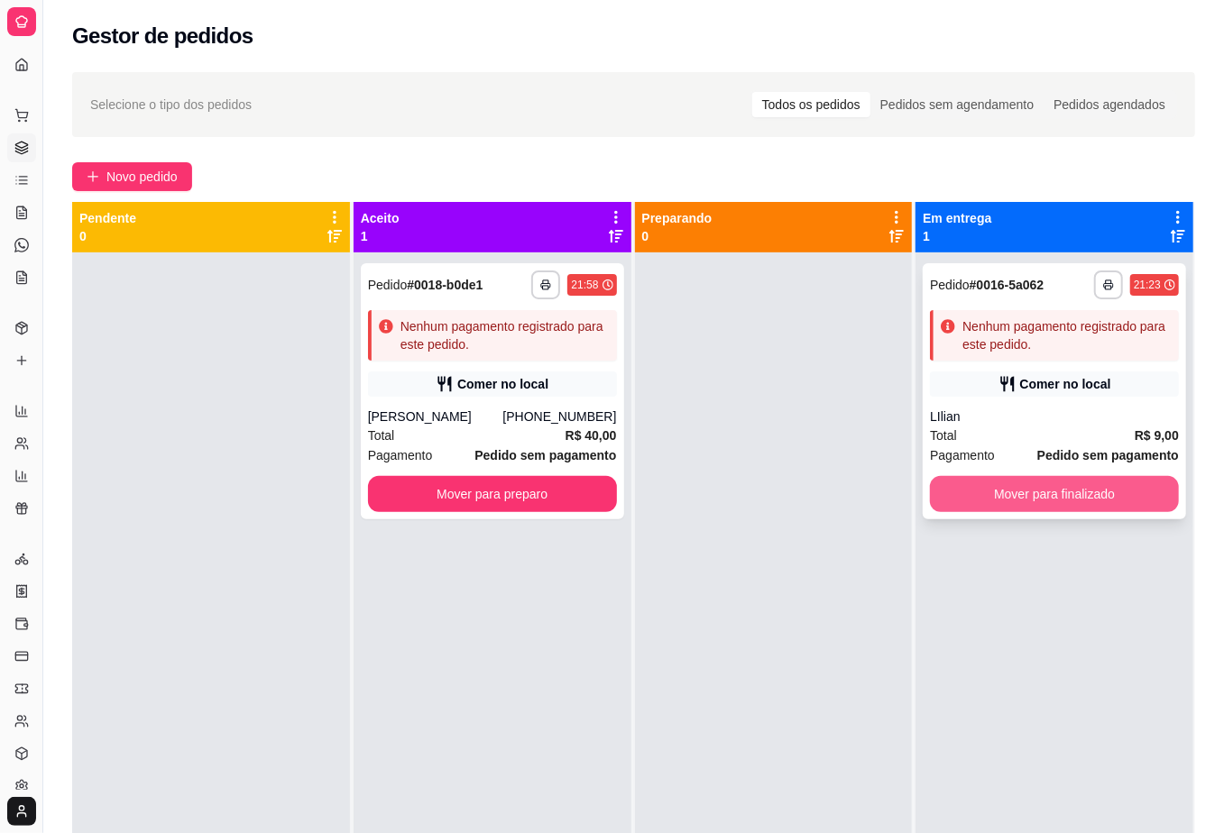
click at [1040, 501] on button "Mover para finalizado" at bounding box center [1054, 494] width 249 height 36
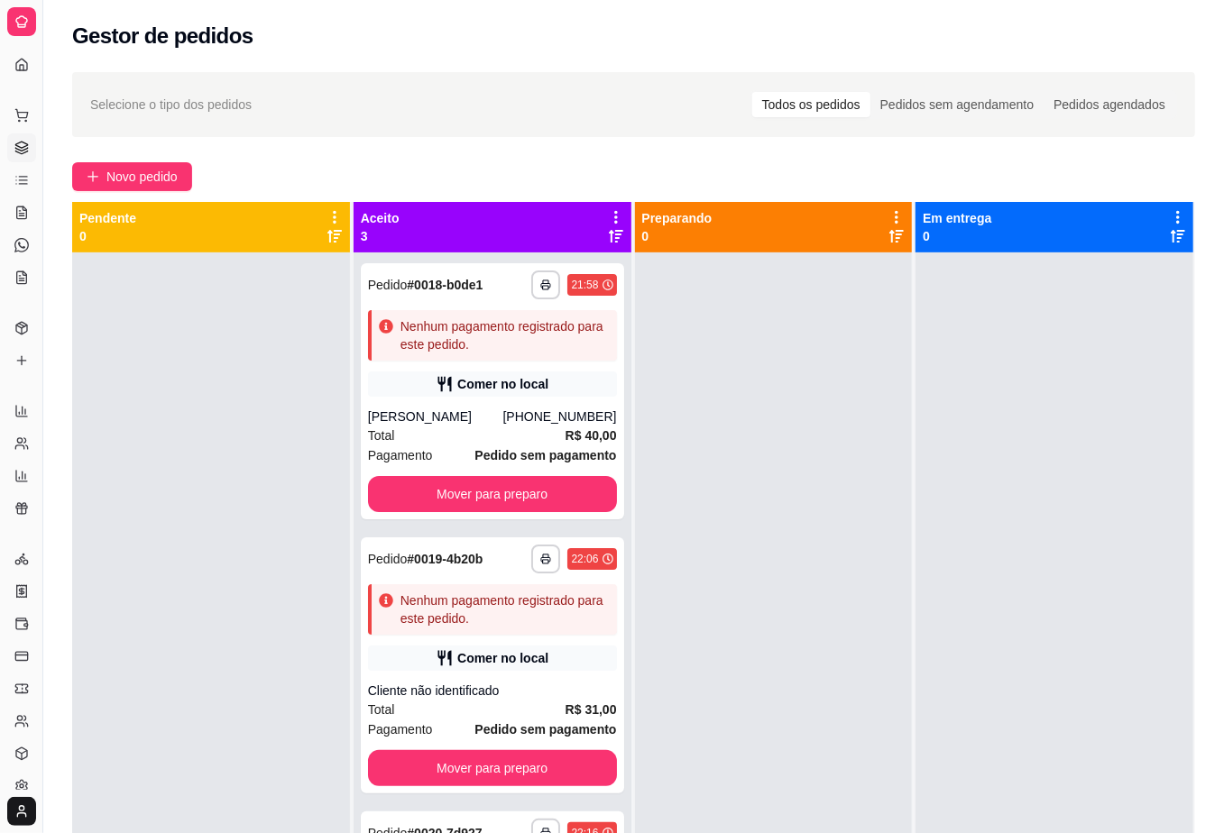
click at [1040, 501] on div at bounding box center [1054, 668] width 278 height 833
click at [644, 130] on div "Selecione o tipo dos pedidos Todos os pedidos Pedidos sem agendamento Pedidos a…" at bounding box center [633, 104] width 1123 height 65
click at [813, 182] on div "Novo pedido" at bounding box center [633, 176] width 1123 height 29
click at [528, 488] on button "Mover para preparo" at bounding box center [491, 494] width 241 height 35
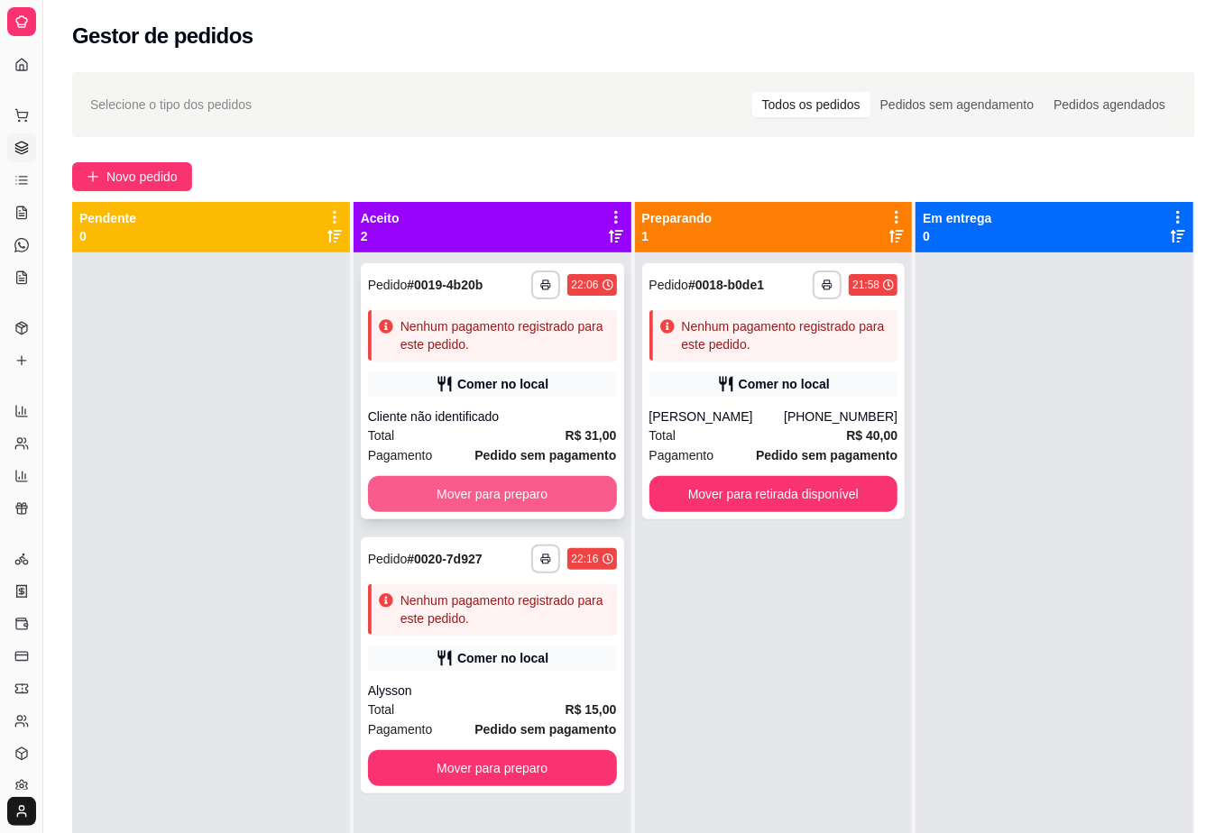
click at [542, 494] on button "Mover para preparo" at bounding box center [492, 494] width 249 height 36
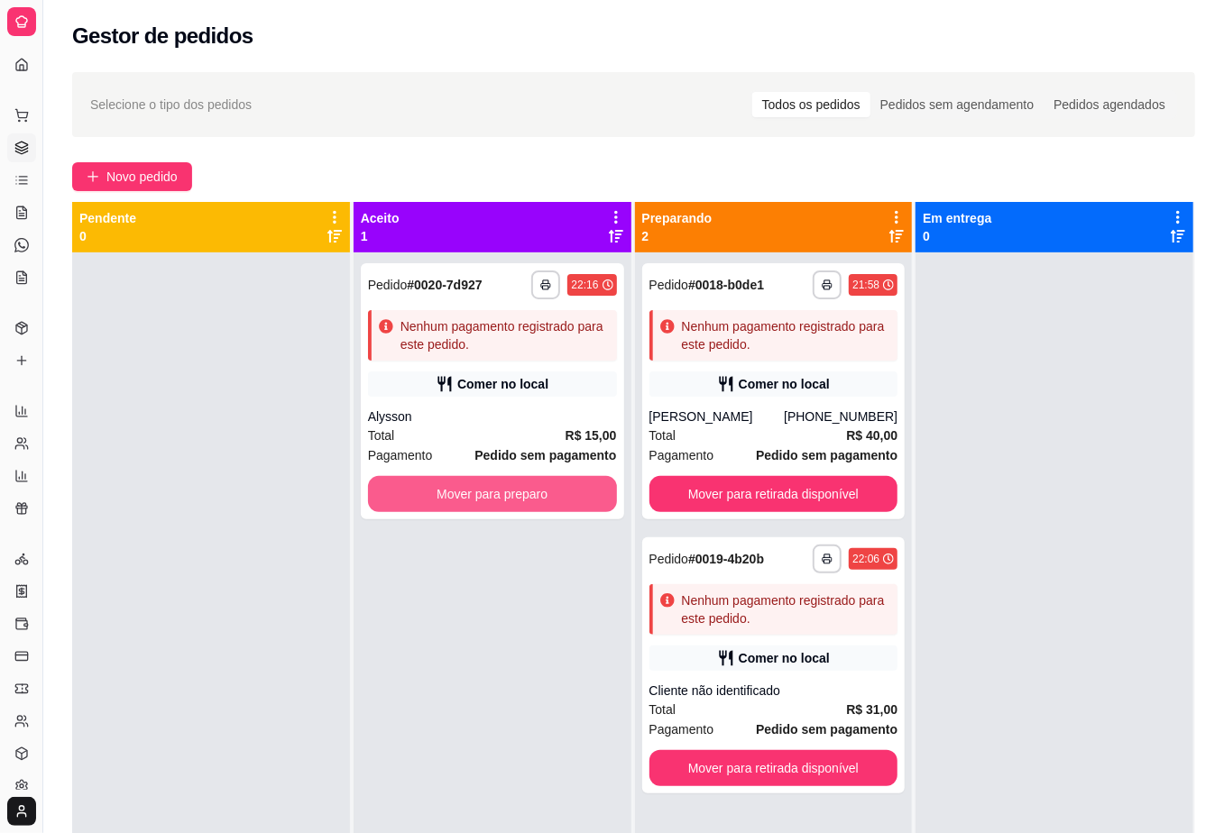
click at [542, 494] on button "Mover para preparo" at bounding box center [492, 494] width 249 height 36
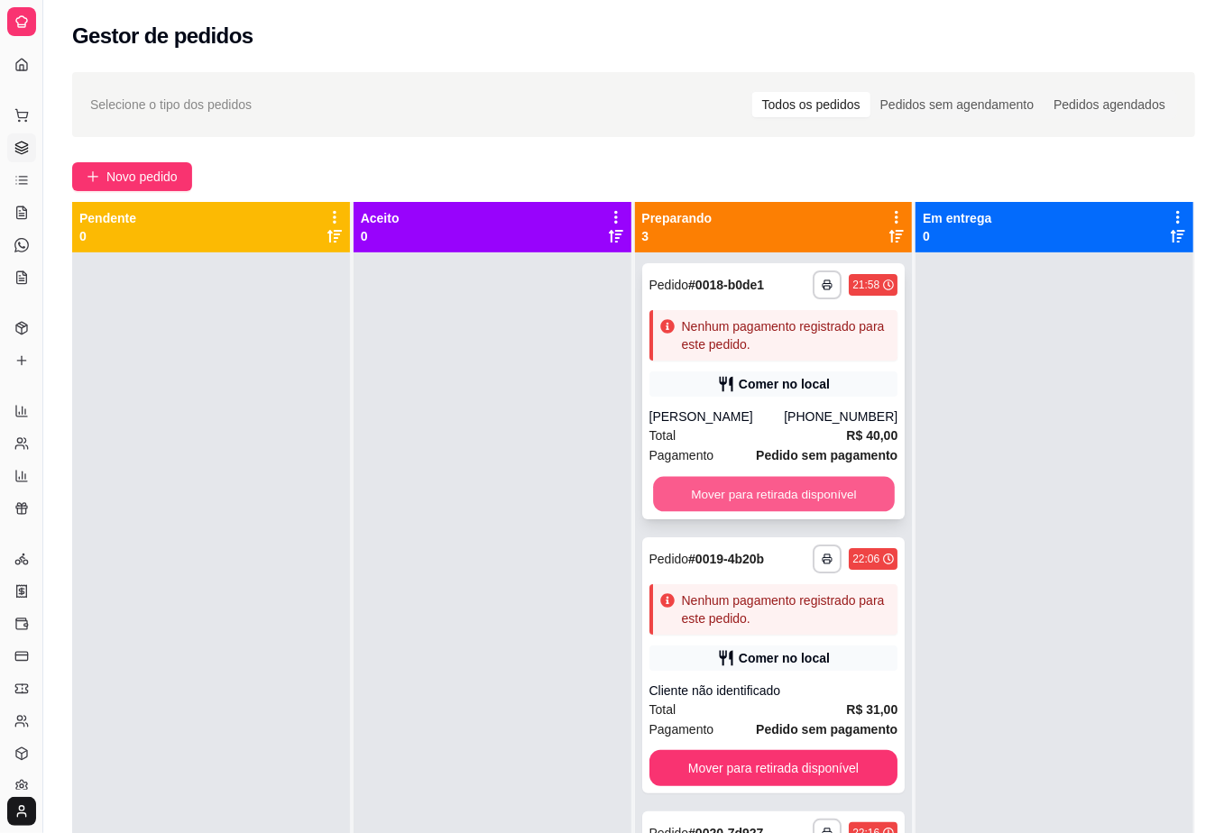
click at [722, 499] on button "Mover para retirada disponível" at bounding box center [773, 494] width 241 height 35
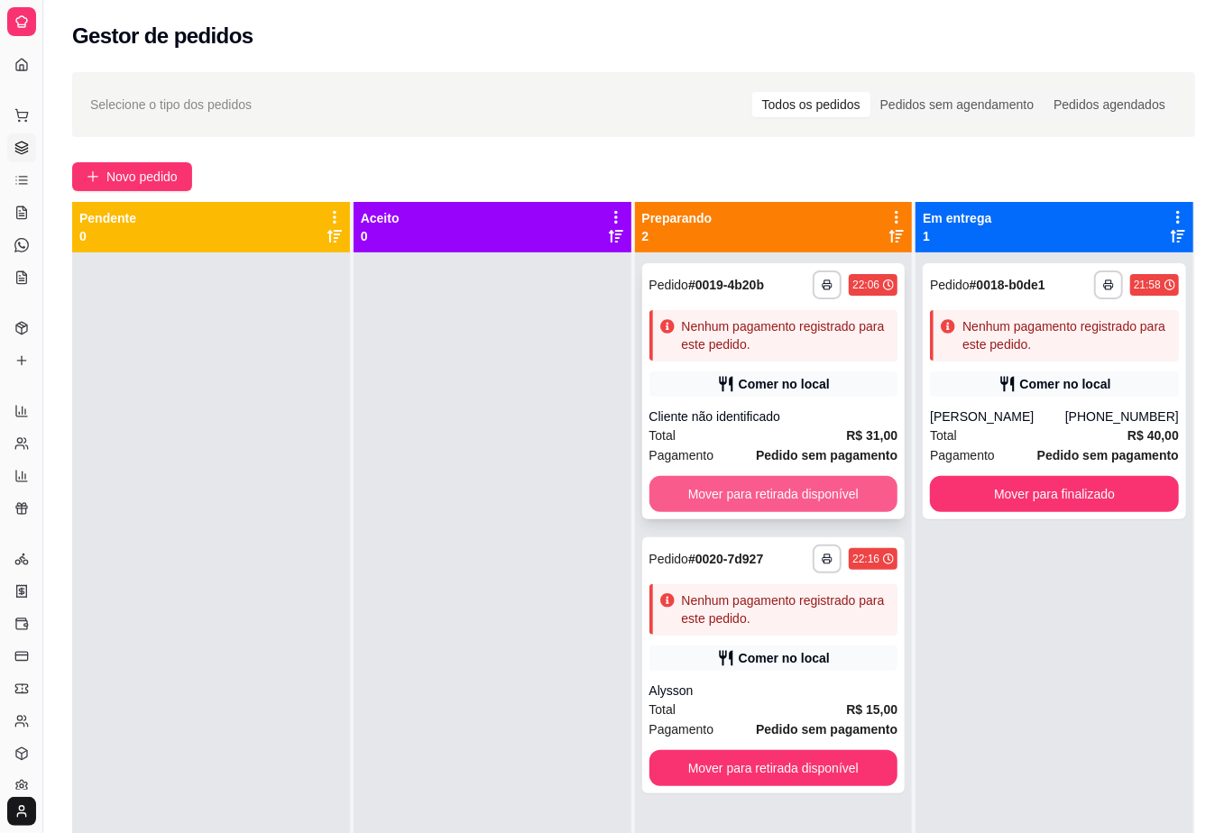
click at [766, 485] on button "Mover para retirada disponível" at bounding box center [773, 494] width 249 height 36
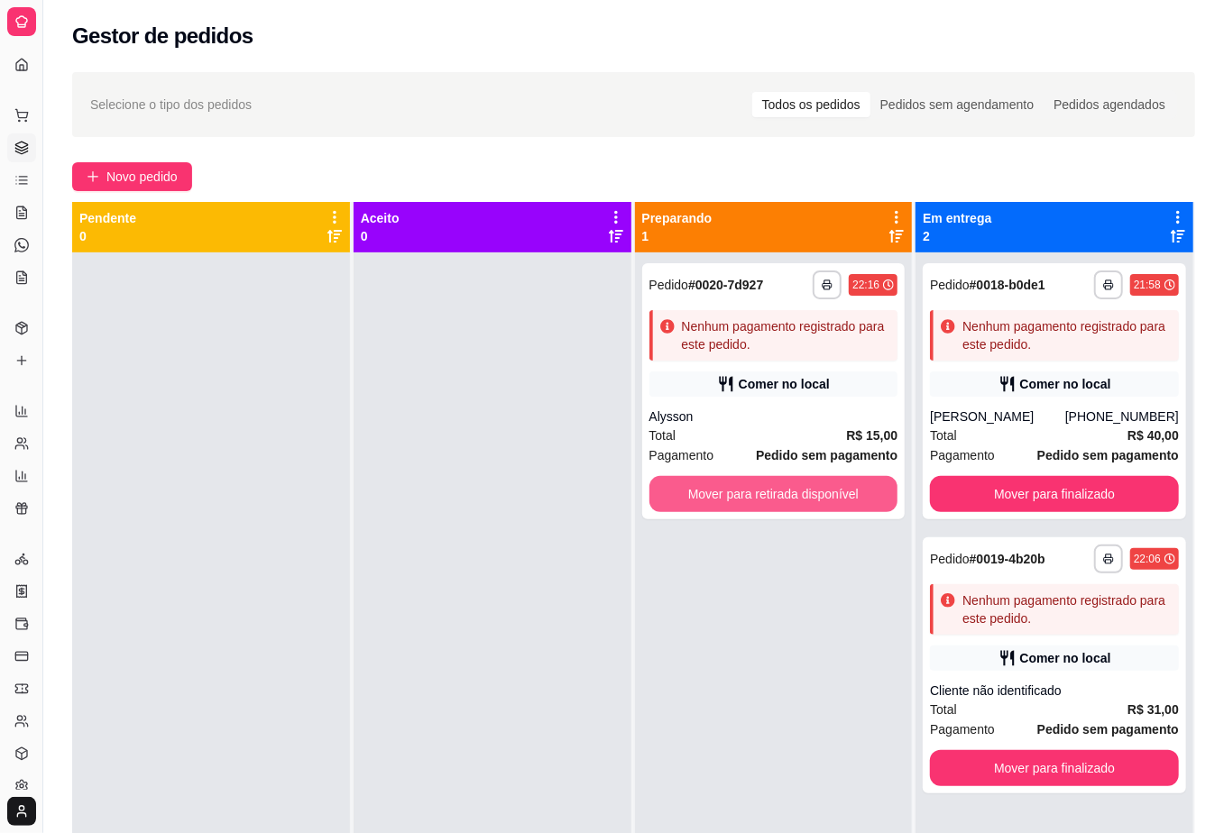
click at [766, 485] on button "Mover para retirada disponível" at bounding box center [773, 494] width 249 height 36
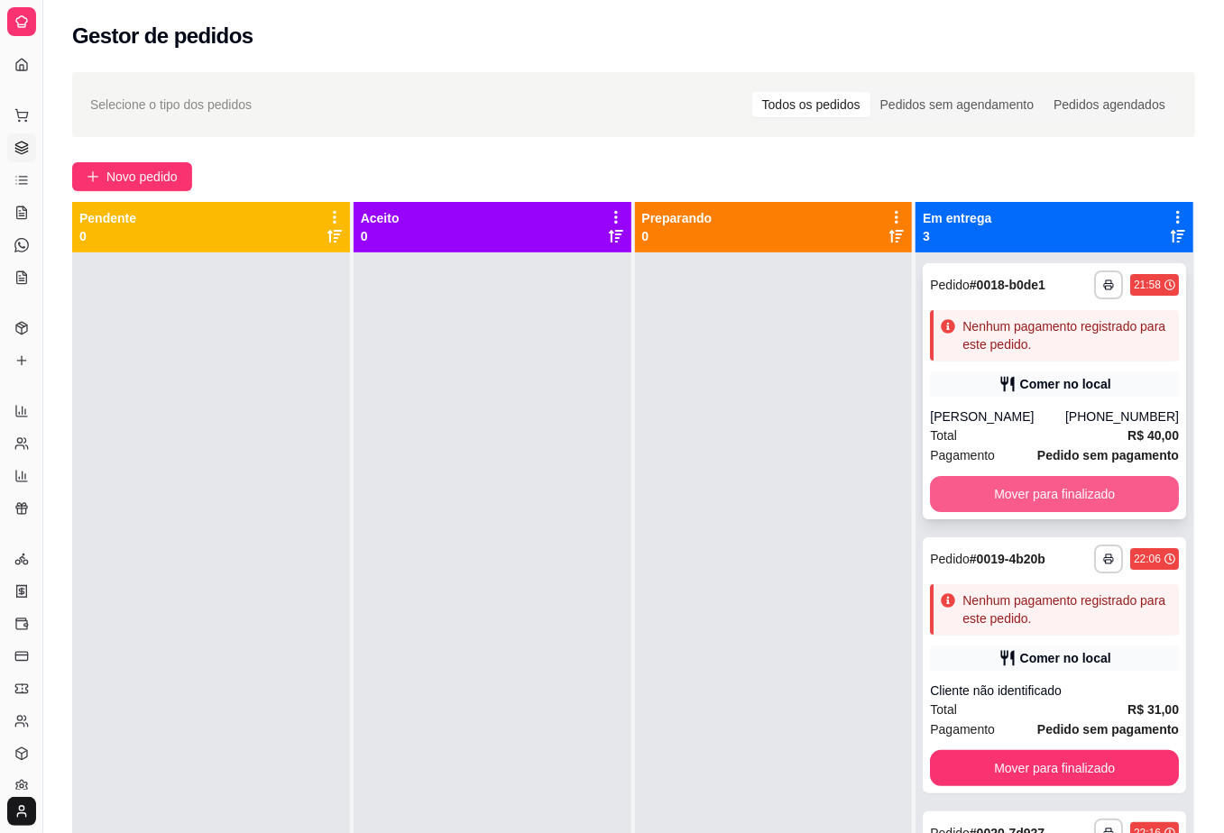
click at [953, 487] on button "Mover para finalizado" at bounding box center [1054, 494] width 249 height 36
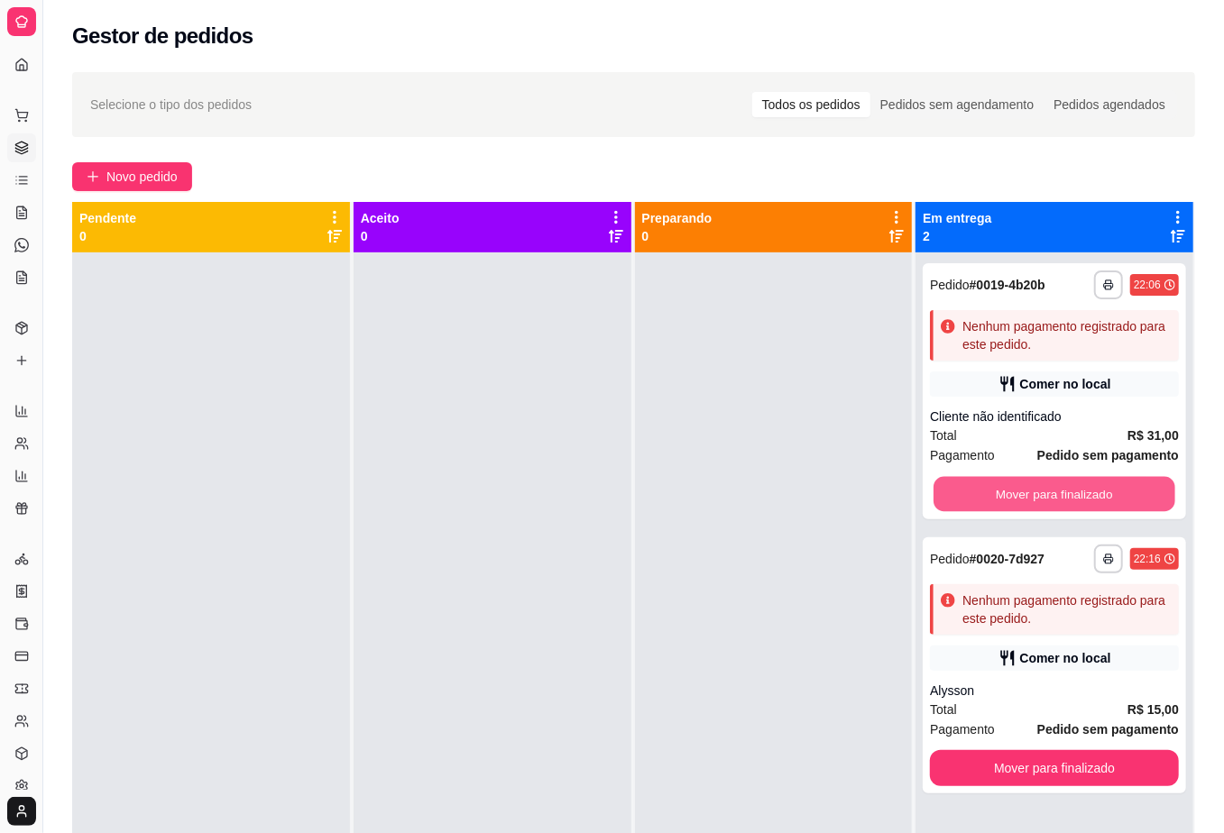
click at [953, 487] on button "Mover para finalizado" at bounding box center [1053, 494] width 241 height 35
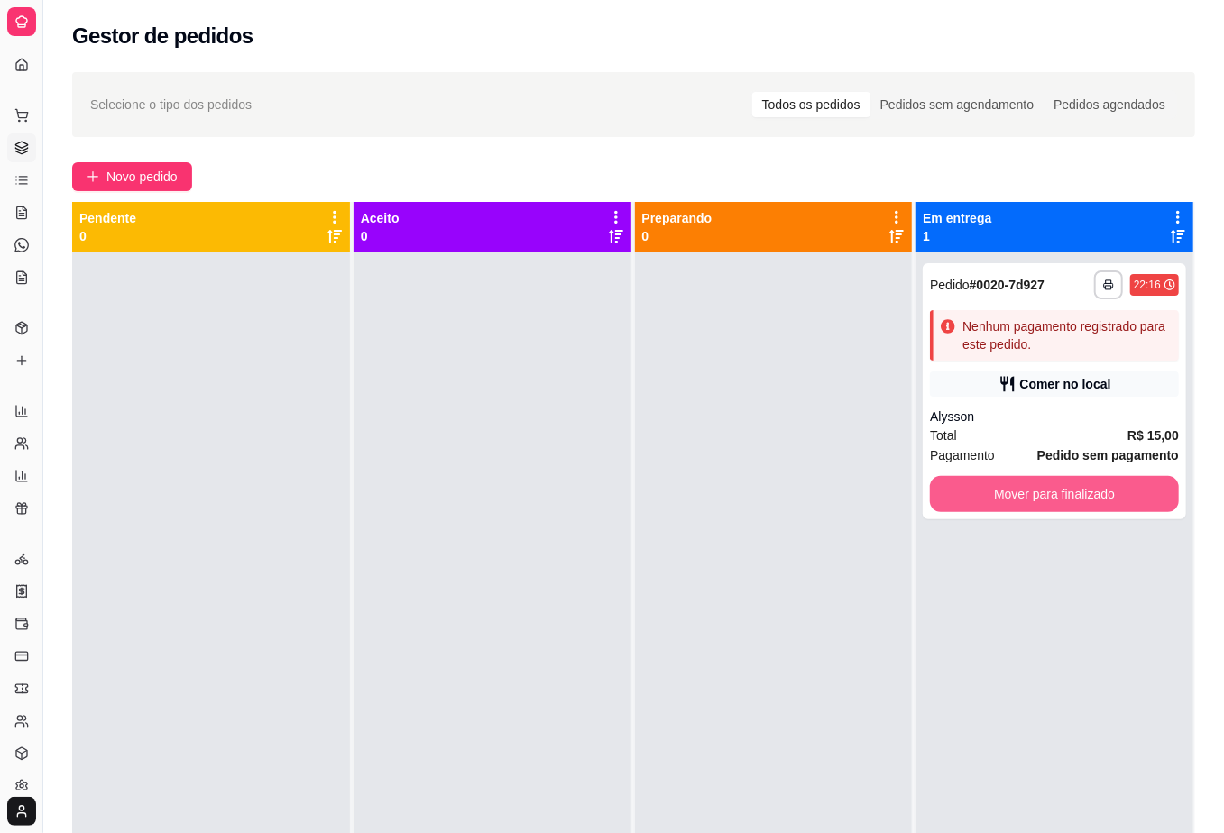
click at [953, 487] on button "Mover para finalizado" at bounding box center [1054, 494] width 249 height 36
